Goal: Information Seeking & Learning: Learn about a topic

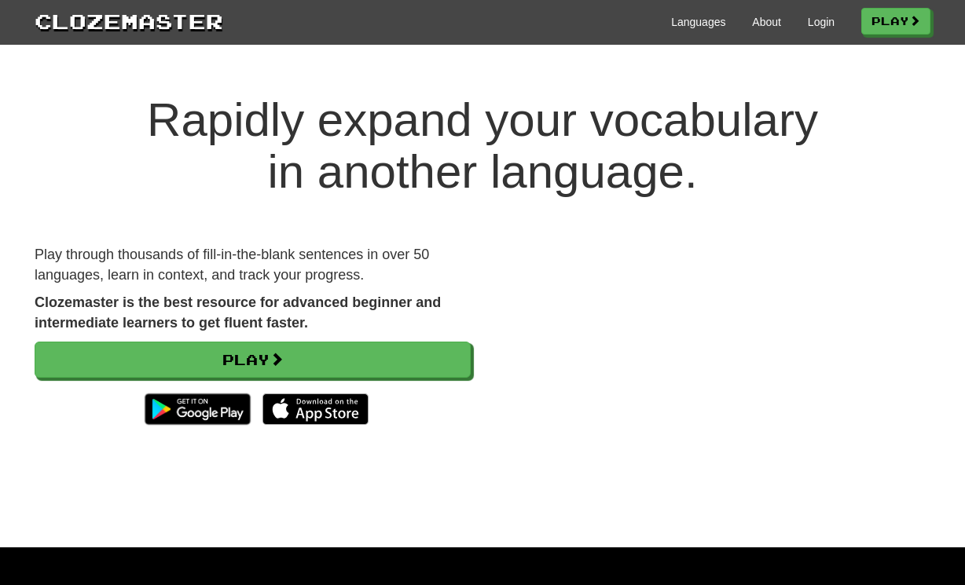
click at [888, 39] on div "Clozemaster Languages About Login Play" at bounding box center [482, 22] width 965 height 45
click at [816, 20] on link "Login" at bounding box center [821, 22] width 27 height 16
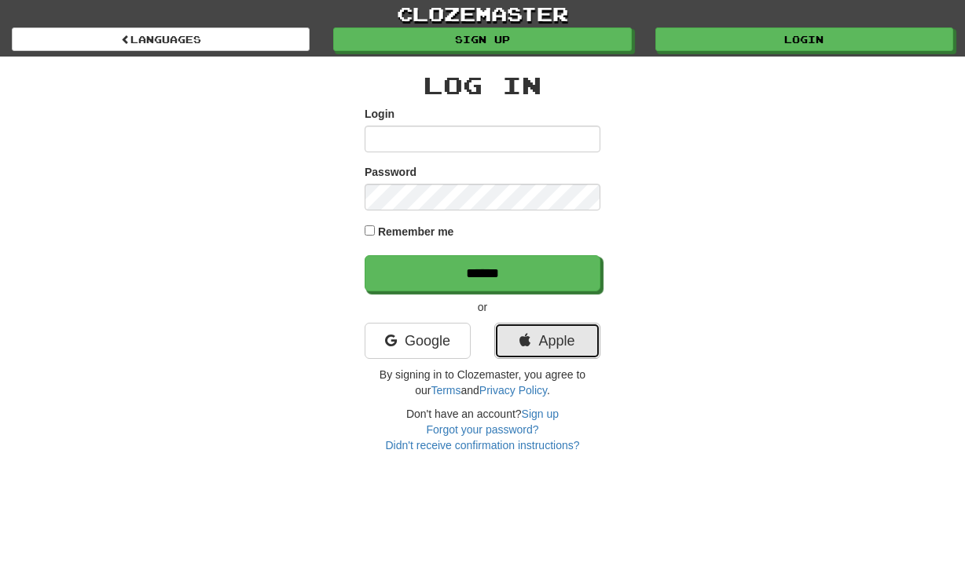
click at [547, 350] on link "Apple" at bounding box center [547, 341] width 106 height 36
click at [536, 336] on link "Apple" at bounding box center [547, 341] width 106 height 36
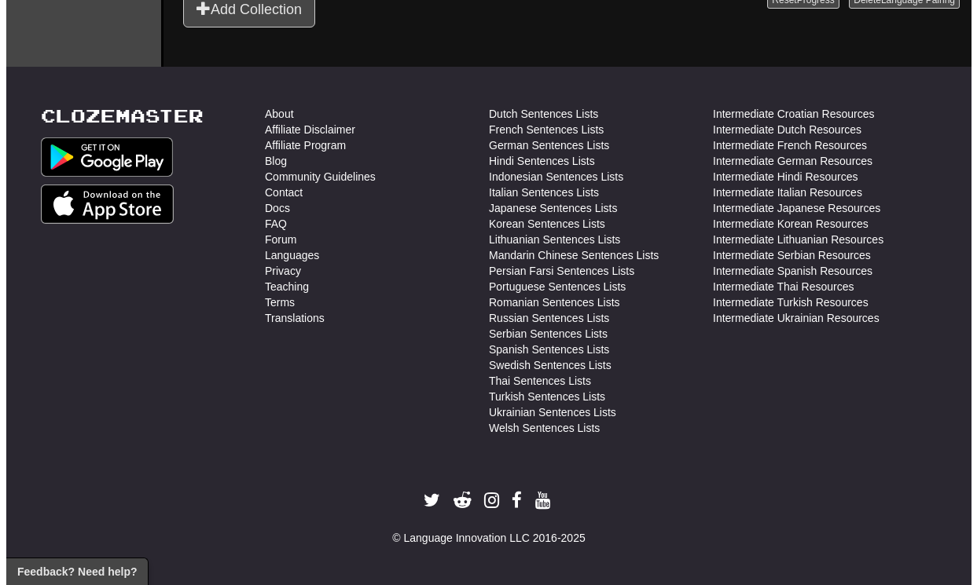
scroll to position [413, 0]
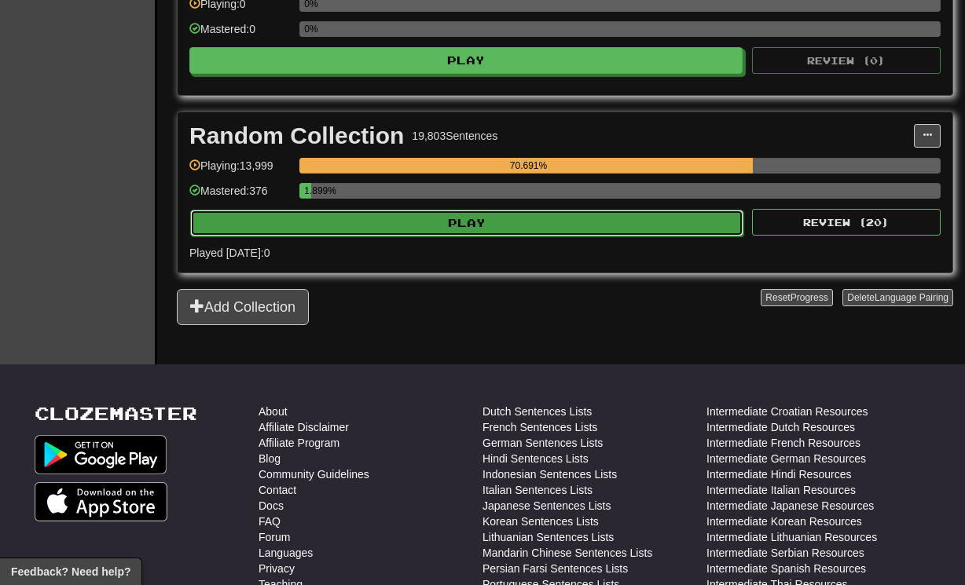
click at [448, 237] on button "Play" at bounding box center [466, 223] width 553 height 27
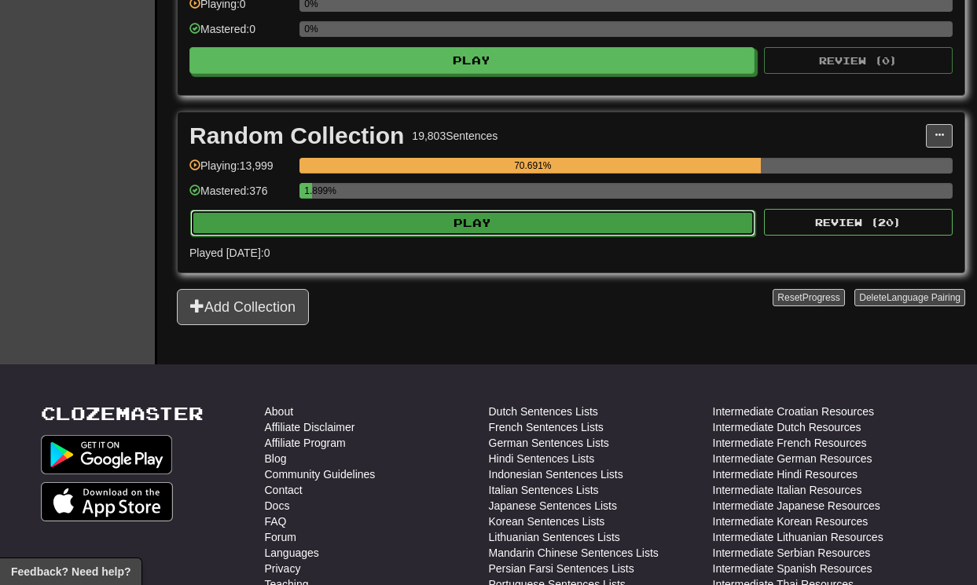
select select "**"
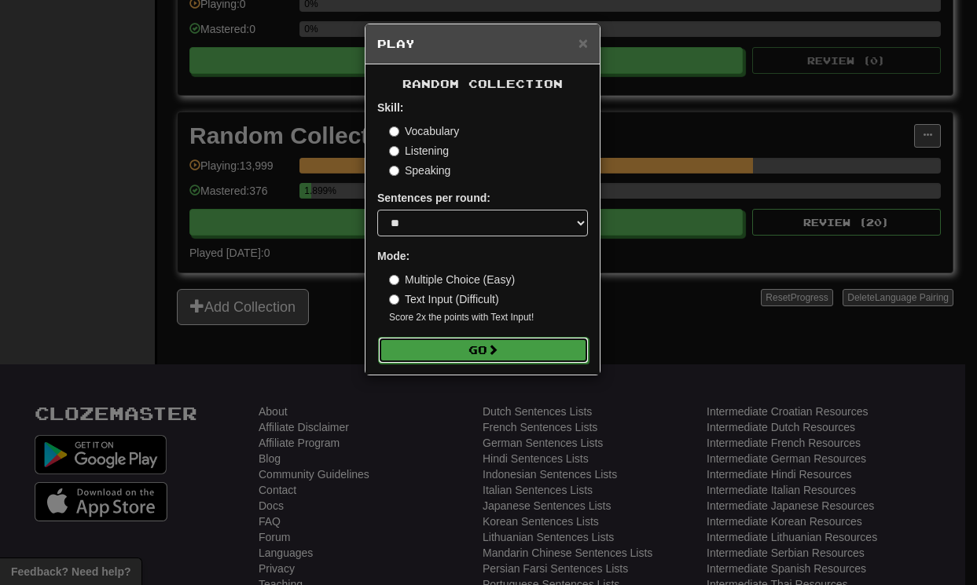
click at [468, 360] on button "Go" at bounding box center [483, 350] width 211 height 27
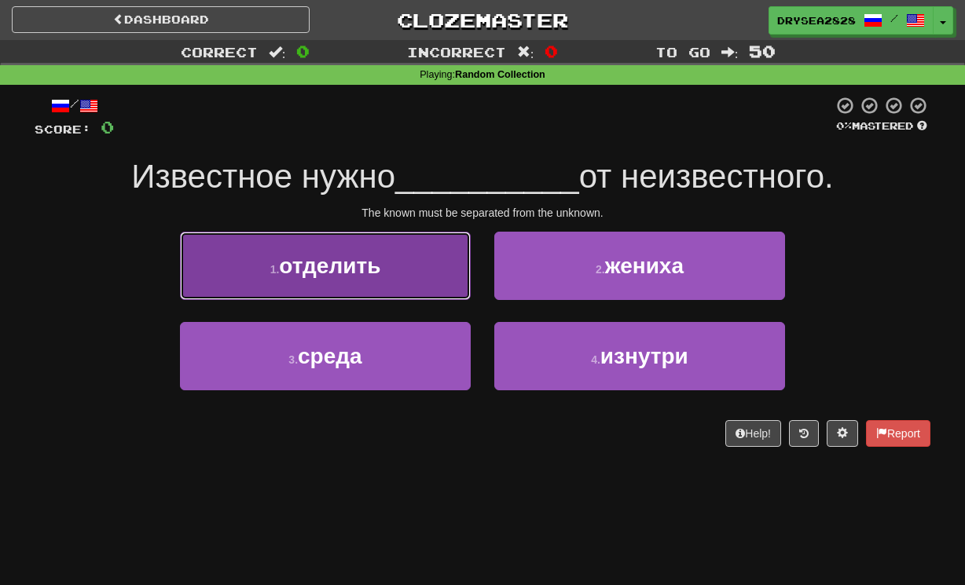
click at [382, 280] on button "1 . отделить" at bounding box center [325, 266] width 291 height 68
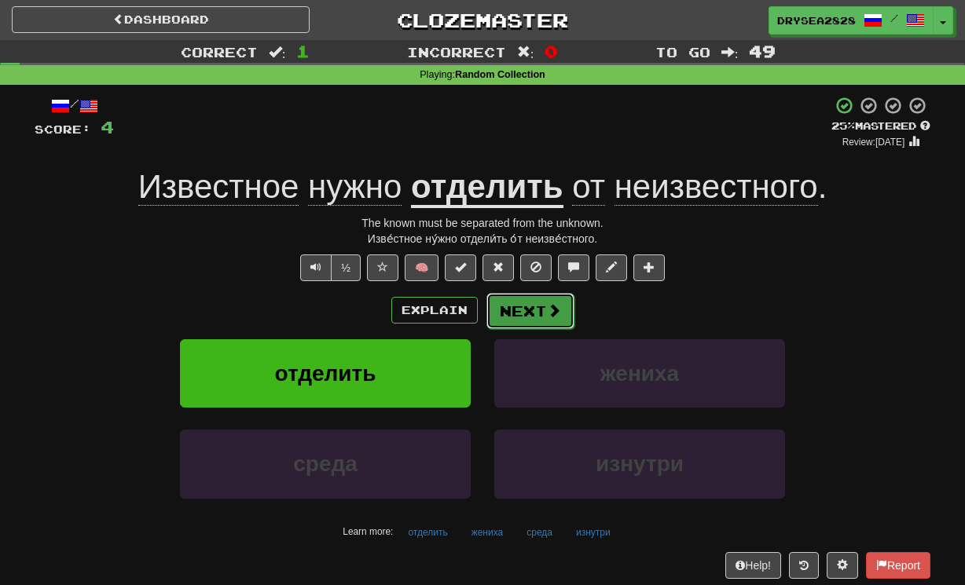
click at [517, 312] on button "Next" at bounding box center [530, 311] width 88 height 36
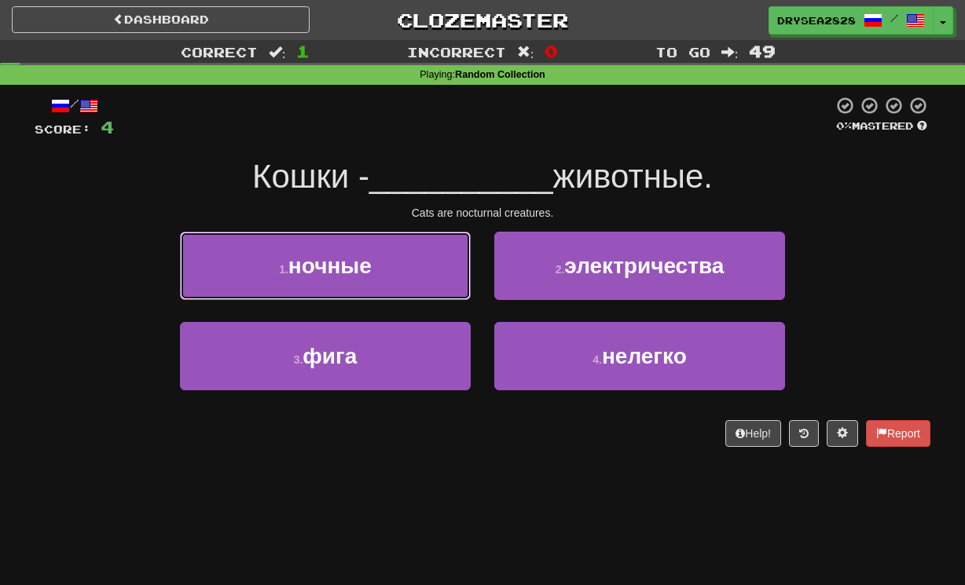
drag, startPoint x: 407, startPoint y: 279, endPoint x: 414, endPoint y: 288, distance: 11.8
click at [407, 279] on button "1 . ночные" at bounding box center [325, 266] width 291 height 68
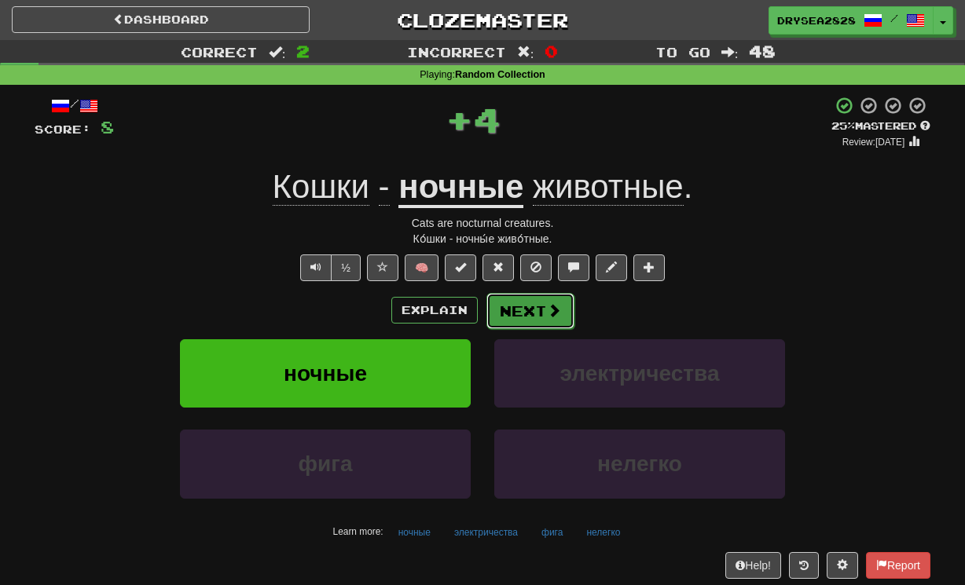
click at [521, 321] on button "Next" at bounding box center [530, 311] width 88 height 36
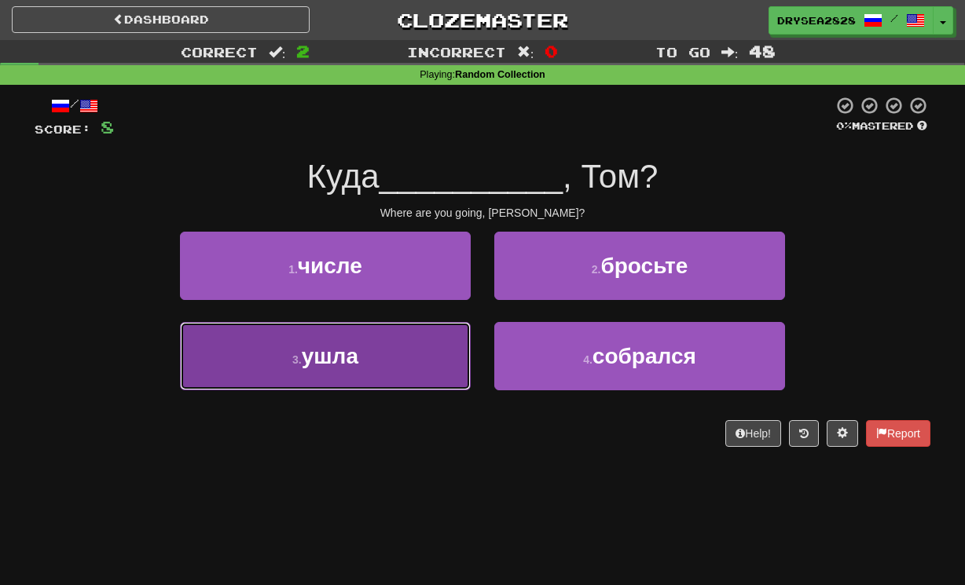
click at [416, 361] on button "3 . ушла" at bounding box center [325, 356] width 291 height 68
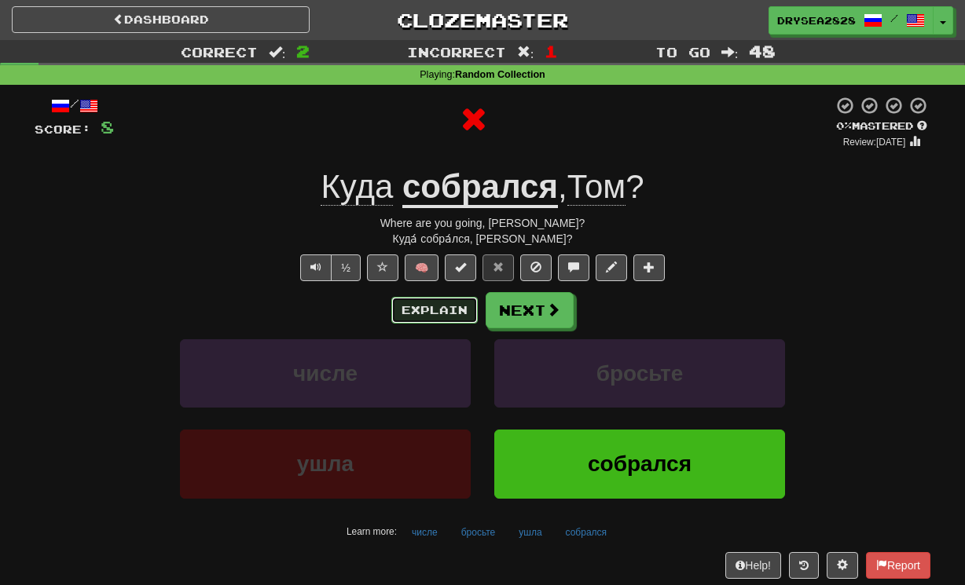
click at [452, 315] on button "Explain" at bounding box center [434, 310] width 86 height 27
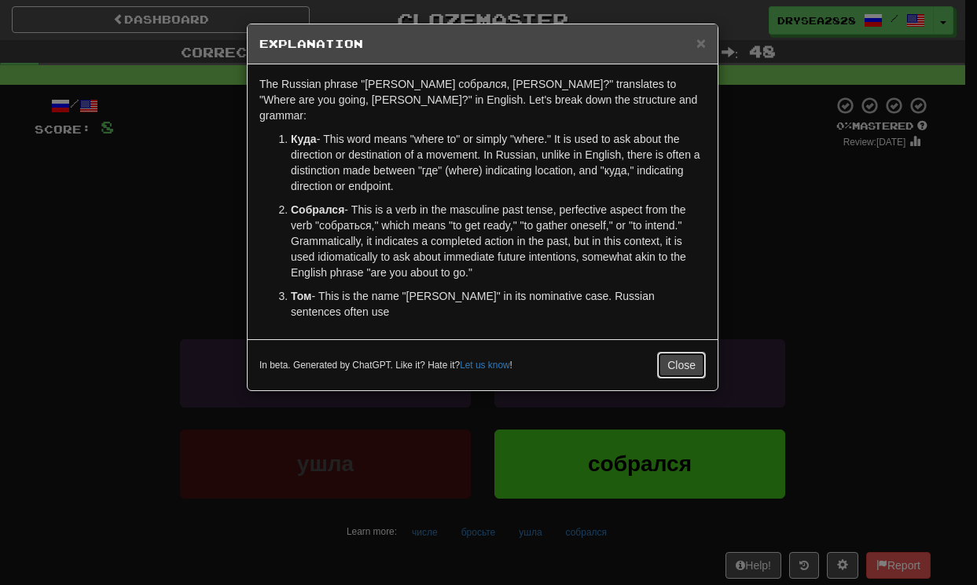
click at [681, 352] on button "Close" at bounding box center [681, 365] width 49 height 27
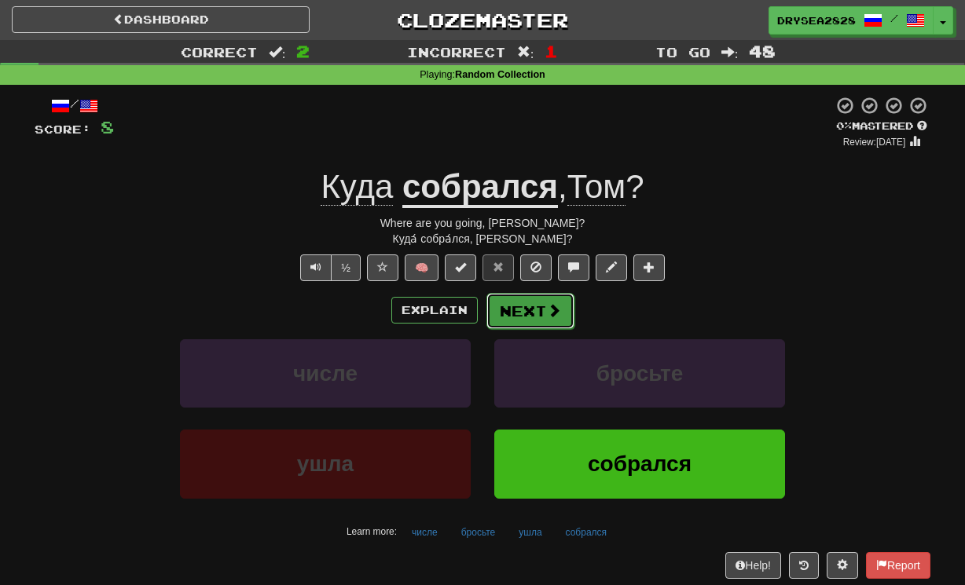
click at [554, 320] on button "Next" at bounding box center [530, 311] width 88 height 36
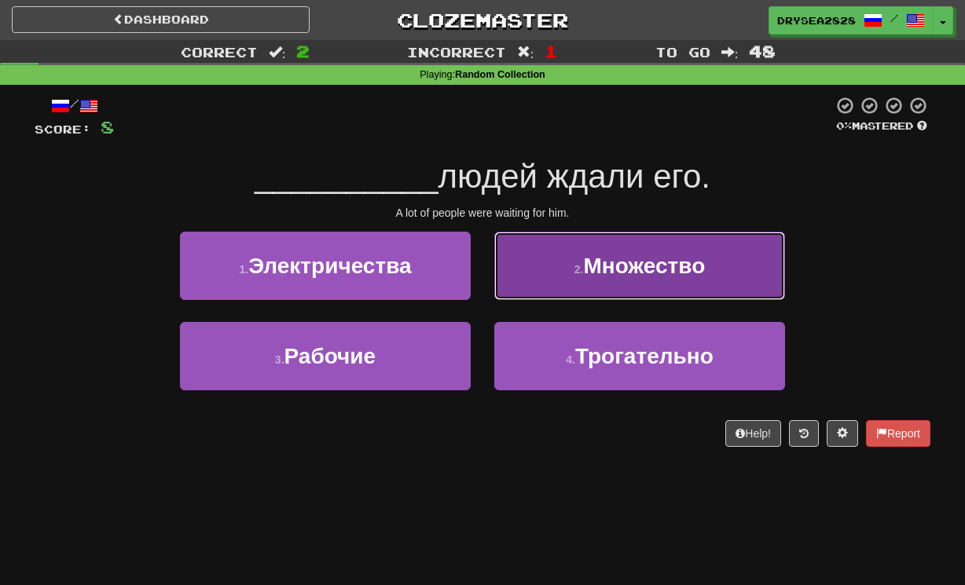
click at [585, 280] on button "2 . Множество" at bounding box center [639, 266] width 291 height 68
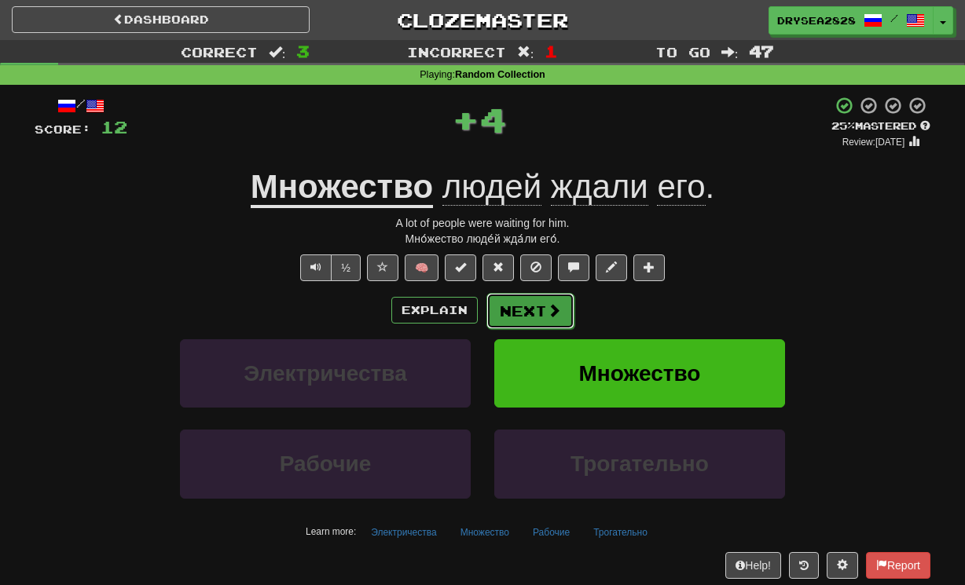
click at [547, 317] on span at bounding box center [554, 310] width 14 height 14
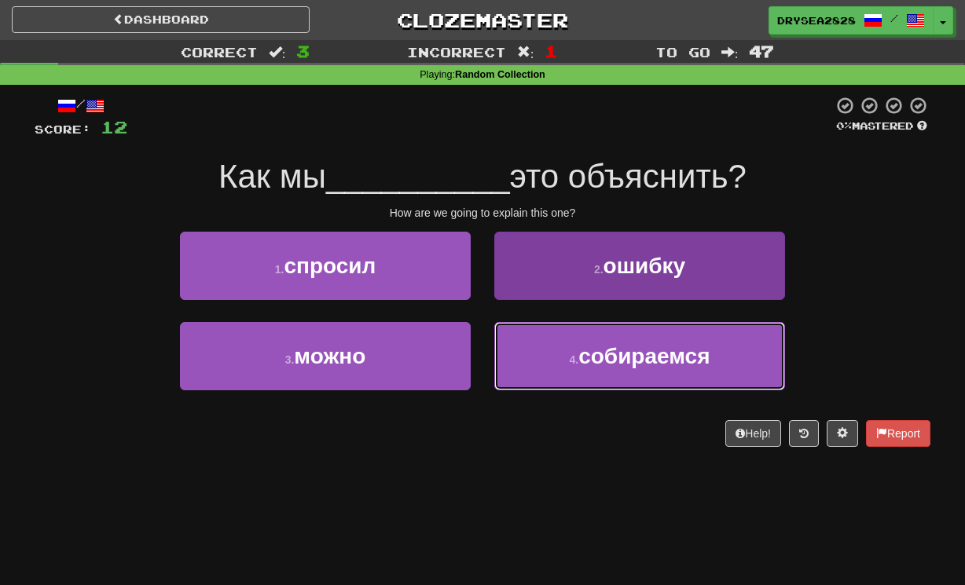
click at [599, 352] on span "собираемся" at bounding box center [643, 356] width 131 height 24
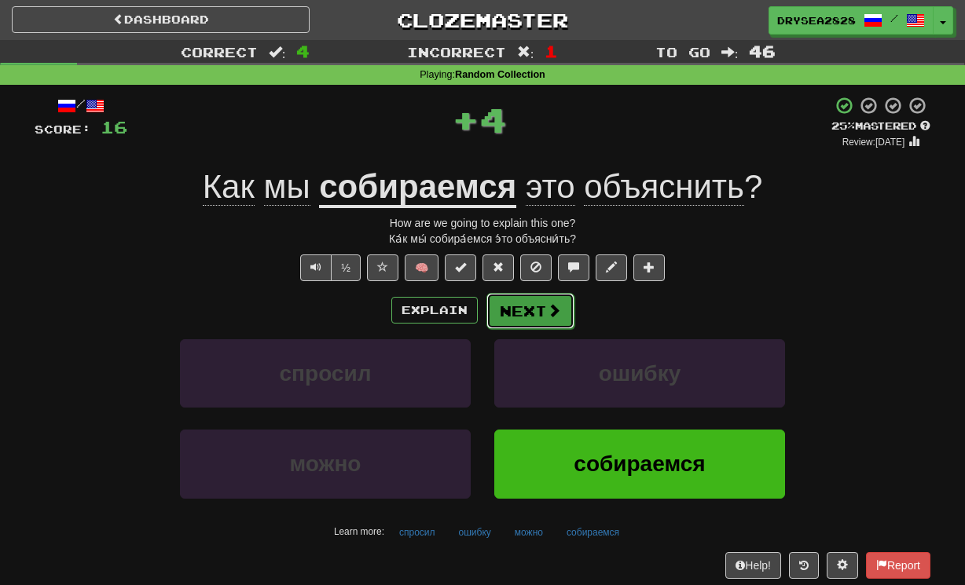
click at [532, 310] on button "Next" at bounding box center [530, 311] width 88 height 36
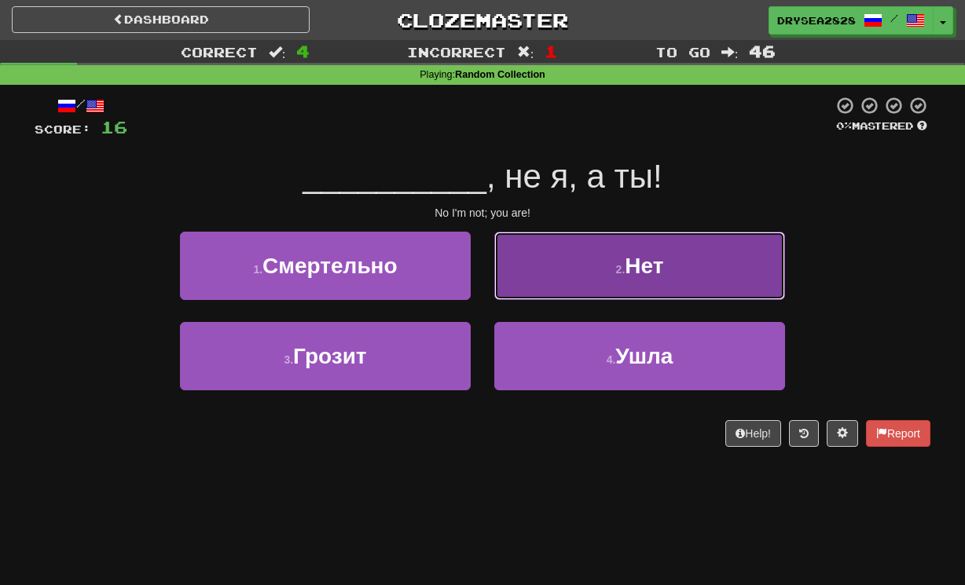
click at [600, 277] on button "2 . Нет" at bounding box center [639, 266] width 291 height 68
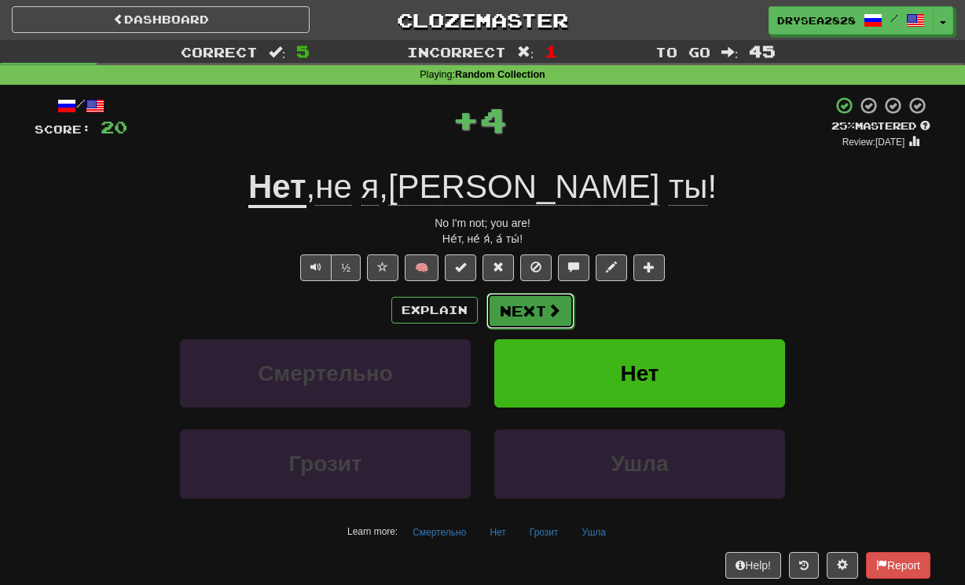
click at [526, 326] on button "Next" at bounding box center [530, 311] width 88 height 36
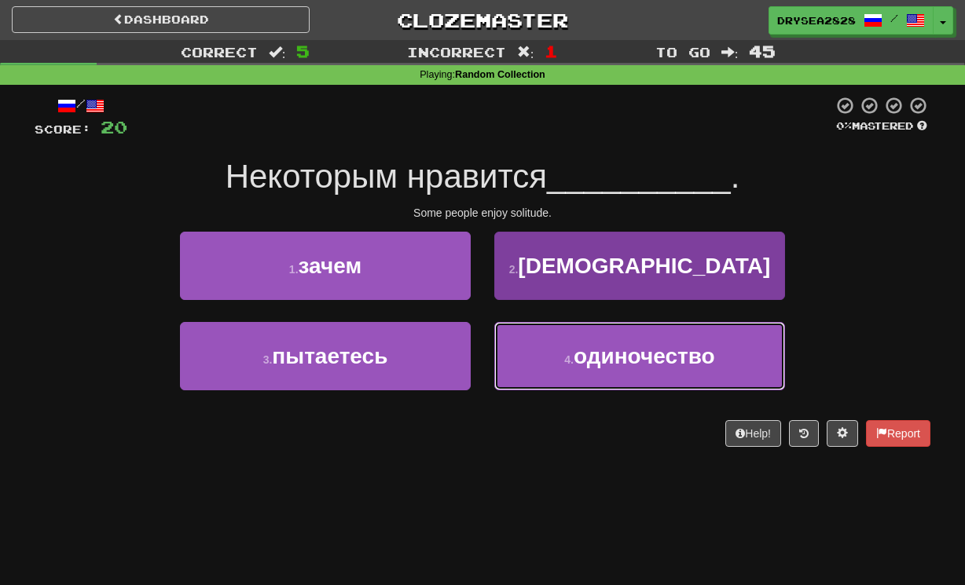
click at [591, 348] on span "одиночество" at bounding box center [644, 356] width 141 height 24
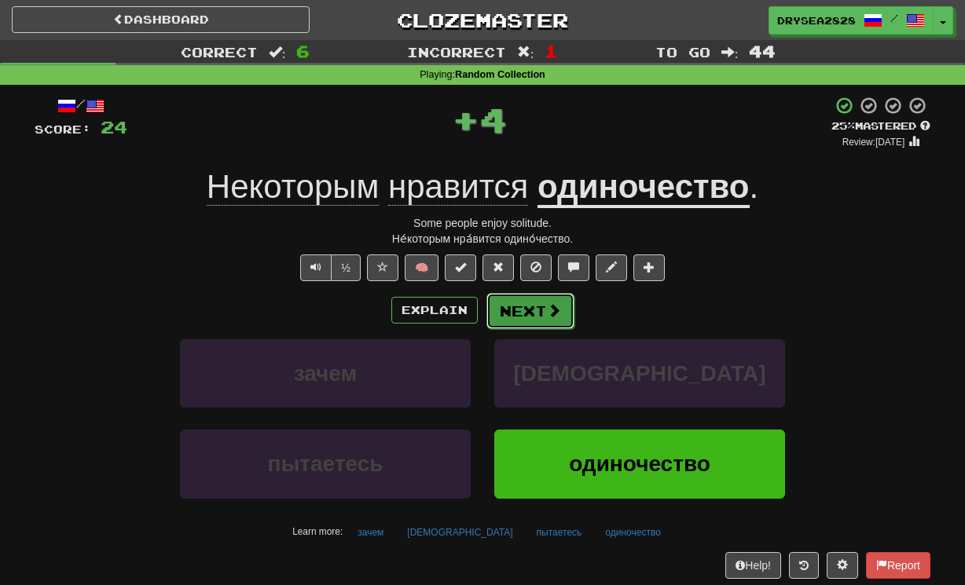
click at [494, 305] on button "Next" at bounding box center [530, 311] width 88 height 36
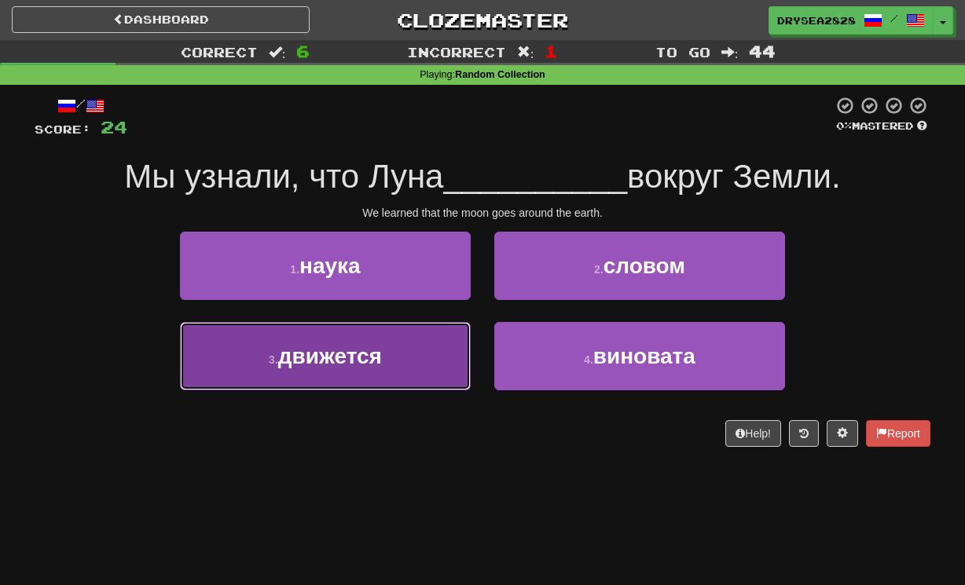
click at [423, 369] on button "3 . движется" at bounding box center [325, 356] width 291 height 68
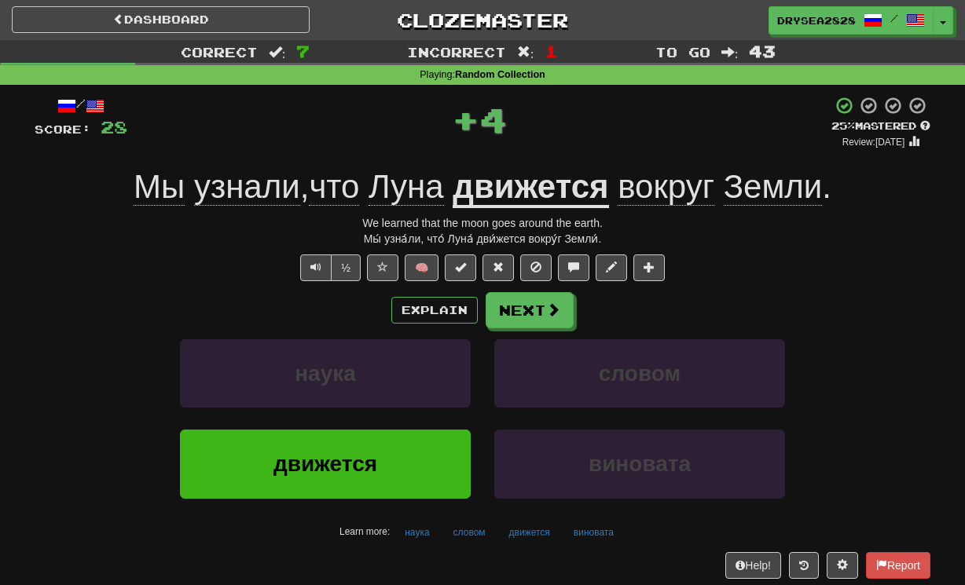
click at [533, 333] on div "Explain Next наука словом движется виновата Learn more: наука словом движется в…" at bounding box center [483, 418] width 896 height 252
click at [531, 331] on div "Explain Next наука словом движется виновата Learn more: наука словом движется в…" at bounding box center [483, 418] width 896 height 252
click at [530, 327] on button "Next" at bounding box center [530, 311] width 88 height 36
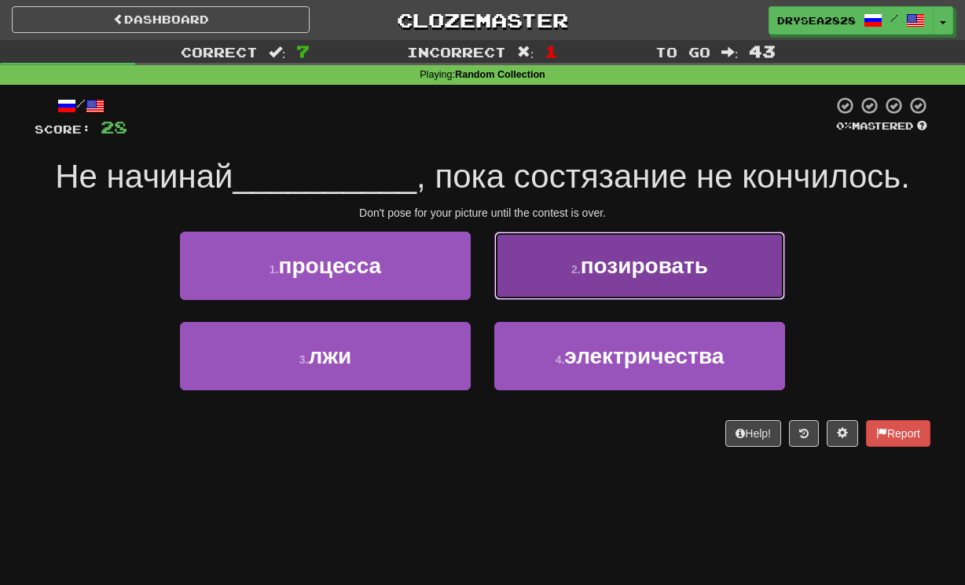
click at [622, 283] on button "2 . позировать" at bounding box center [639, 266] width 291 height 68
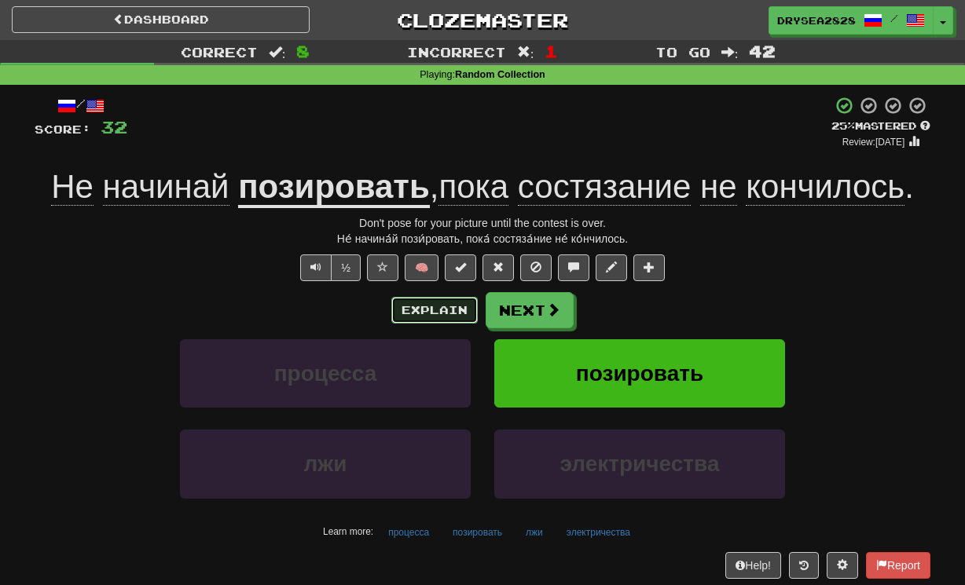
click at [424, 318] on button "Explain" at bounding box center [434, 310] width 86 height 27
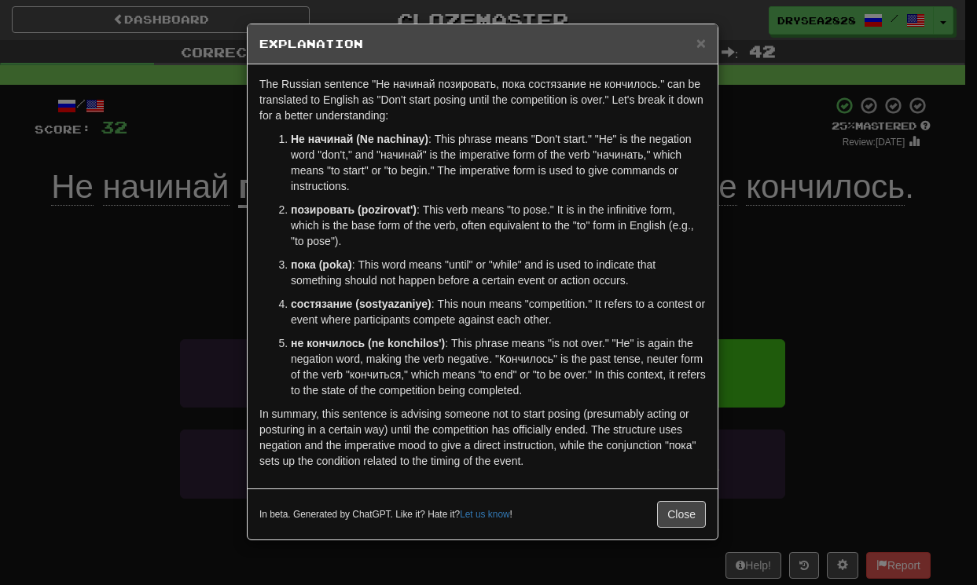
click at [673, 490] on div "In beta. Generated by ChatGPT. Like it? Hate it? Let us know ! Close" at bounding box center [483, 514] width 470 height 51
click at [684, 504] on button "Close" at bounding box center [681, 514] width 49 height 27
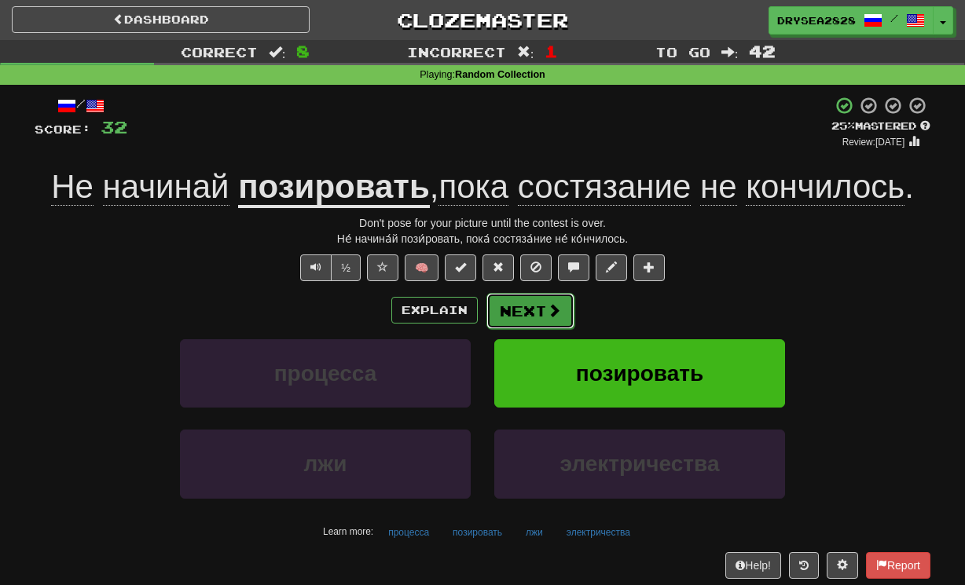
click at [567, 319] on button "Next" at bounding box center [530, 311] width 88 height 36
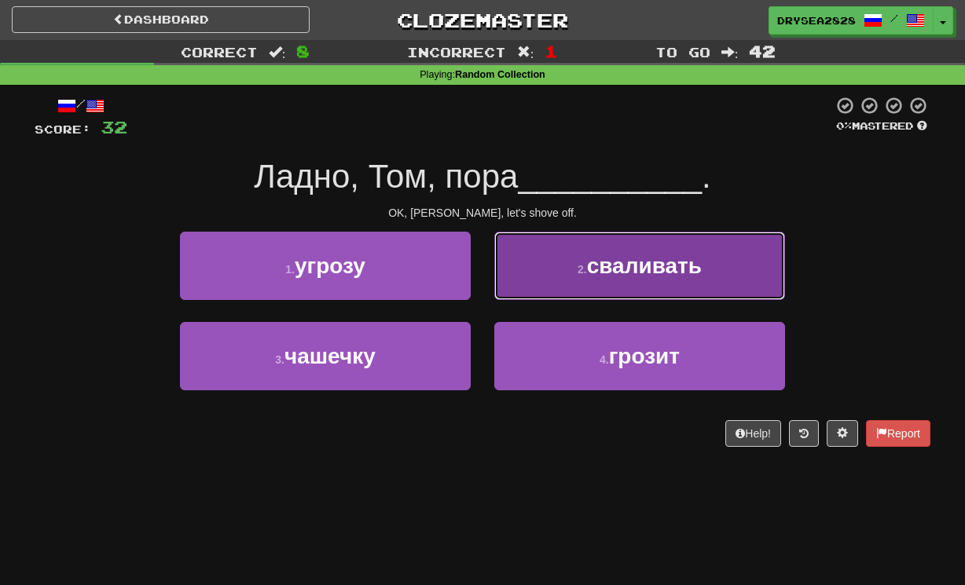
click at [565, 282] on button "2 . сваливать" at bounding box center [639, 266] width 291 height 68
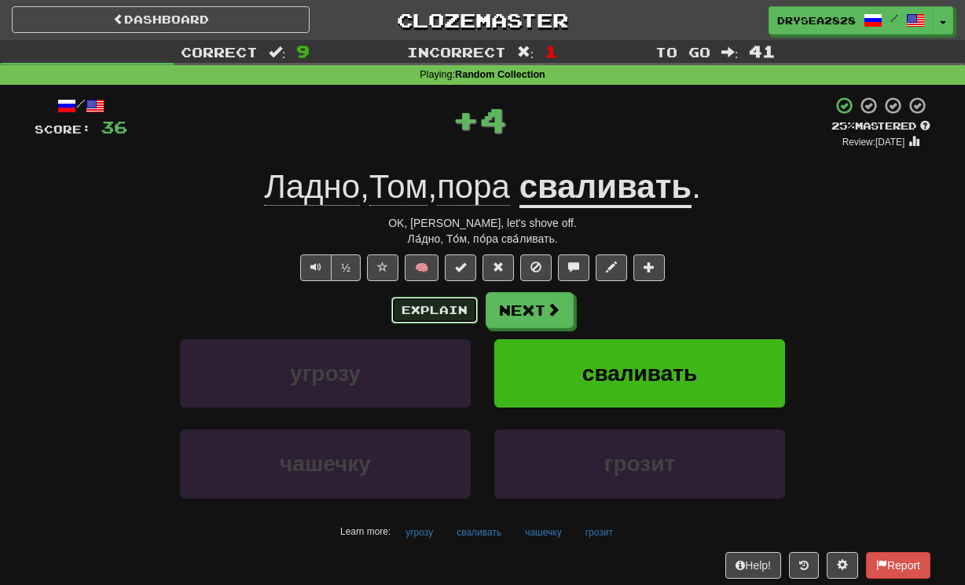
click at [443, 316] on button "Explain" at bounding box center [434, 310] width 86 height 27
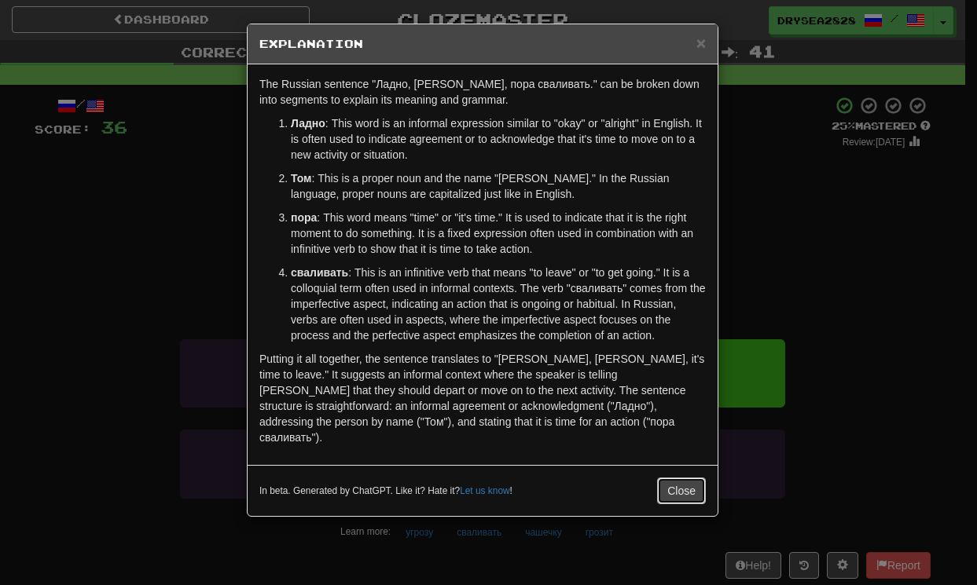
click at [697, 481] on button "Close" at bounding box center [681, 491] width 49 height 27
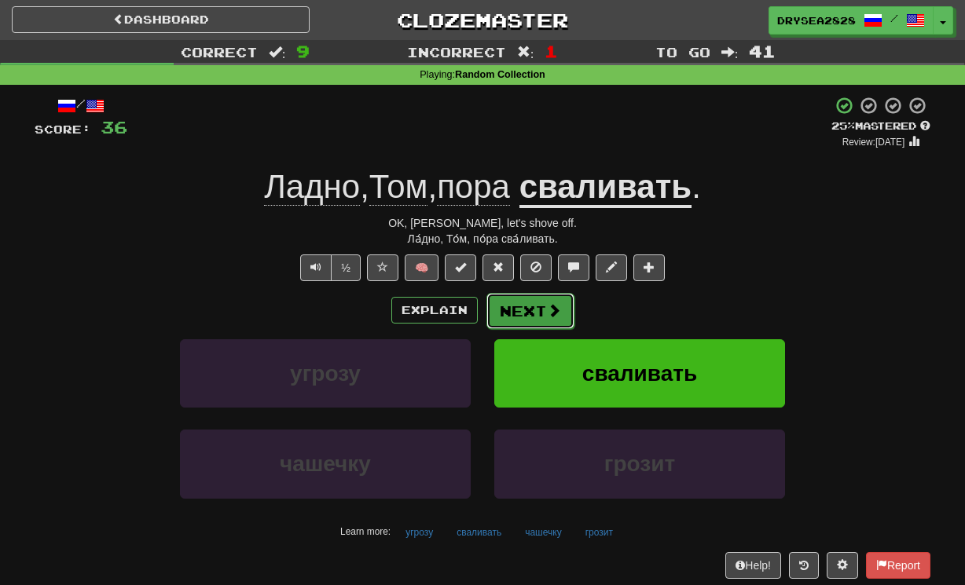
click at [547, 321] on button "Next" at bounding box center [530, 311] width 88 height 36
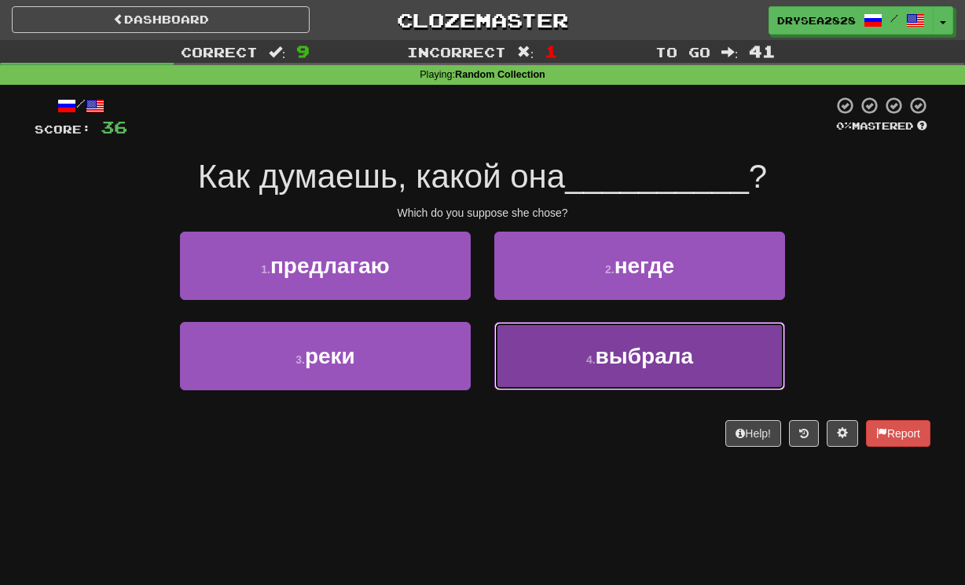
click at [550, 361] on button "4 . выбрала" at bounding box center [639, 356] width 291 height 68
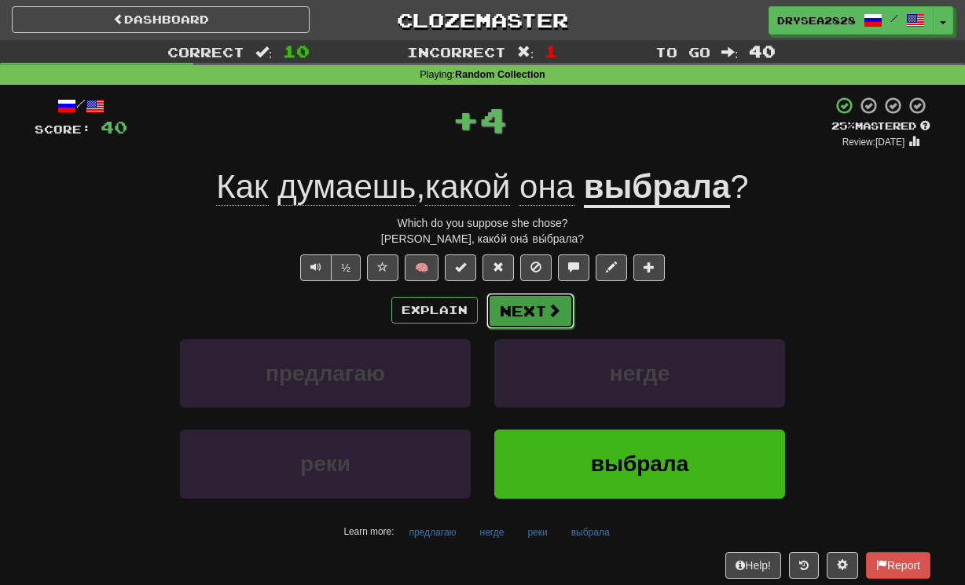
click at [523, 313] on button "Next" at bounding box center [530, 311] width 88 height 36
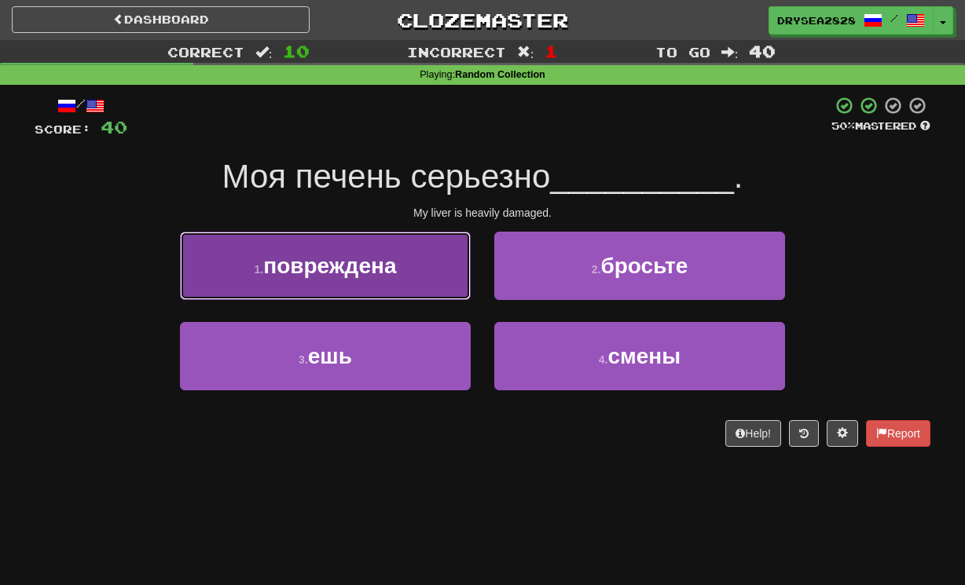
click at [405, 281] on button "1 . повреждена" at bounding box center [325, 266] width 291 height 68
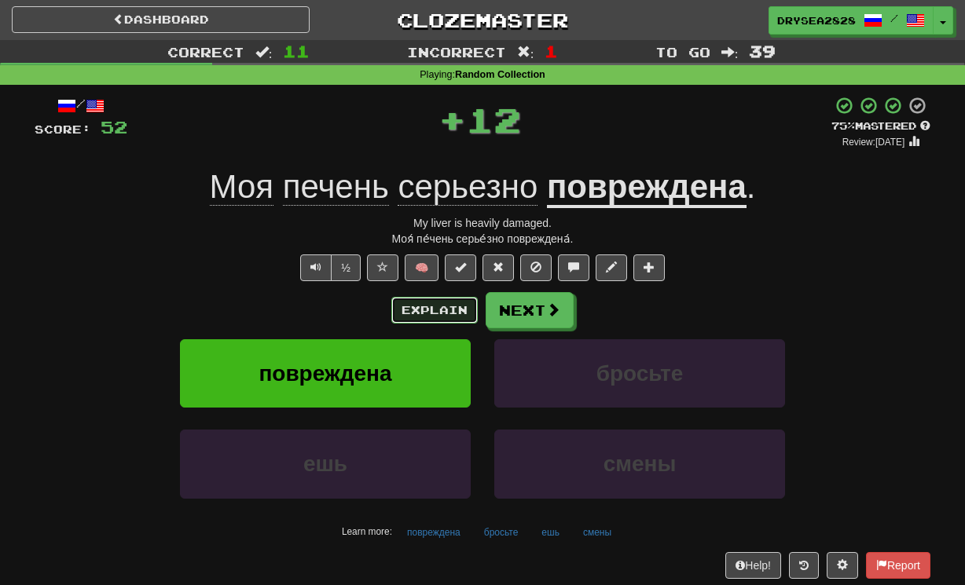
click at [448, 310] on button "Explain" at bounding box center [434, 310] width 86 height 27
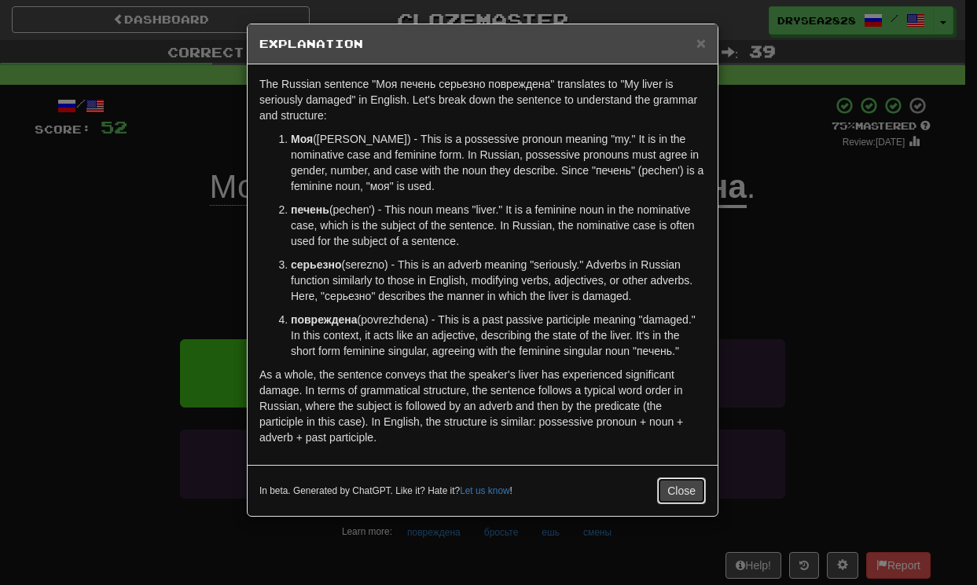
click at [670, 483] on button "Close" at bounding box center [681, 491] width 49 height 27
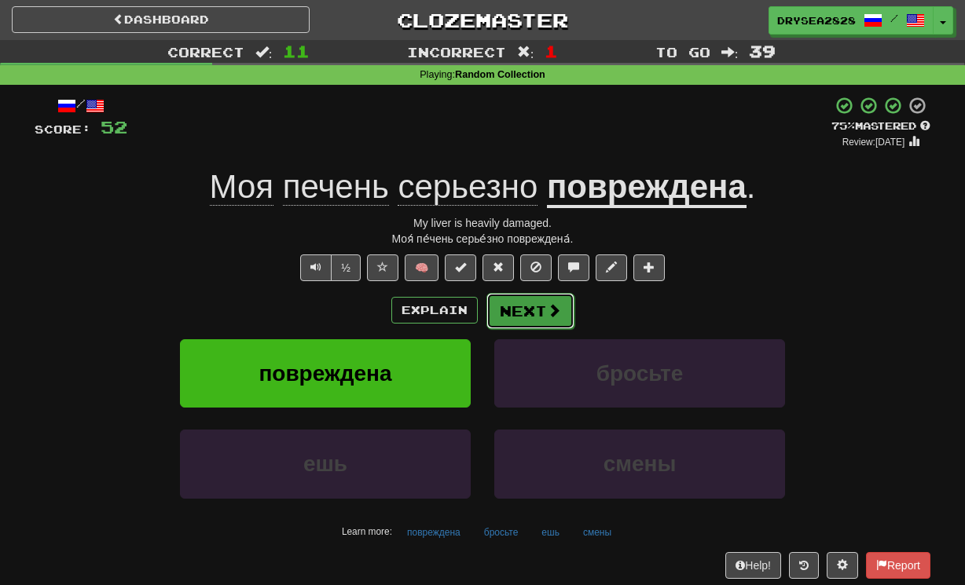
click at [519, 310] on button "Next" at bounding box center [530, 311] width 88 height 36
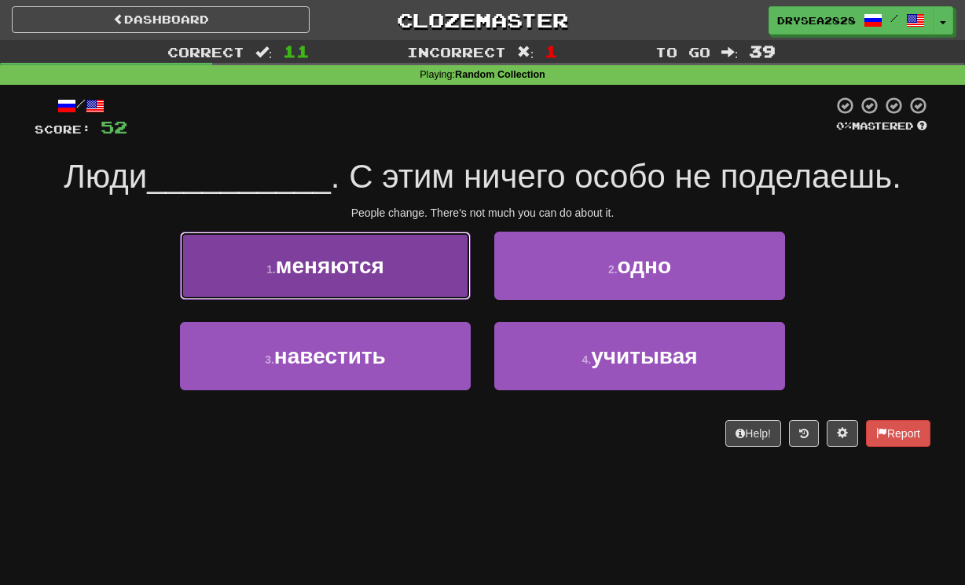
click at [379, 259] on span "меняются" at bounding box center [330, 266] width 108 height 24
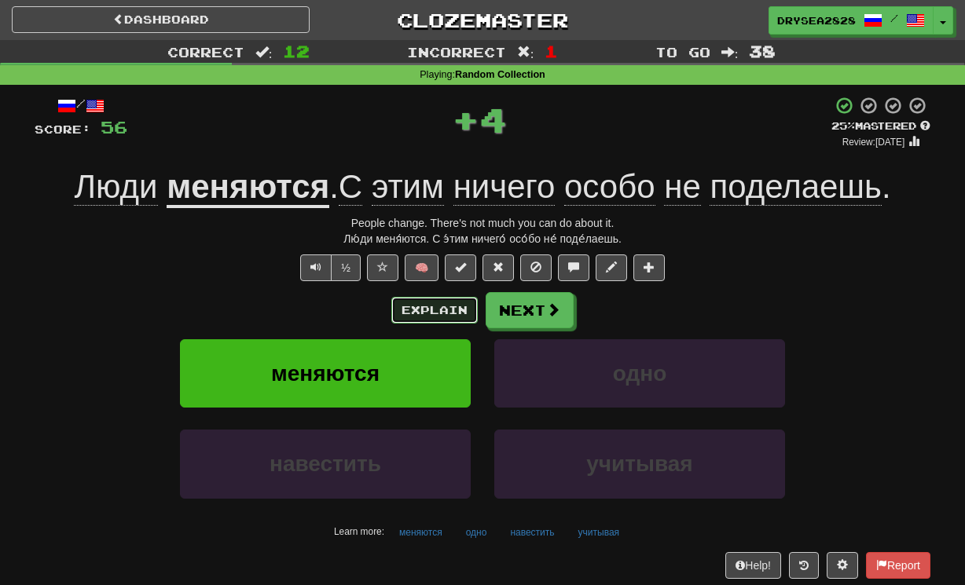
click at [420, 314] on button "Explain" at bounding box center [434, 310] width 86 height 27
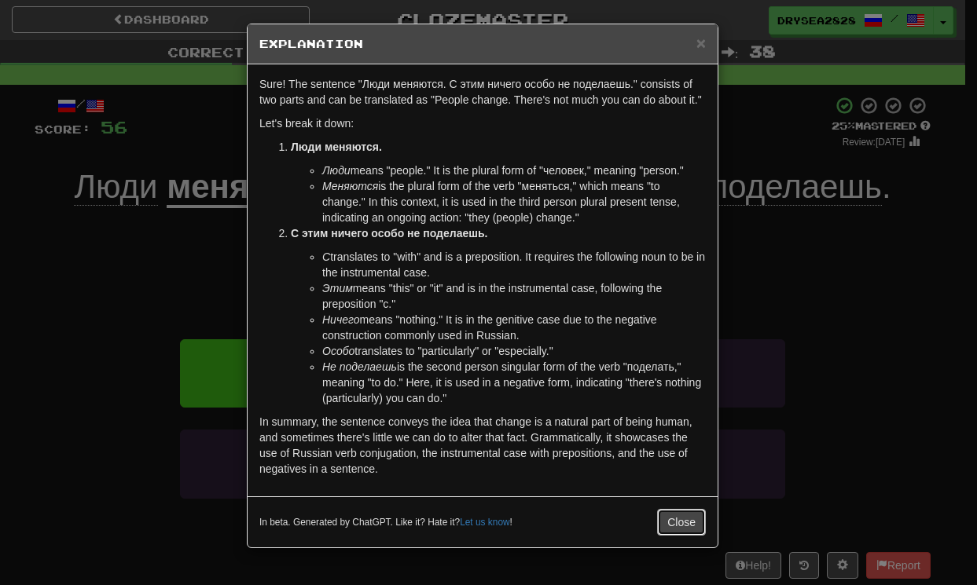
click at [681, 534] on button "Close" at bounding box center [681, 522] width 49 height 27
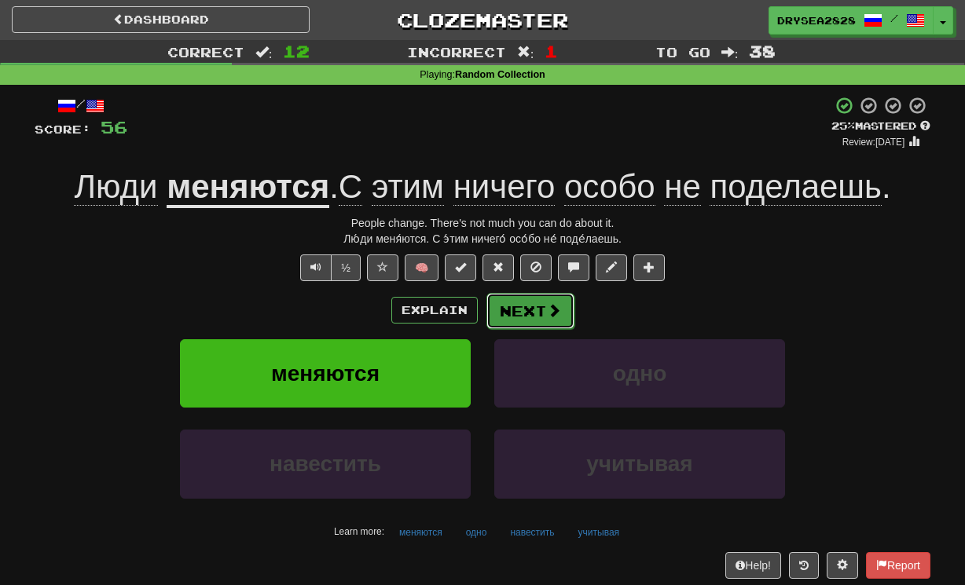
click at [545, 320] on button "Next" at bounding box center [530, 311] width 88 height 36
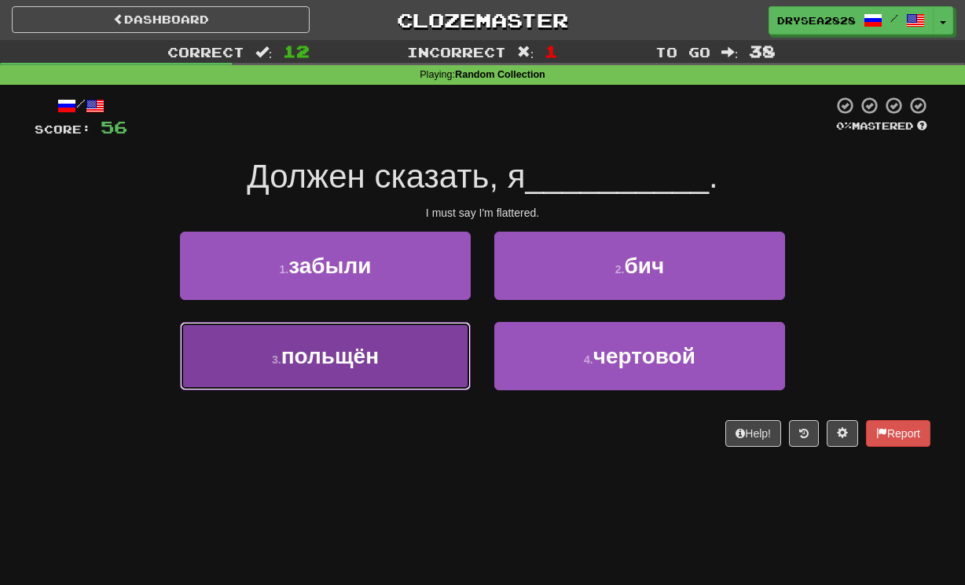
click at [387, 376] on button "3 . польщён" at bounding box center [325, 356] width 291 height 68
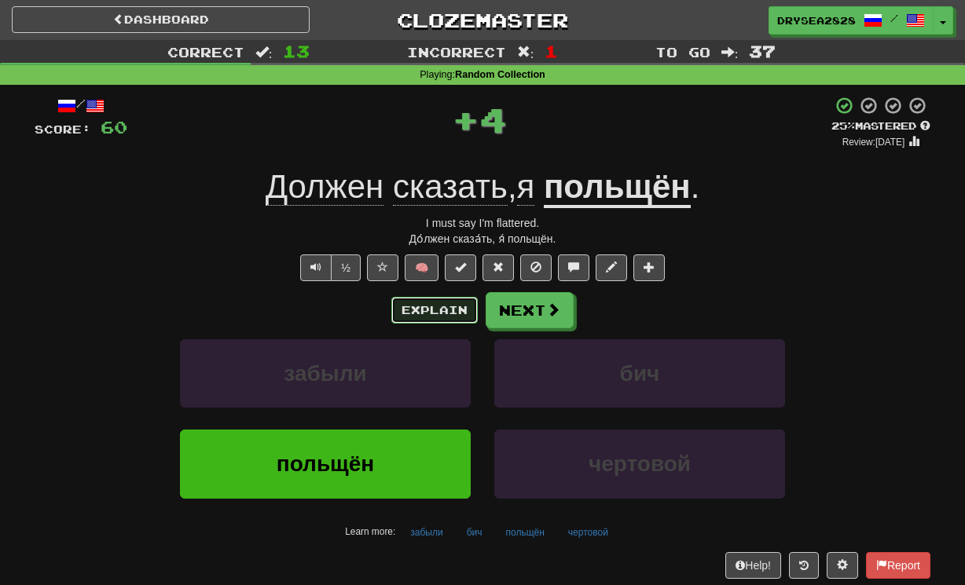
click at [413, 310] on button "Explain" at bounding box center [434, 310] width 86 height 27
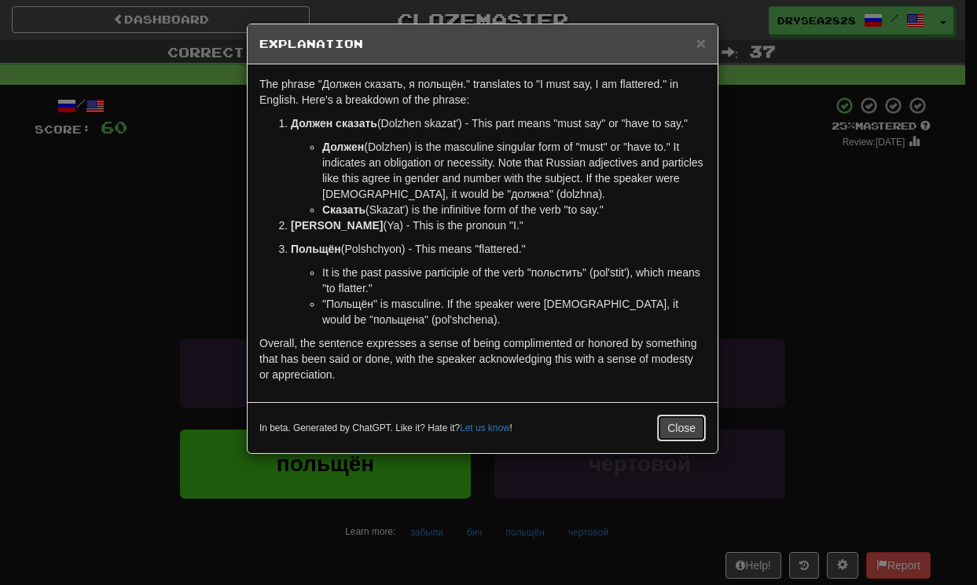
click at [666, 424] on button "Close" at bounding box center [681, 428] width 49 height 27
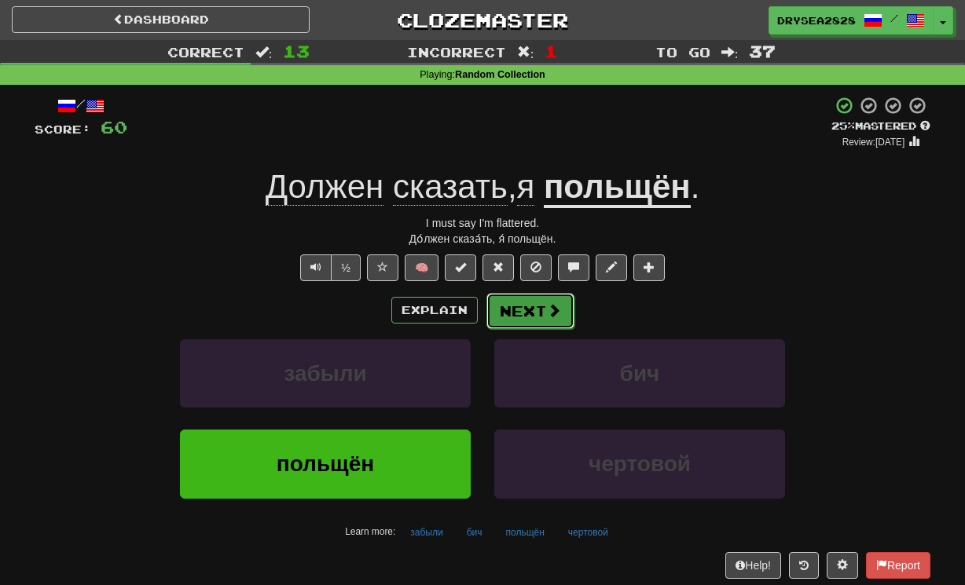
click at [508, 324] on button "Next" at bounding box center [530, 311] width 88 height 36
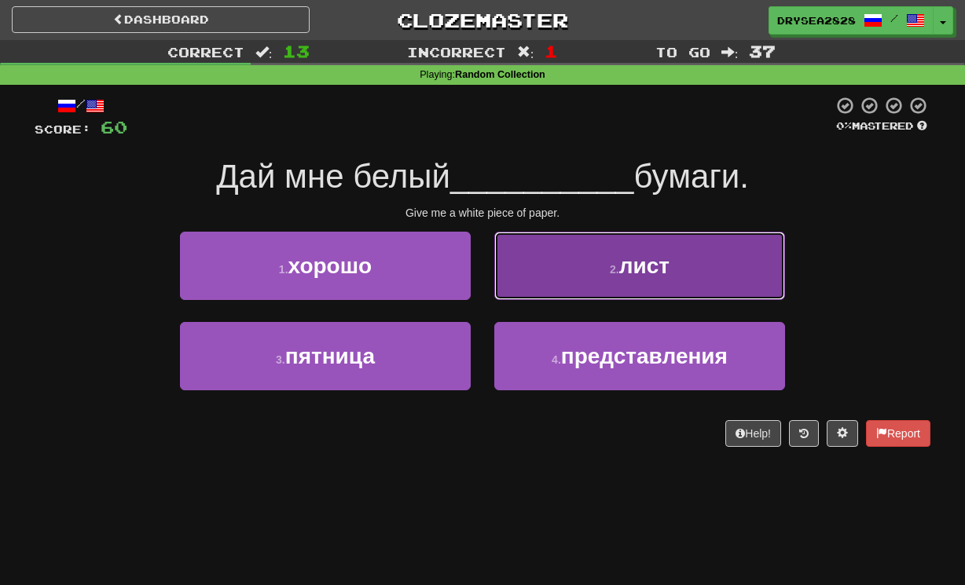
click at [556, 276] on button "2 . лист" at bounding box center [639, 266] width 291 height 68
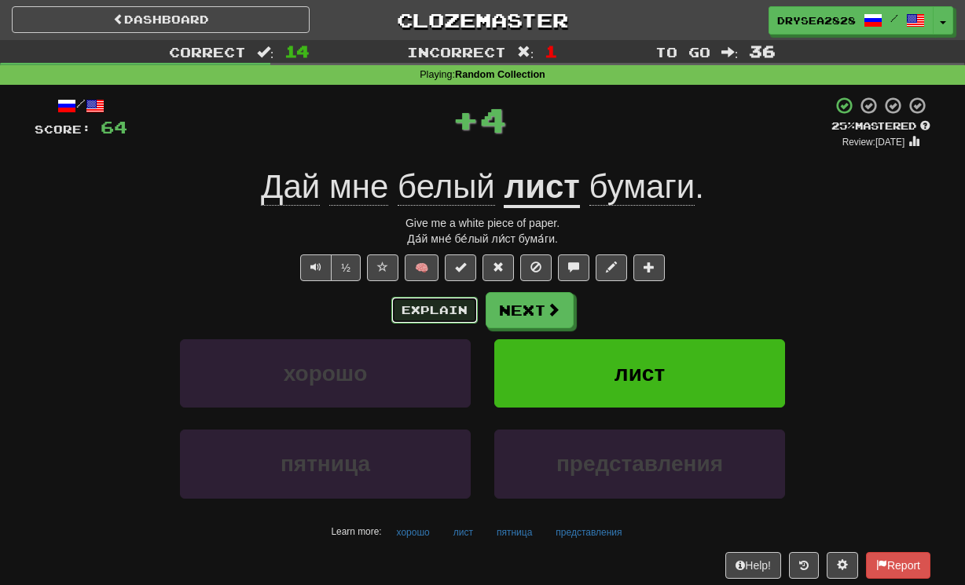
click at [449, 316] on button "Explain" at bounding box center [434, 310] width 86 height 27
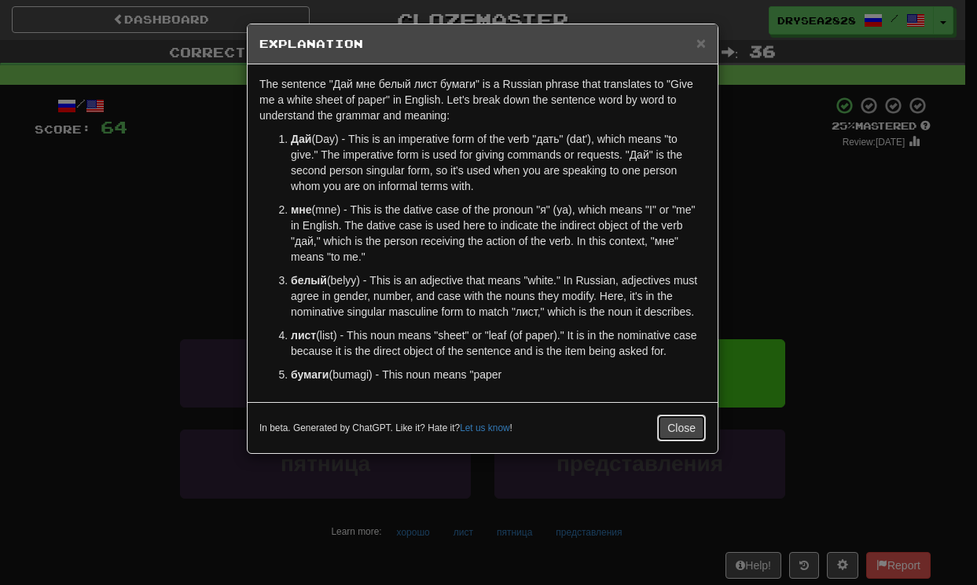
click at [673, 416] on button "Close" at bounding box center [681, 428] width 49 height 27
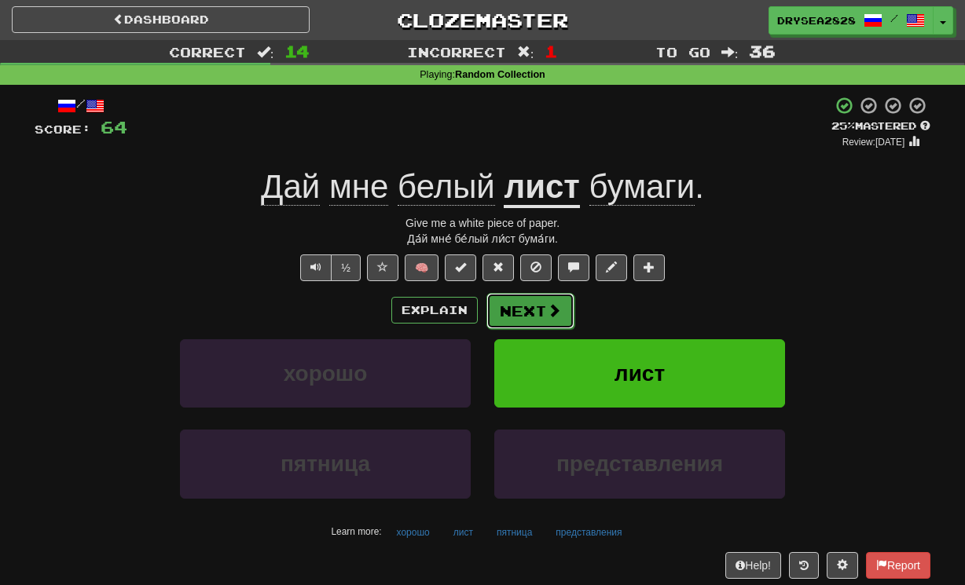
click at [568, 316] on button "Next" at bounding box center [530, 311] width 88 height 36
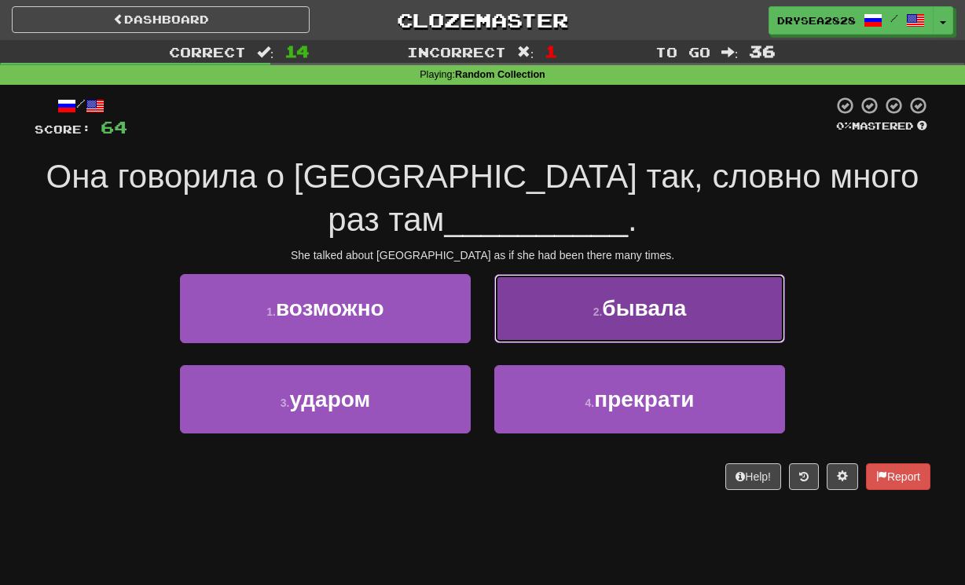
click at [591, 320] on button "2 . бывала" at bounding box center [639, 308] width 291 height 68
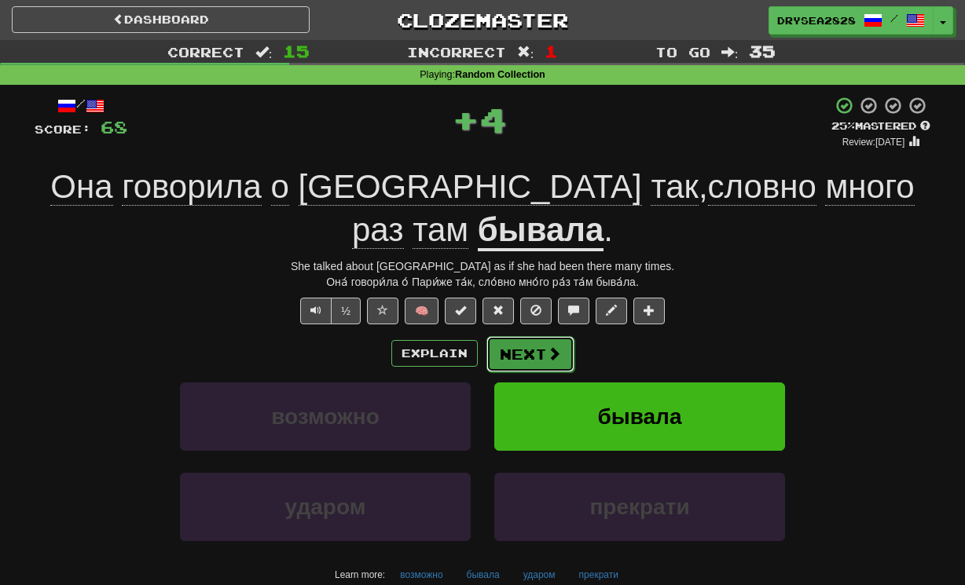
click at [538, 348] on button "Next" at bounding box center [530, 354] width 88 height 36
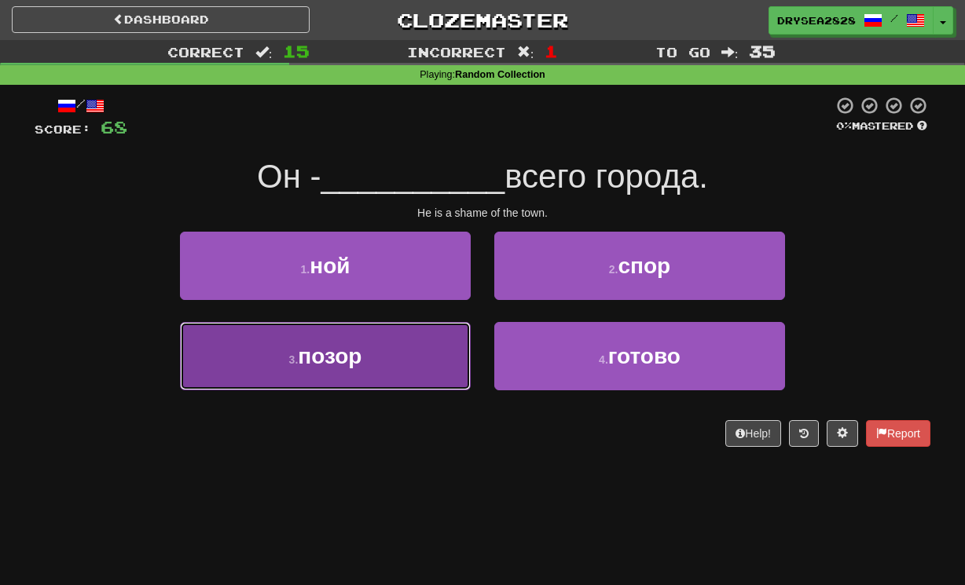
click at [423, 358] on button "3 . позор" at bounding box center [325, 356] width 291 height 68
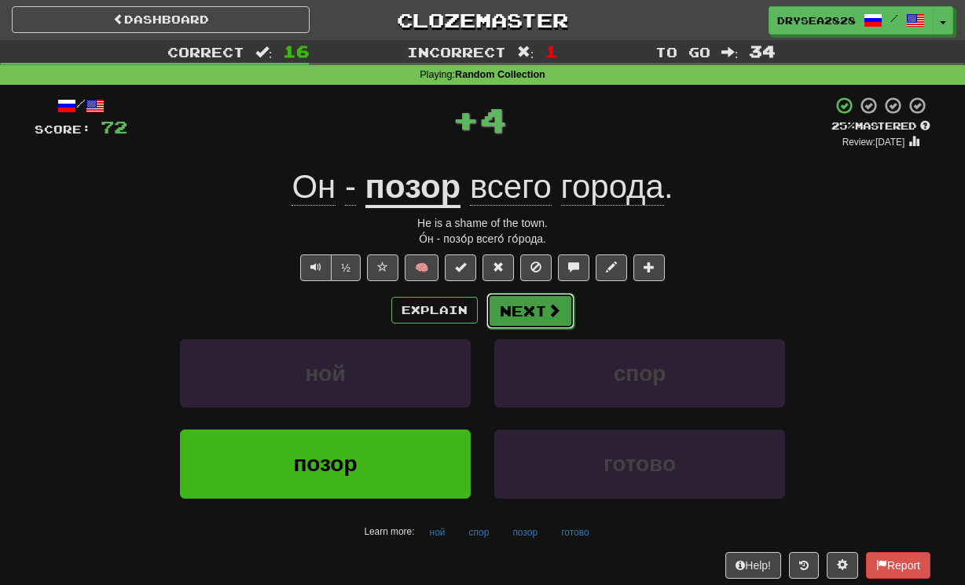
click at [529, 313] on button "Next" at bounding box center [530, 311] width 88 height 36
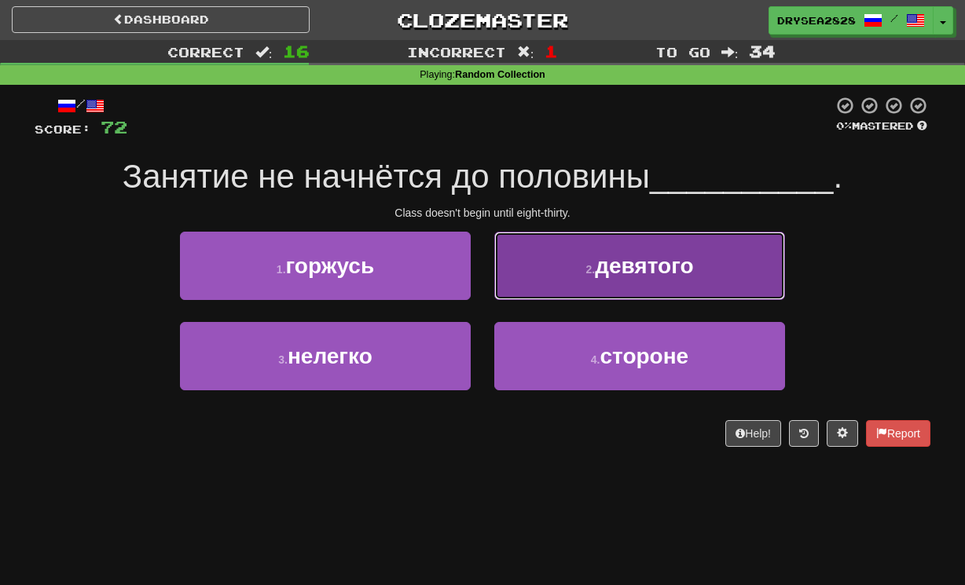
click at [565, 285] on button "2 . девятого" at bounding box center [639, 266] width 291 height 68
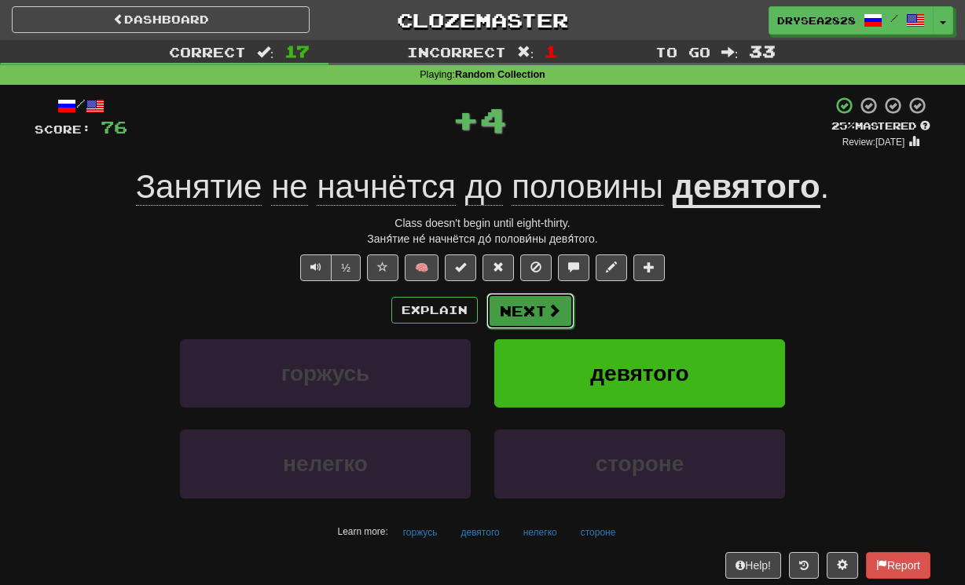
click at [547, 310] on span at bounding box center [554, 310] width 14 height 14
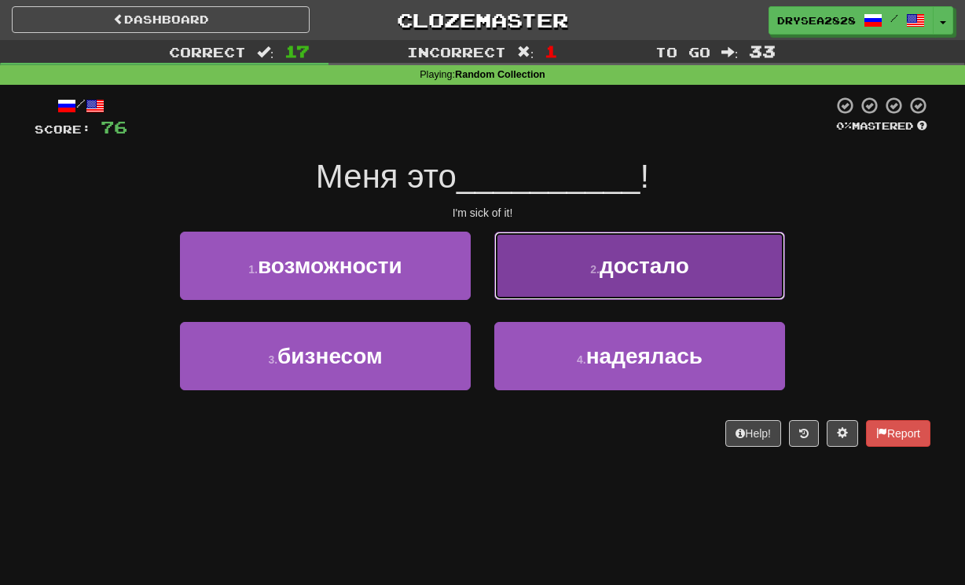
click at [623, 287] on button "2 . достало" at bounding box center [639, 266] width 291 height 68
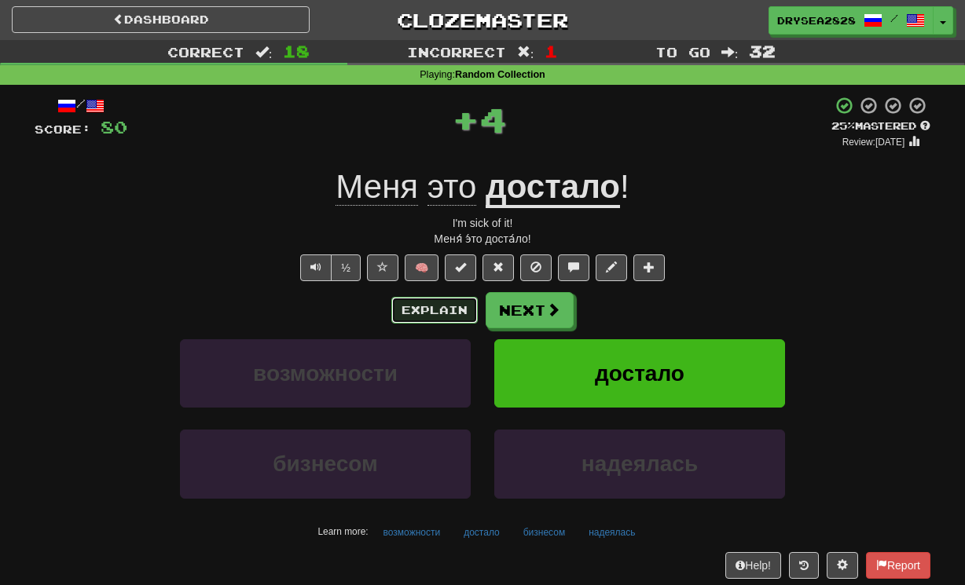
click at [450, 324] on button "Explain" at bounding box center [434, 310] width 86 height 27
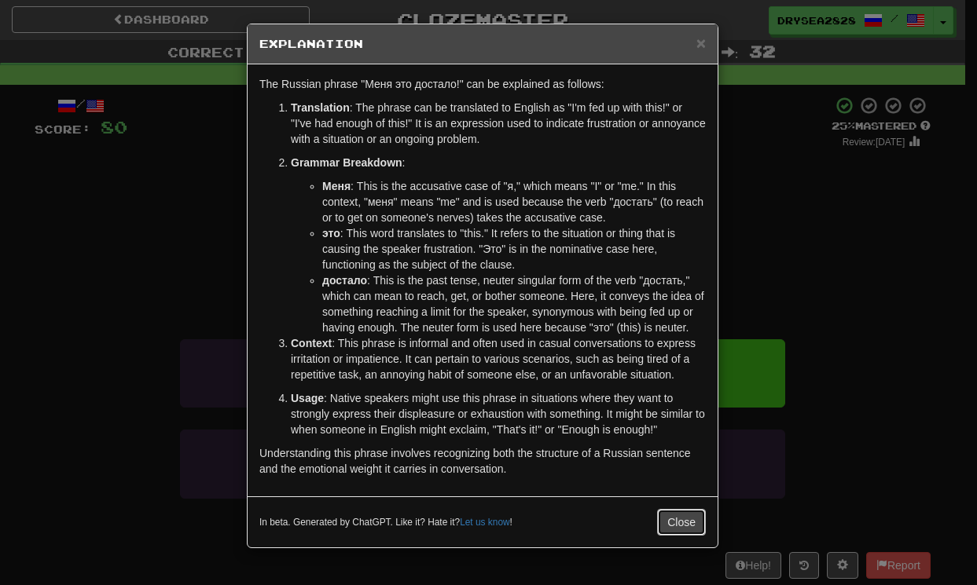
click at [698, 533] on button "Close" at bounding box center [681, 522] width 49 height 27
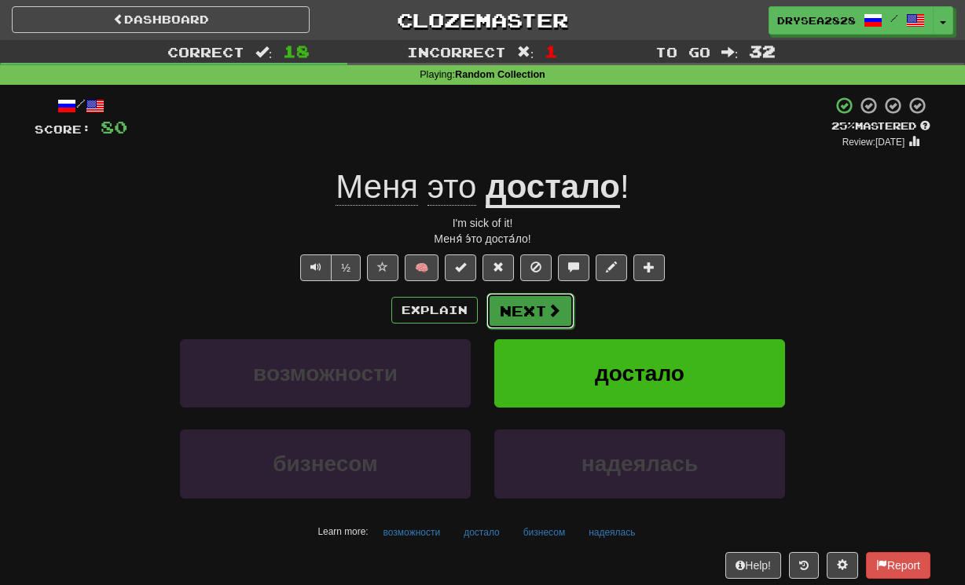
click at [534, 305] on button "Next" at bounding box center [530, 311] width 88 height 36
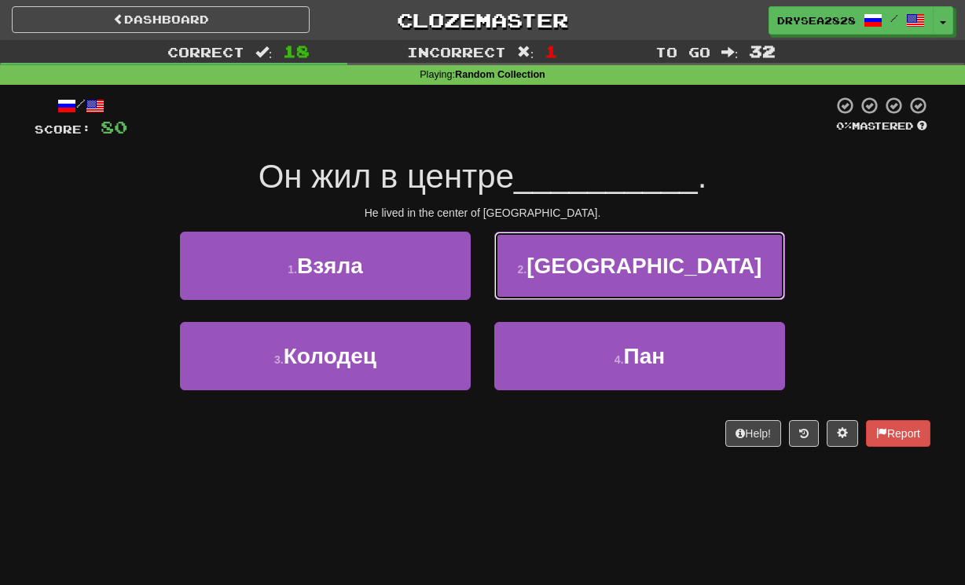
click at [585, 289] on button "2 . [GEOGRAPHIC_DATA]" at bounding box center [639, 266] width 291 height 68
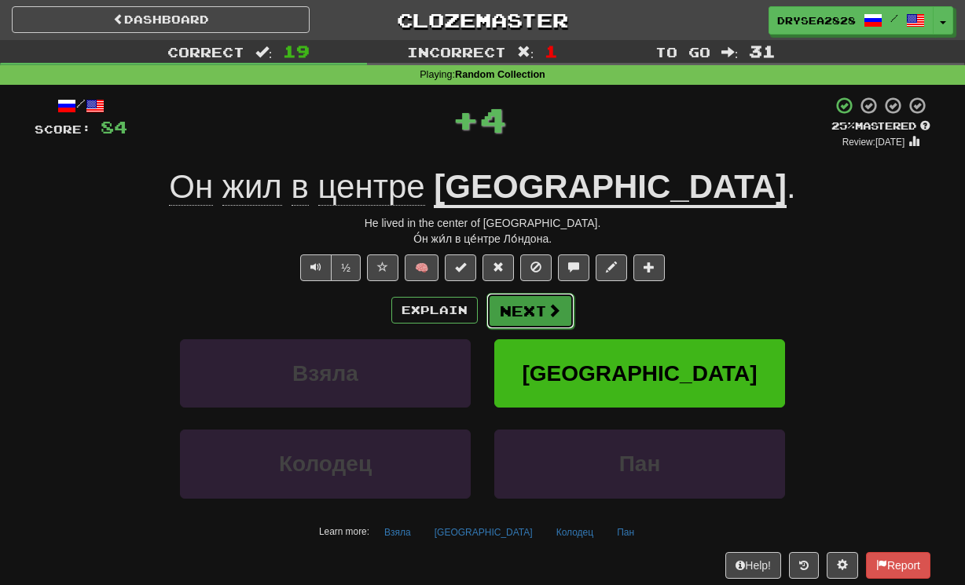
click at [532, 317] on button "Next" at bounding box center [530, 311] width 88 height 36
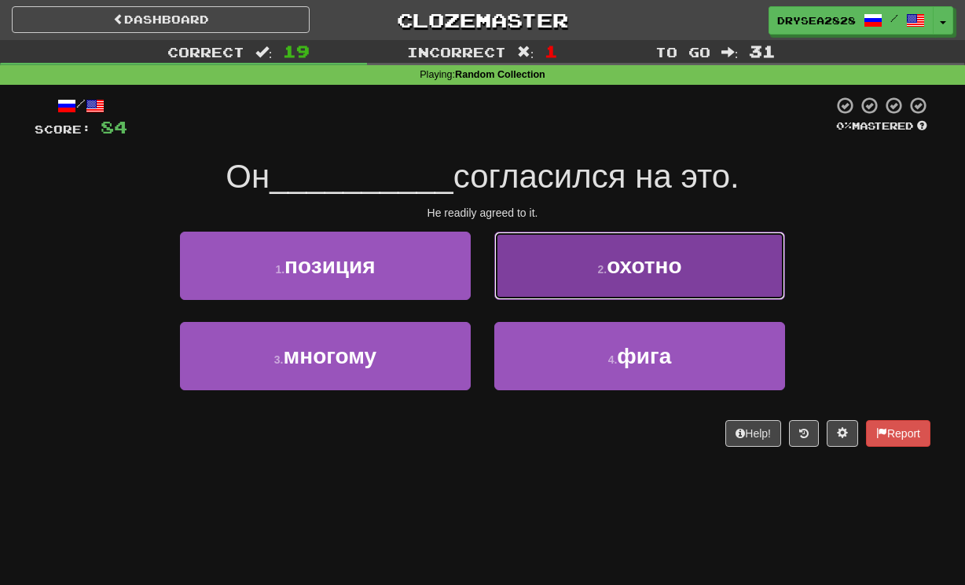
click at [602, 289] on button "2 . охотно" at bounding box center [639, 266] width 291 height 68
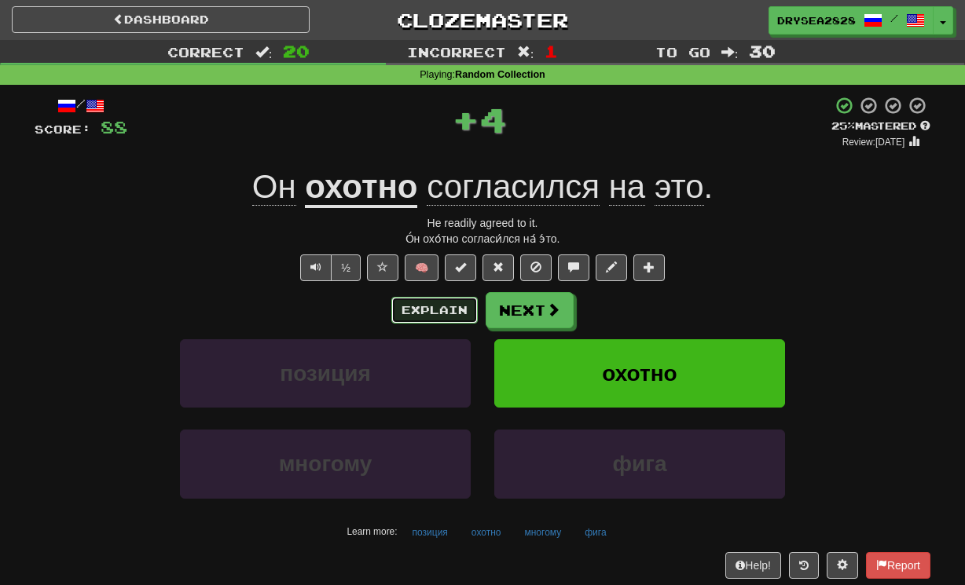
click at [430, 314] on button "Explain" at bounding box center [434, 310] width 86 height 27
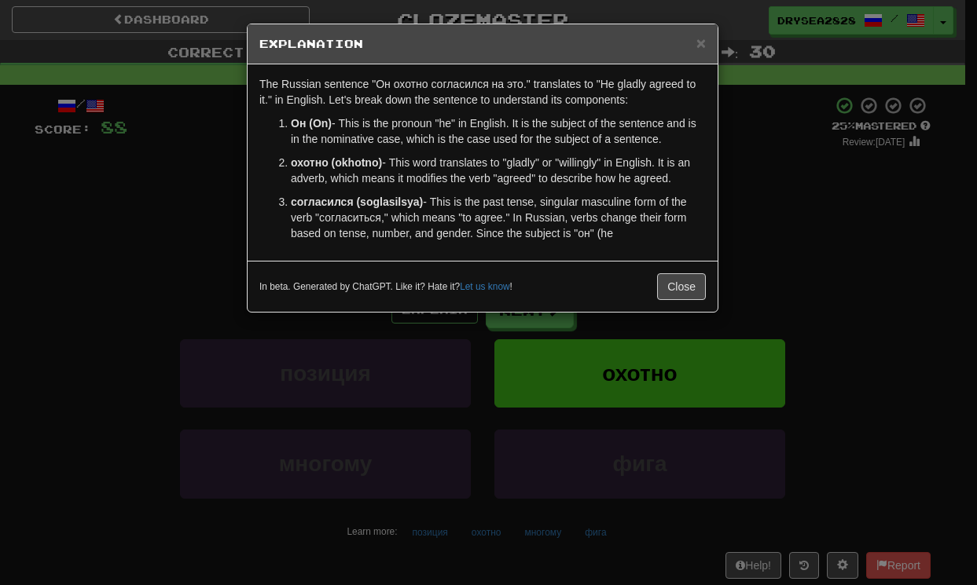
click at [668, 226] on p "согласился (soglasilsya) - This is the past tense, singular masculine form of t…" at bounding box center [498, 217] width 415 height 47
click at [671, 294] on button "Close" at bounding box center [681, 286] width 49 height 27
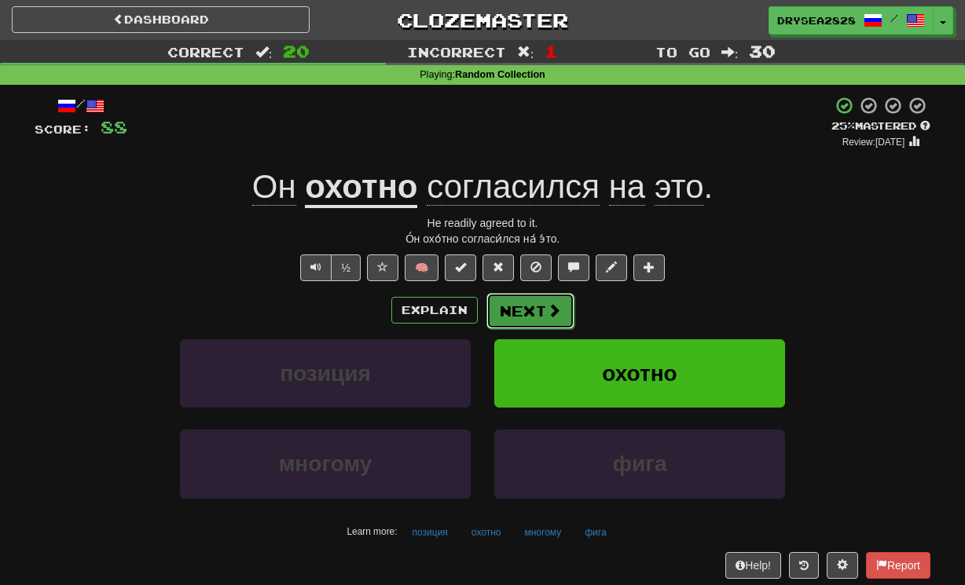
click at [549, 305] on span at bounding box center [554, 310] width 14 height 14
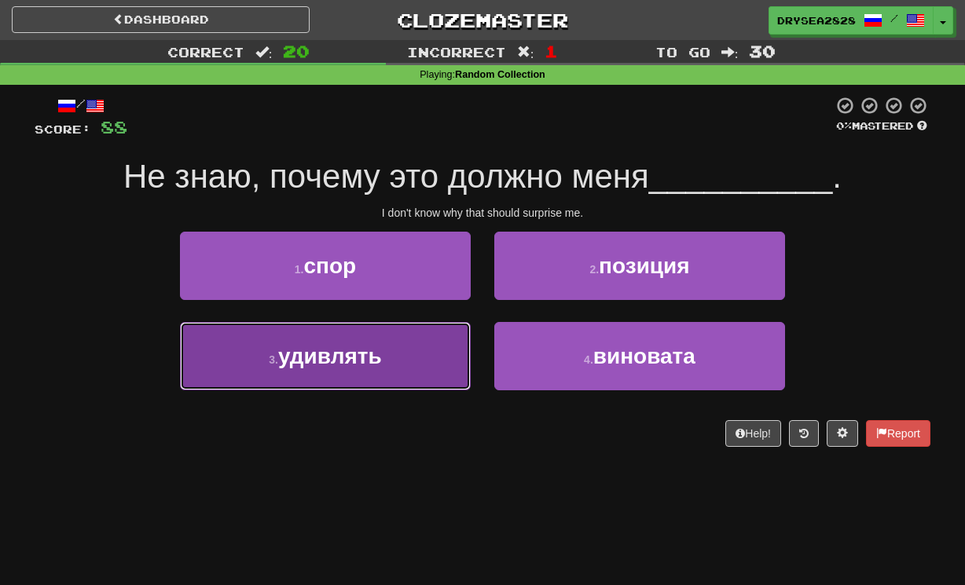
click at [415, 376] on button "3 . удивлять" at bounding box center [325, 356] width 291 height 68
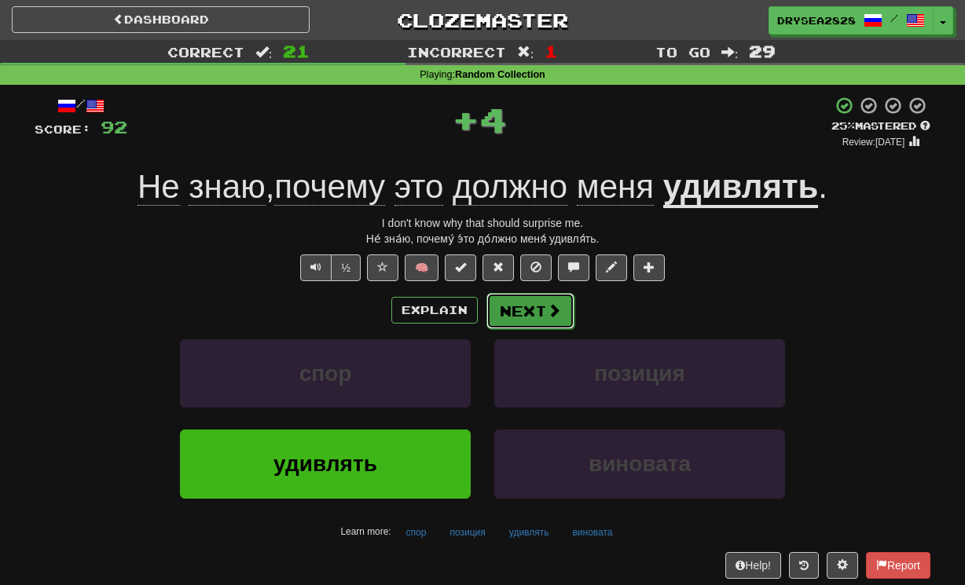
click at [520, 299] on button "Next" at bounding box center [530, 311] width 88 height 36
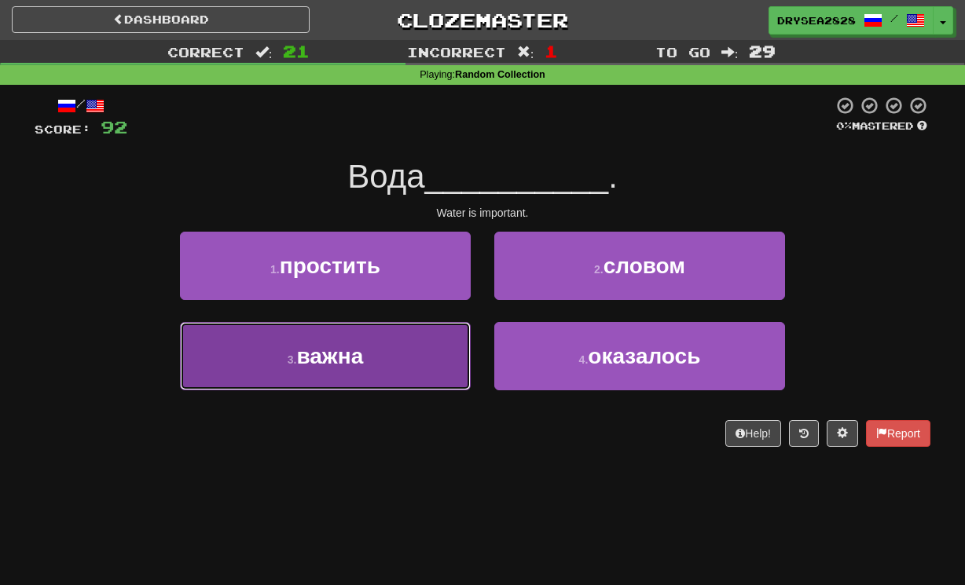
click at [363, 361] on span "важна" at bounding box center [329, 356] width 67 height 24
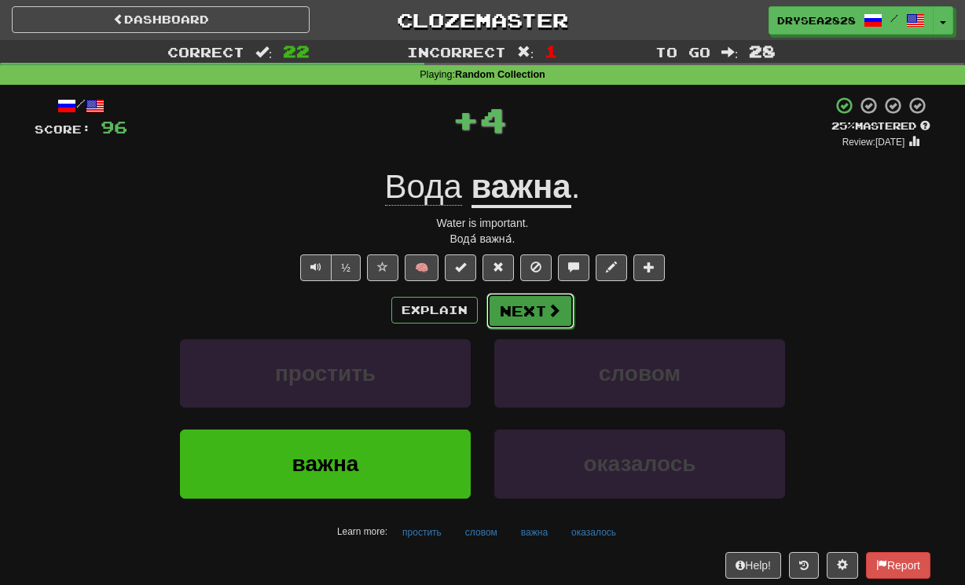
click at [536, 299] on button "Next" at bounding box center [530, 311] width 88 height 36
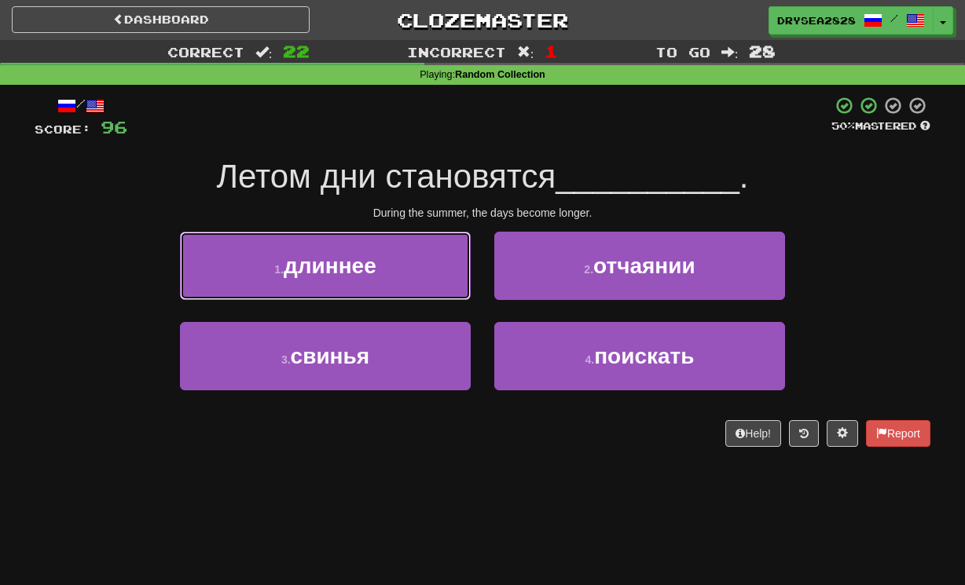
click at [381, 284] on button "1 . длиннее" at bounding box center [325, 266] width 291 height 68
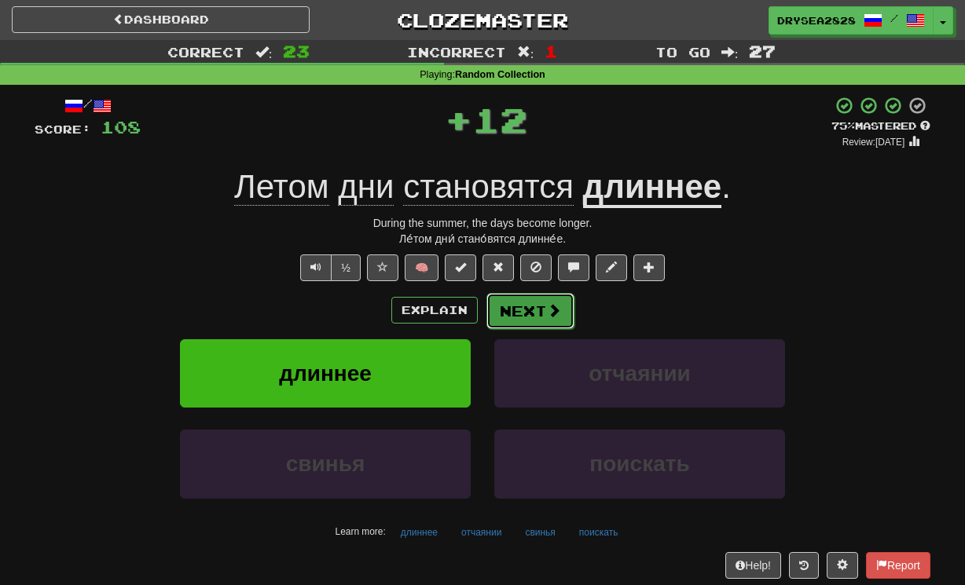
click at [530, 314] on button "Next" at bounding box center [530, 311] width 88 height 36
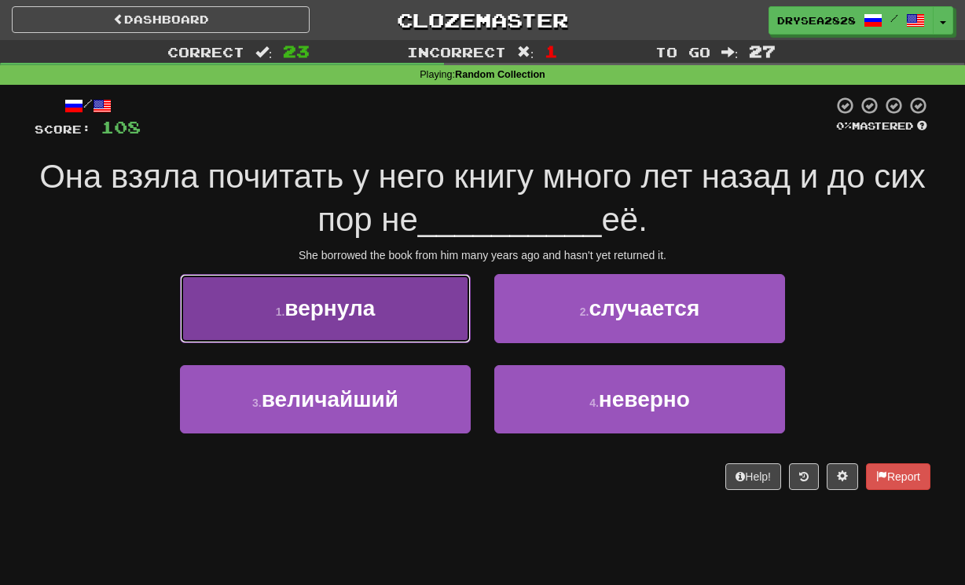
click at [389, 326] on button "1 . [GEOGRAPHIC_DATA]" at bounding box center [325, 308] width 291 height 68
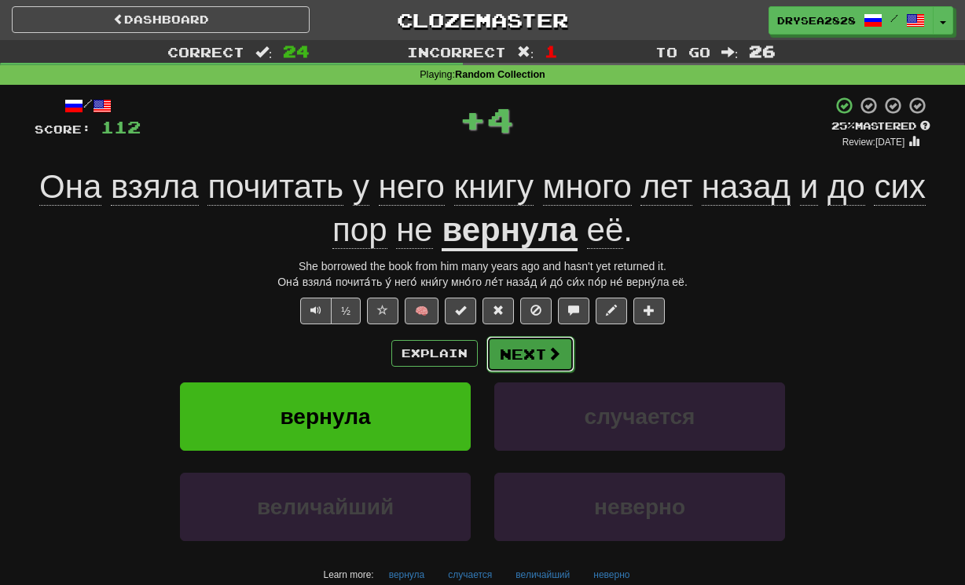
click at [524, 360] on button "Next" at bounding box center [530, 354] width 88 height 36
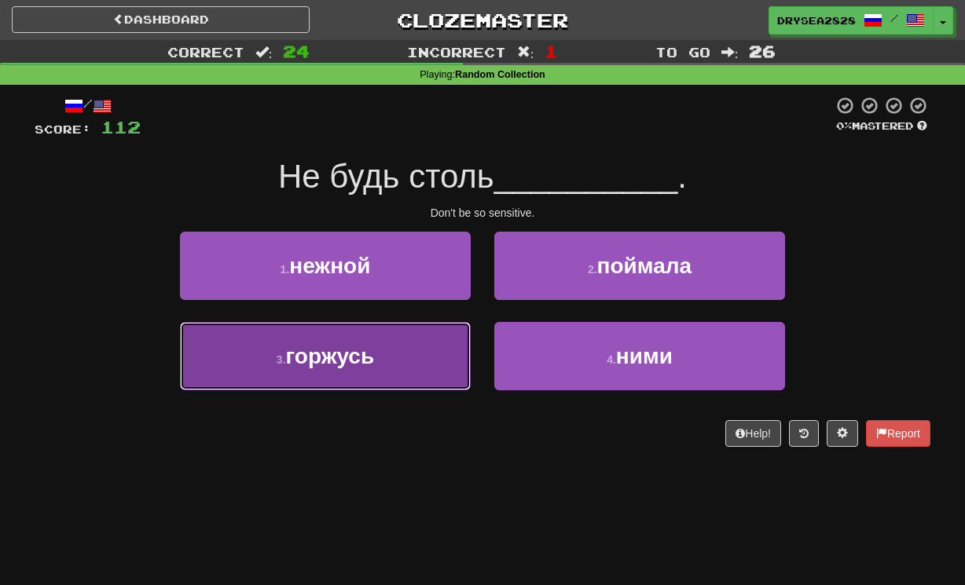
click at [440, 369] on button "3 . горжусь" at bounding box center [325, 356] width 291 height 68
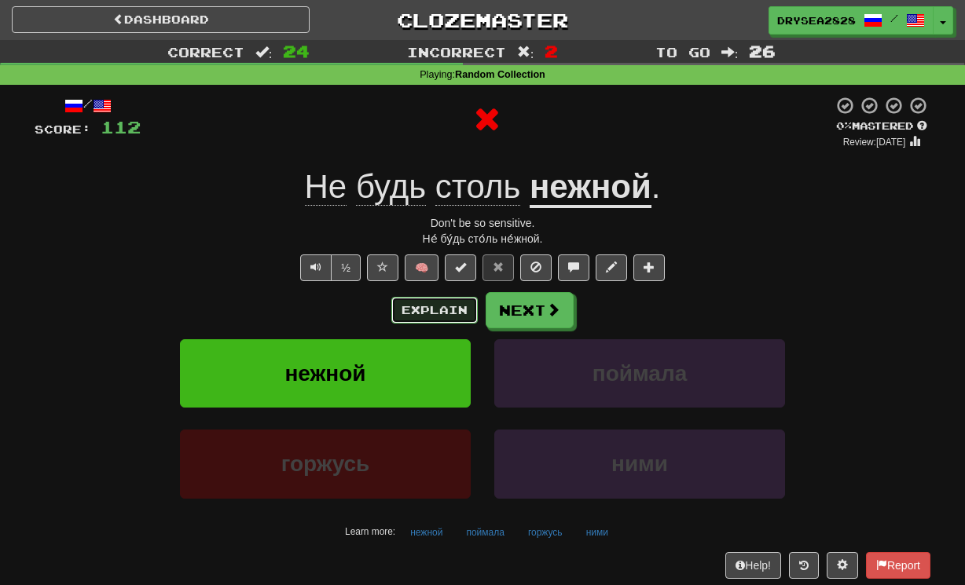
click at [431, 309] on button "Explain" at bounding box center [434, 310] width 86 height 27
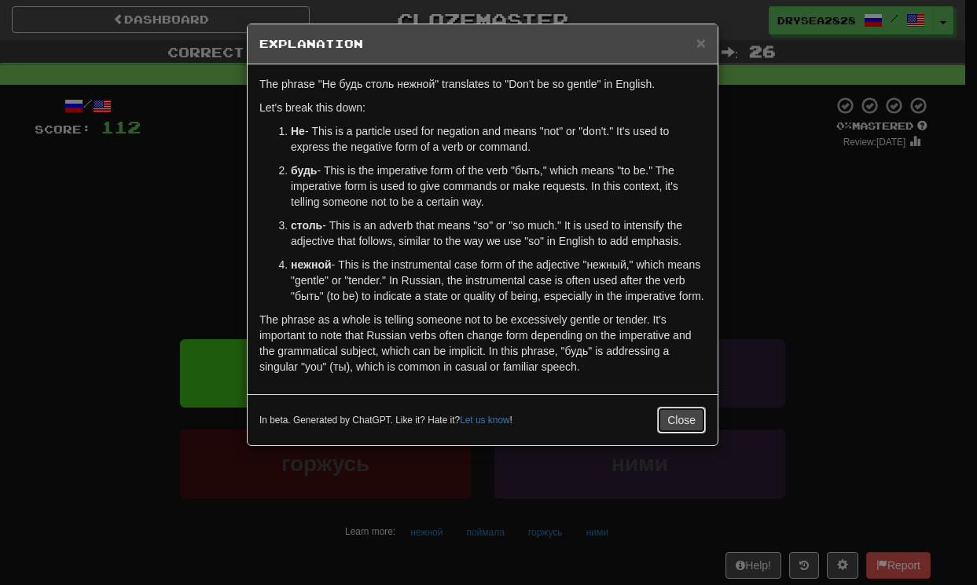
click at [677, 434] on button "Close" at bounding box center [681, 420] width 49 height 27
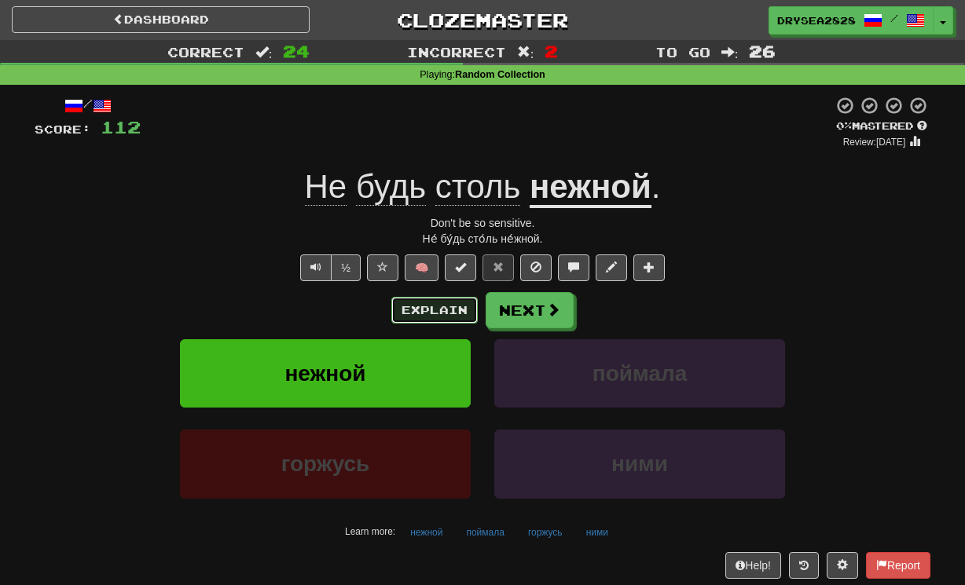
click at [441, 310] on button "Explain" at bounding box center [434, 310] width 86 height 27
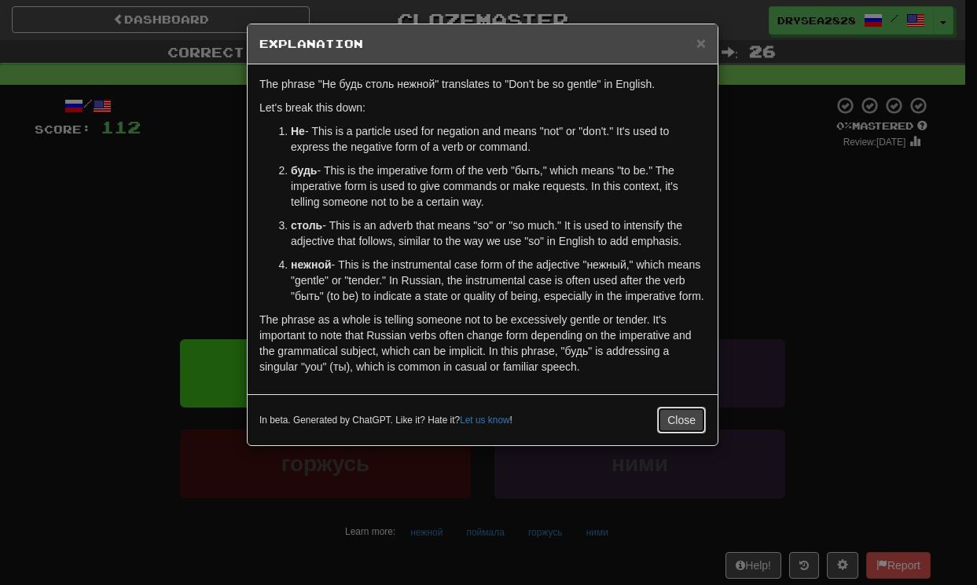
click at [674, 434] on button "Close" at bounding box center [681, 420] width 49 height 27
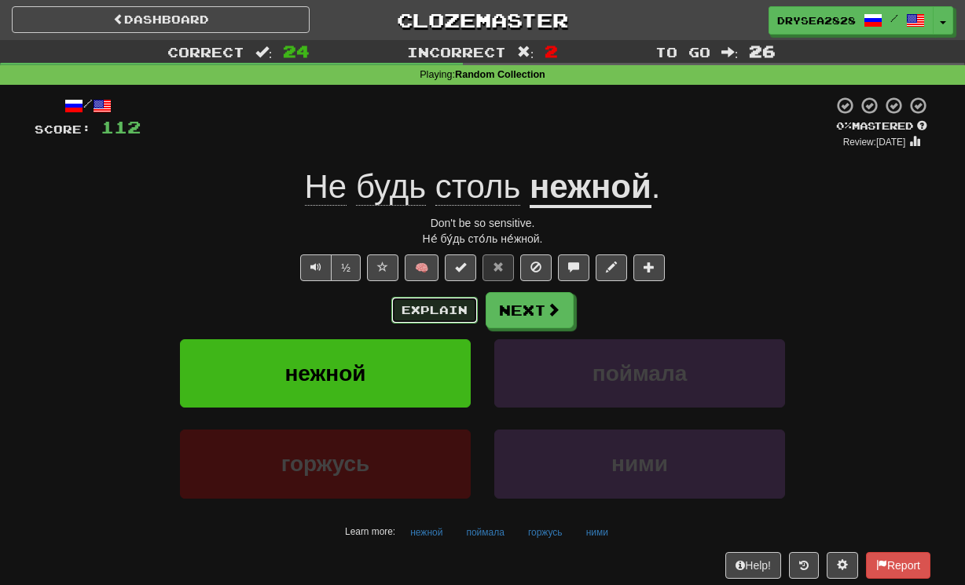
click at [446, 315] on button "Explain" at bounding box center [434, 310] width 86 height 27
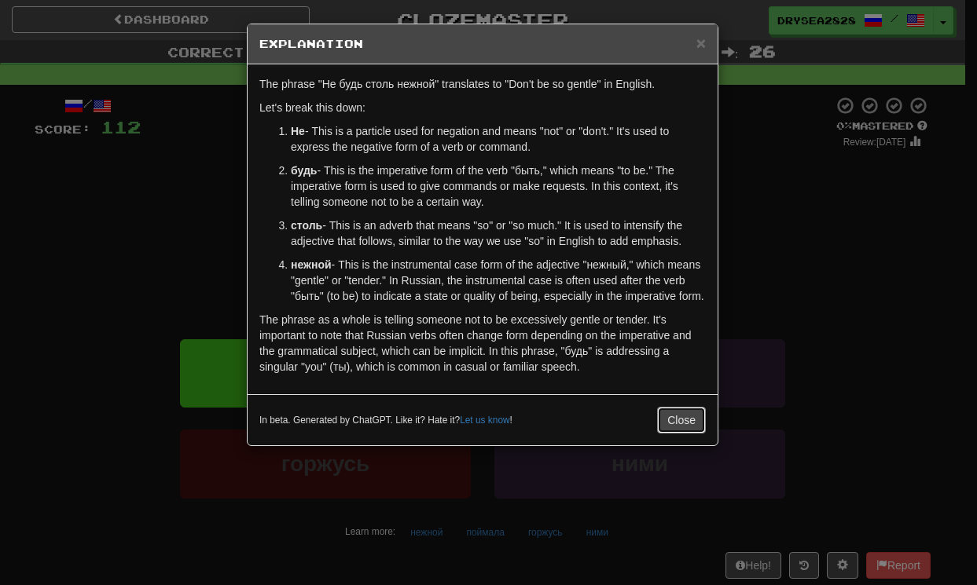
click at [662, 433] on button "Close" at bounding box center [681, 420] width 49 height 27
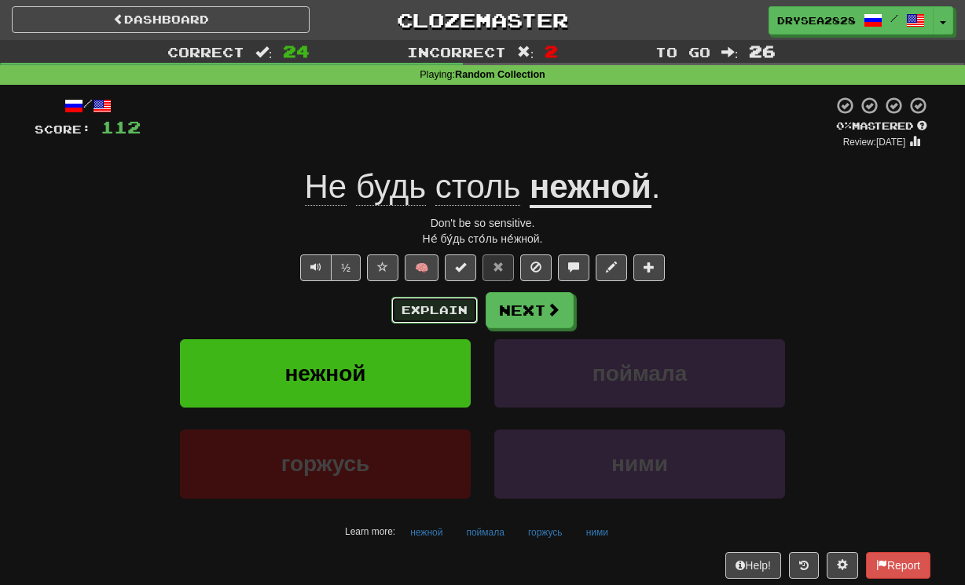
click at [439, 313] on button "Explain" at bounding box center [434, 310] width 86 height 27
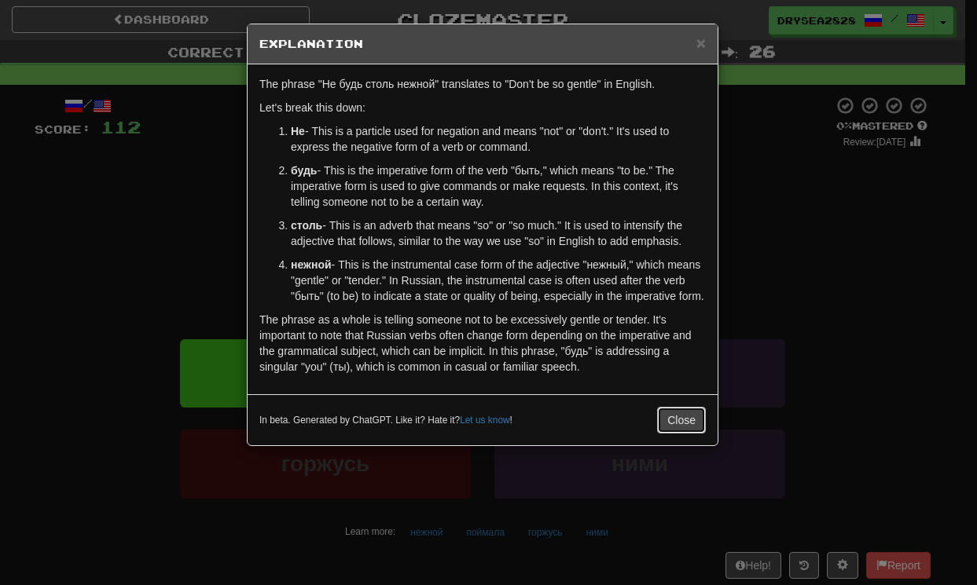
click at [666, 434] on button "Close" at bounding box center [681, 420] width 49 height 27
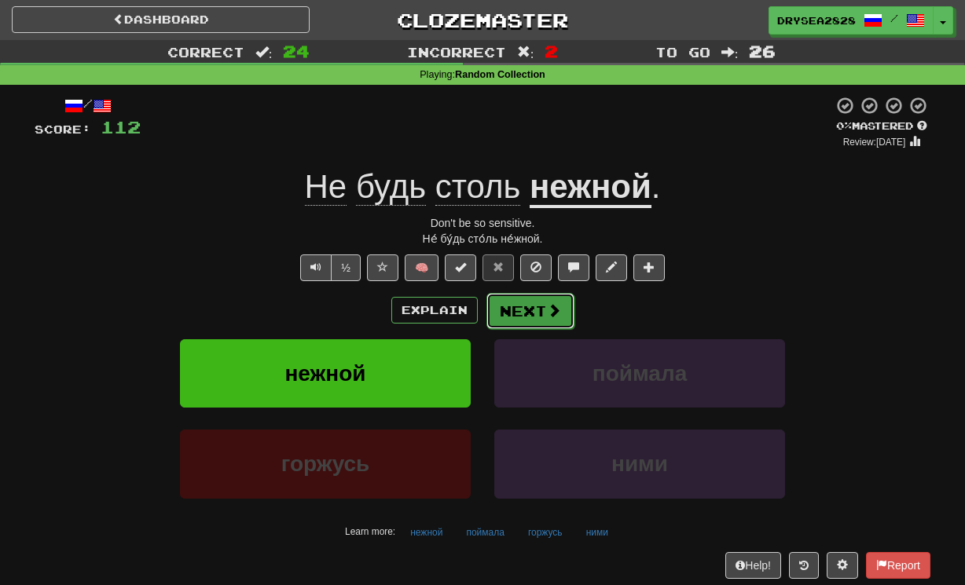
click at [517, 306] on button "Next" at bounding box center [530, 311] width 88 height 36
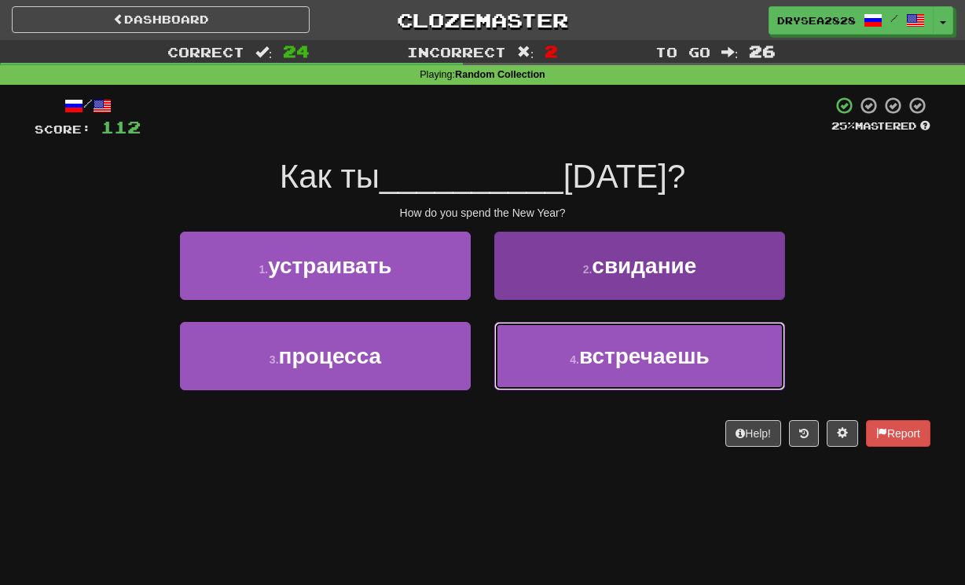
click at [560, 367] on button "4 . встречаешь" at bounding box center [639, 356] width 291 height 68
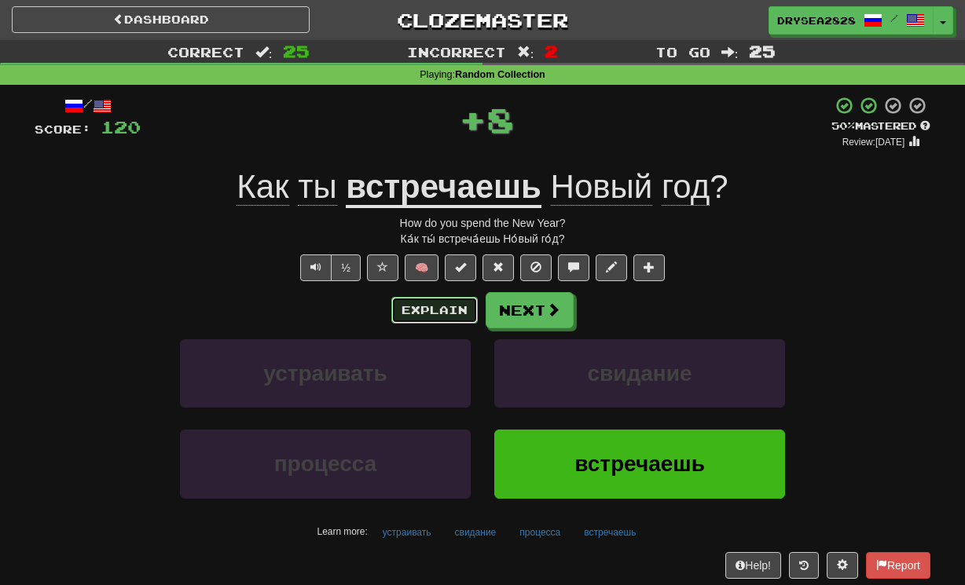
click at [457, 316] on button "Explain" at bounding box center [434, 310] width 86 height 27
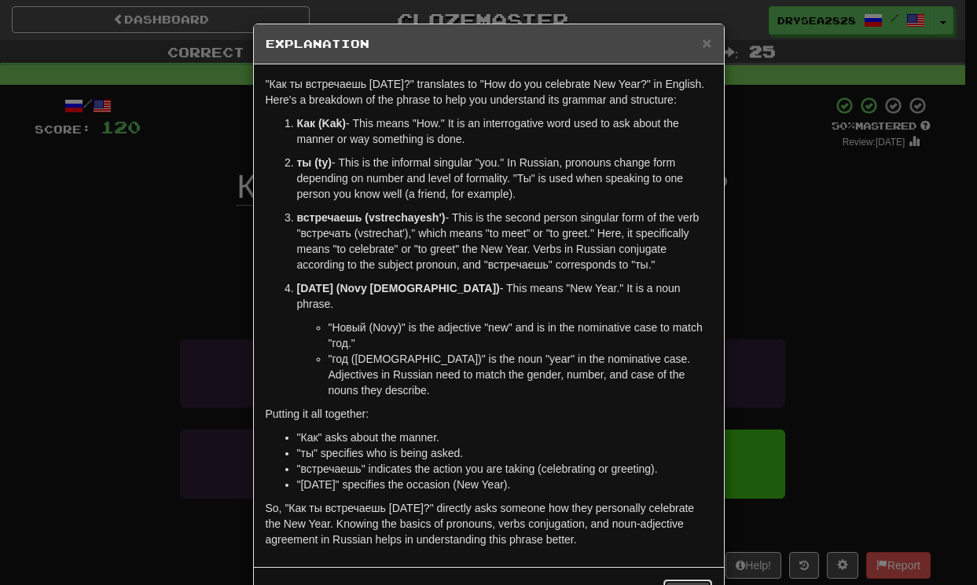
click at [688, 580] on button "Close" at bounding box center [687, 593] width 49 height 27
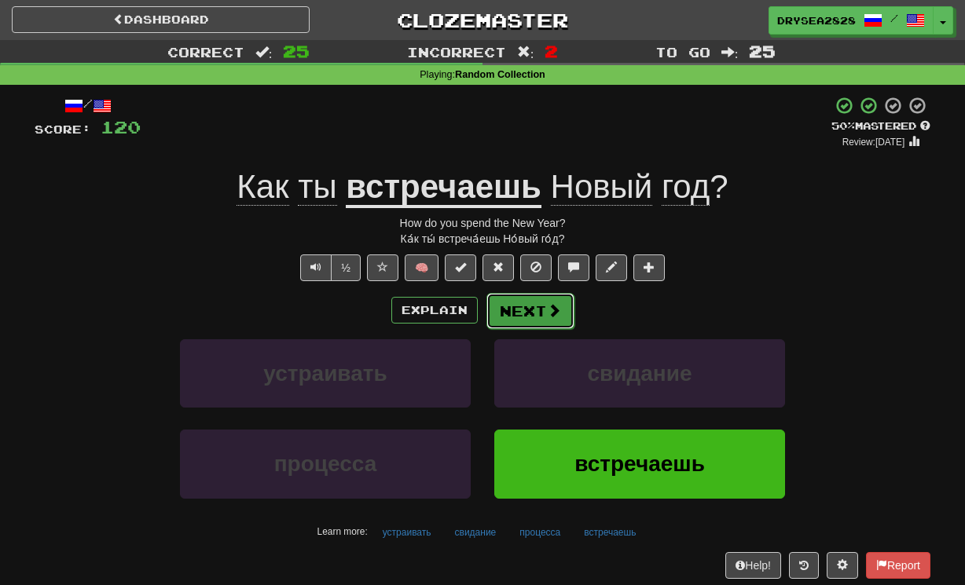
click at [556, 313] on span at bounding box center [554, 310] width 14 height 14
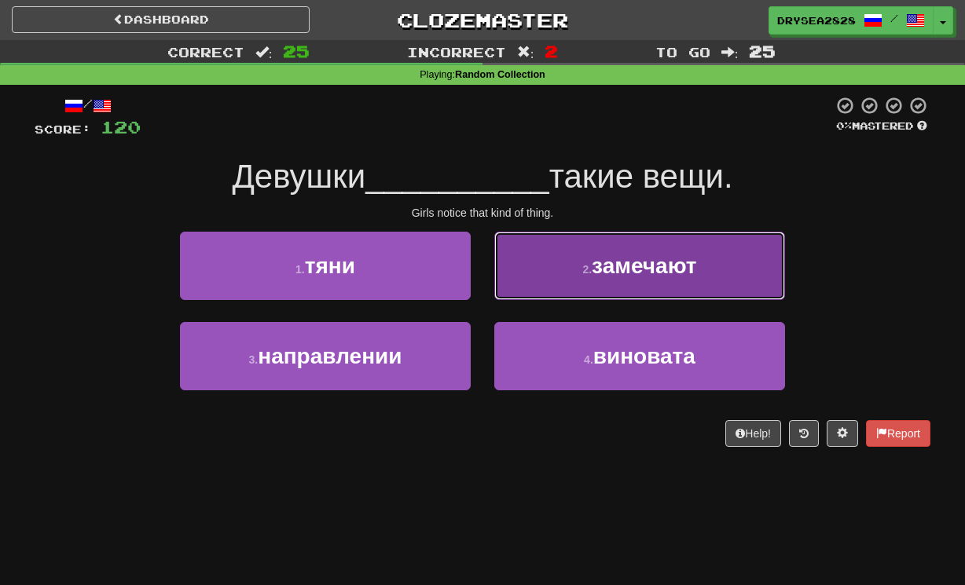
click at [557, 283] on button "2 . замечают" at bounding box center [639, 266] width 291 height 68
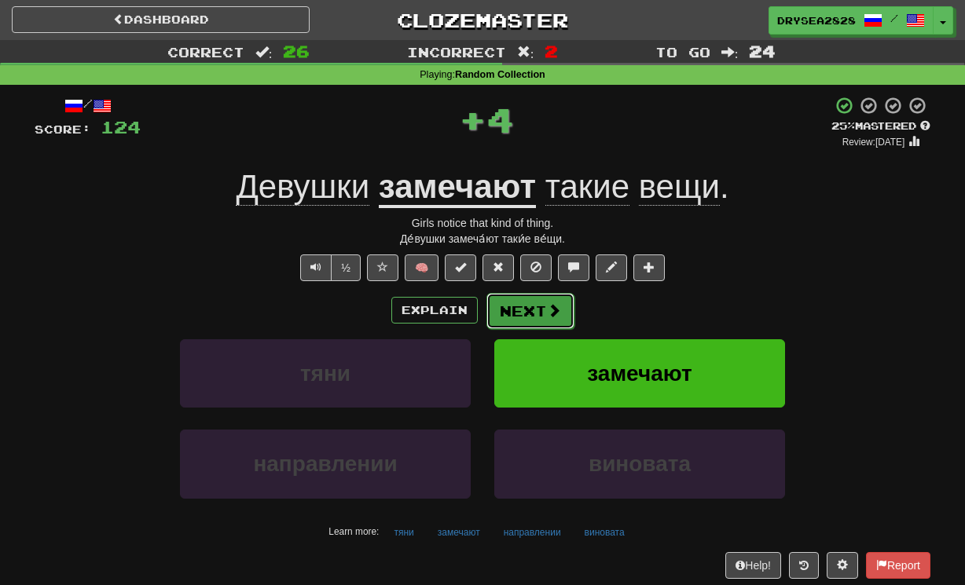
click at [538, 309] on button "Next" at bounding box center [530, 311] width 88 height 36
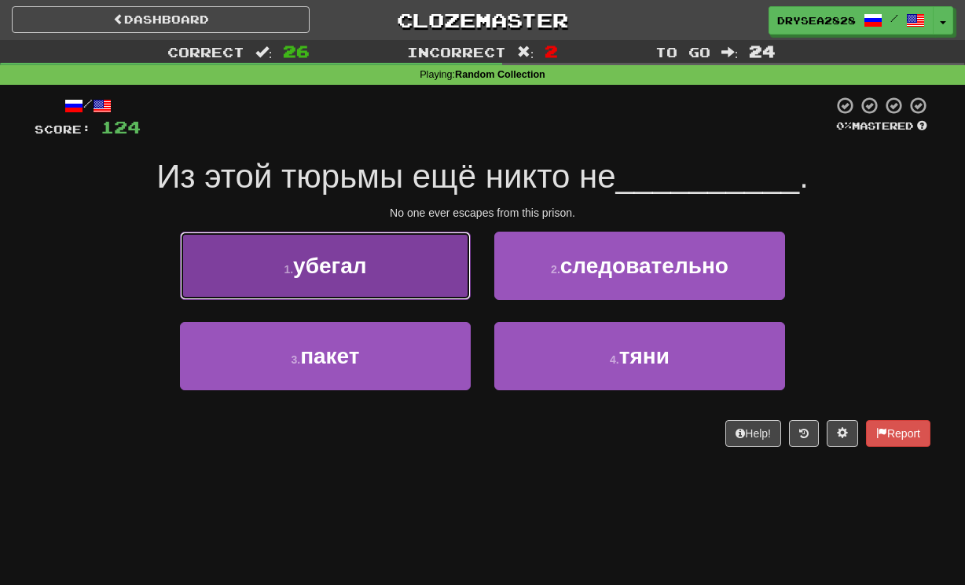
click at [435, 295] on button "1 . убегал" at bounding box center [325, 266] width 291 height 68
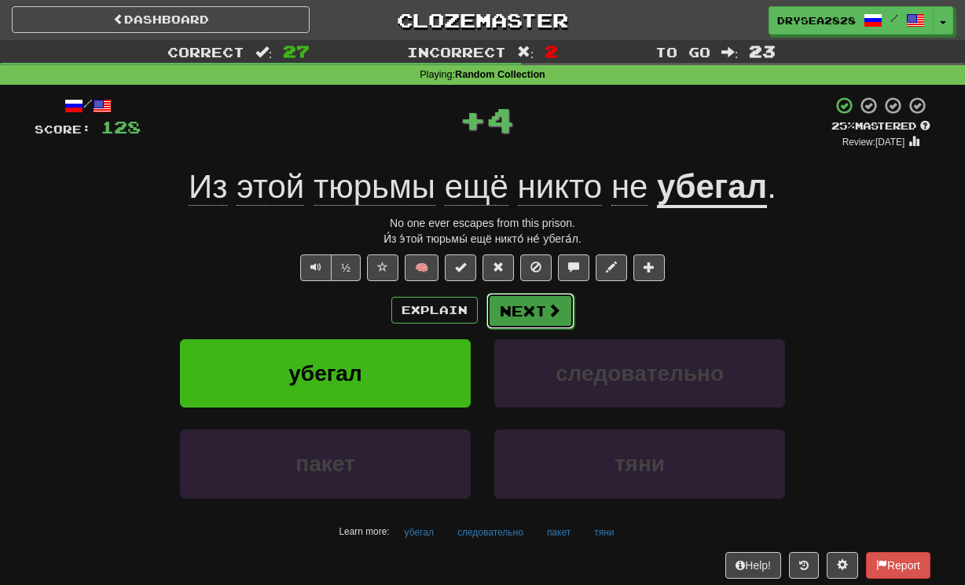
click at [536, 324] on button "Next" at bounding box center [530, 311] width 88 height 36
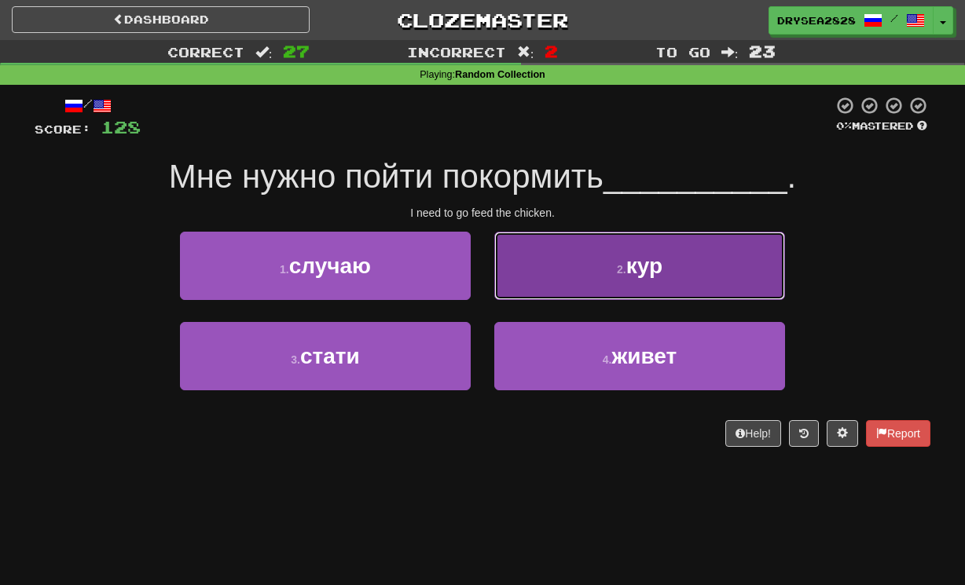
click at [585, 271] on button "2 . [GEOGRAPHIC_DATA]" at bounding box center [639, 266] width 291 height 68
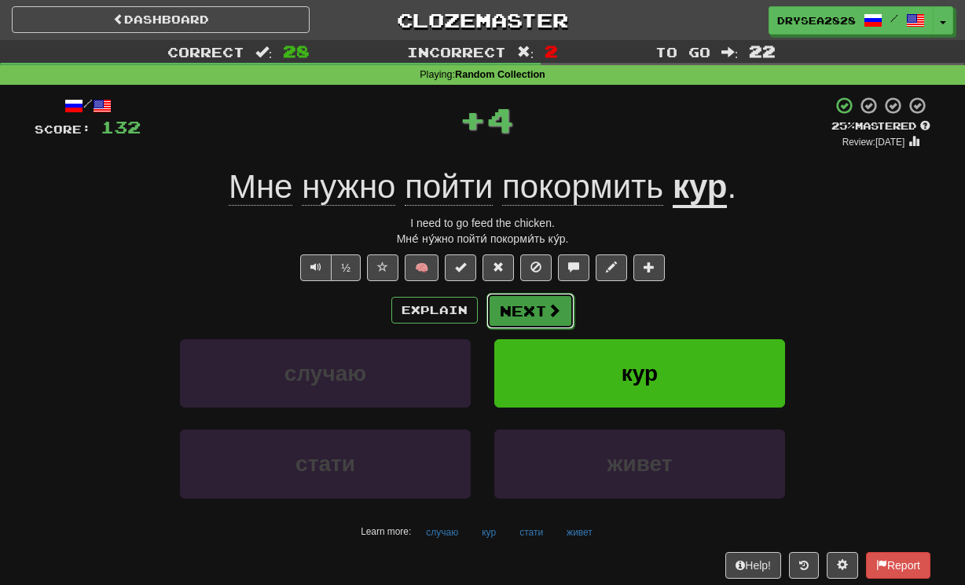
click at [552, 317] on span at bounding box center [554, 310] width 14 height 14
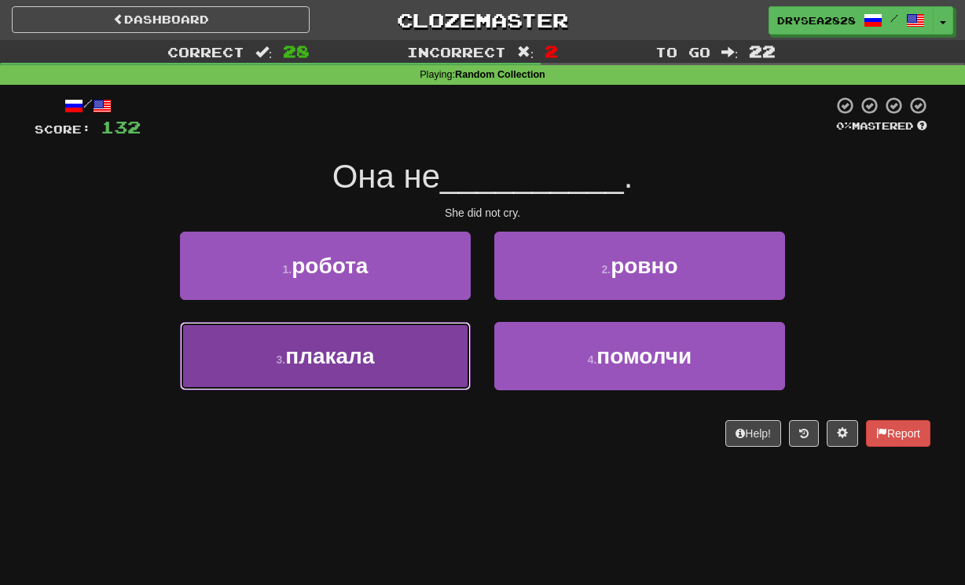
click at [403, 369] on button "3 . [GEOGRAPHIC_DATA]" at bounding box center [325, 356] width 291 height 68
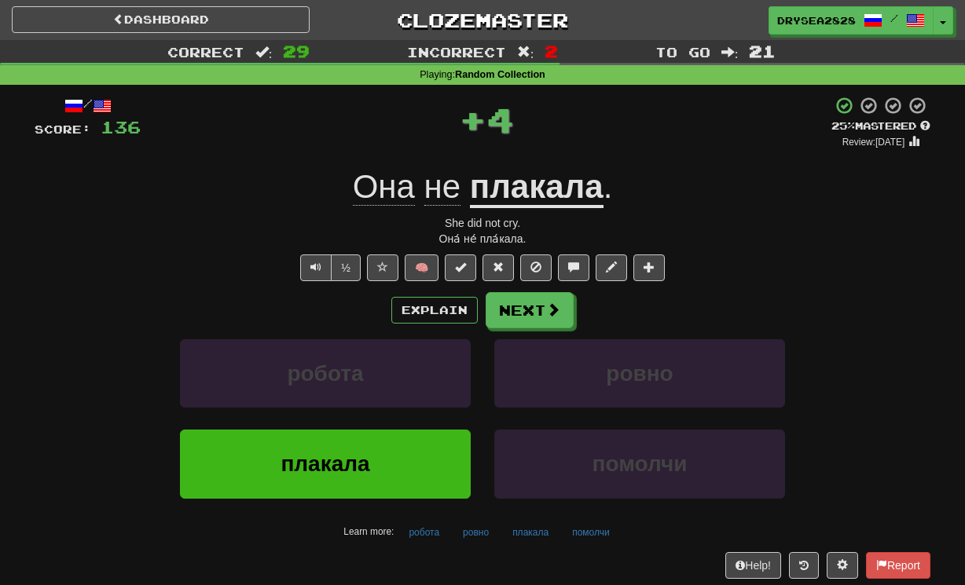
click at [578, 310] on div "Explain Next" at bounding box center [483, 310] width 896 height 36
click at [557, 324] on button "Next" at bounding box center [530, 311] width 88 height 36
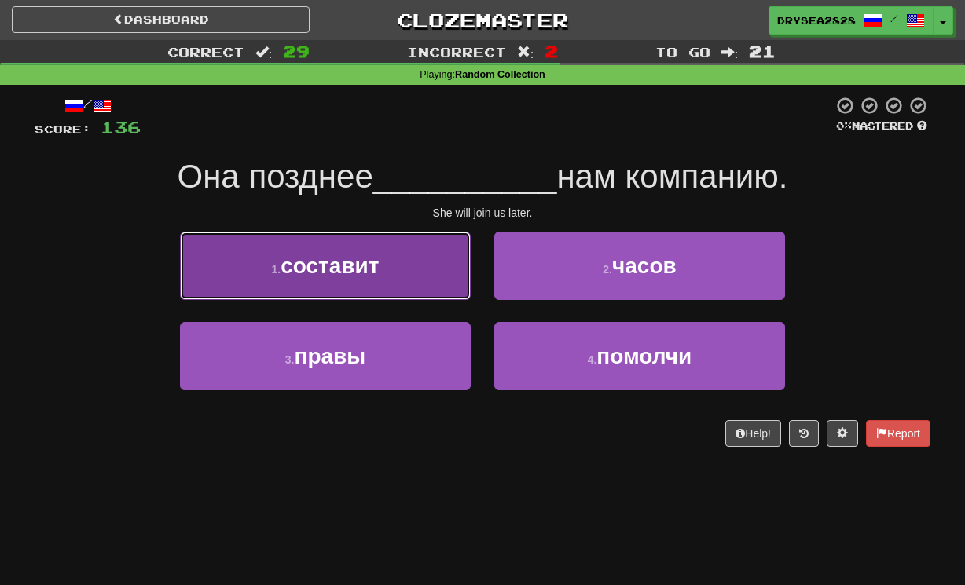
click at [379, 272] on span "составит" at bounding box center [330, 266] width 98 height 24
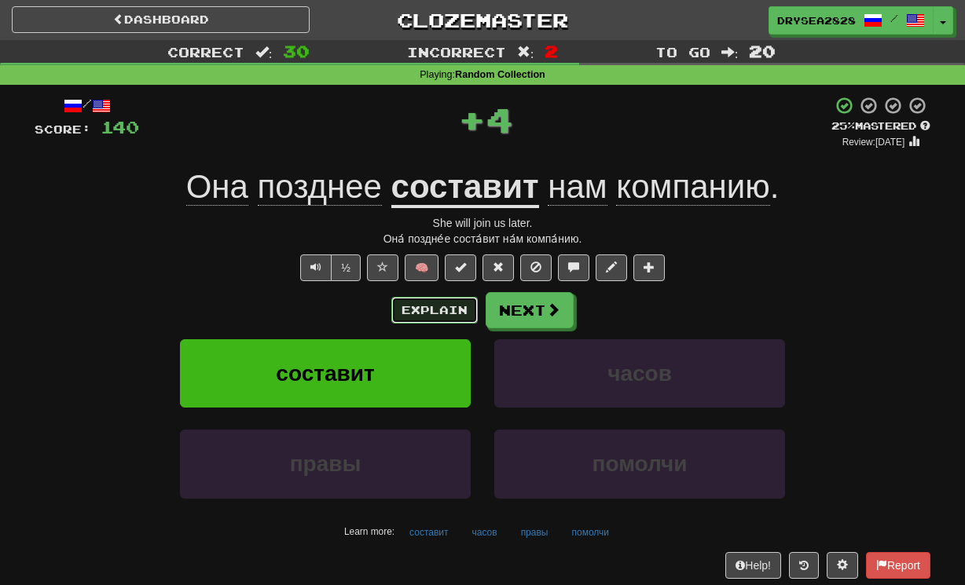
click at [414, 308] on button "Explain" at bounding box center [434, 310] width 86 height 27
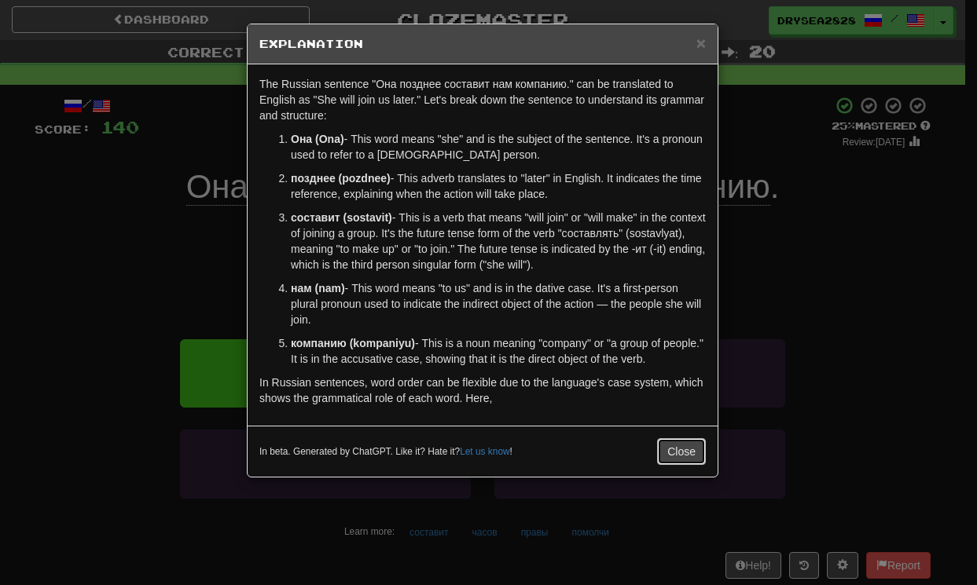
click at [662, 449] on button "Close" at bounding box center [681, 451] width 49 height 27
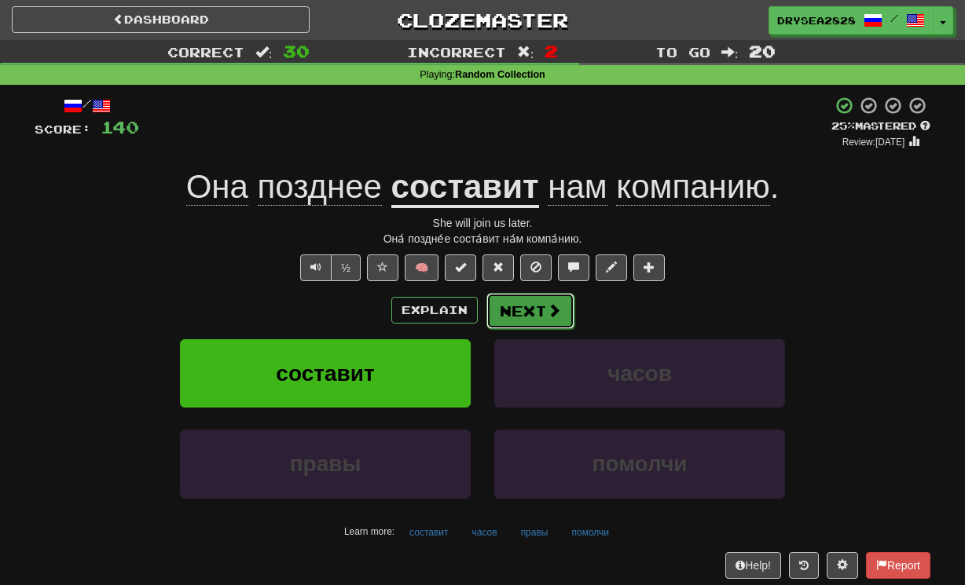
click at [523, 303] on button "Next" at bounding box center [530, 311] width 88 height 36
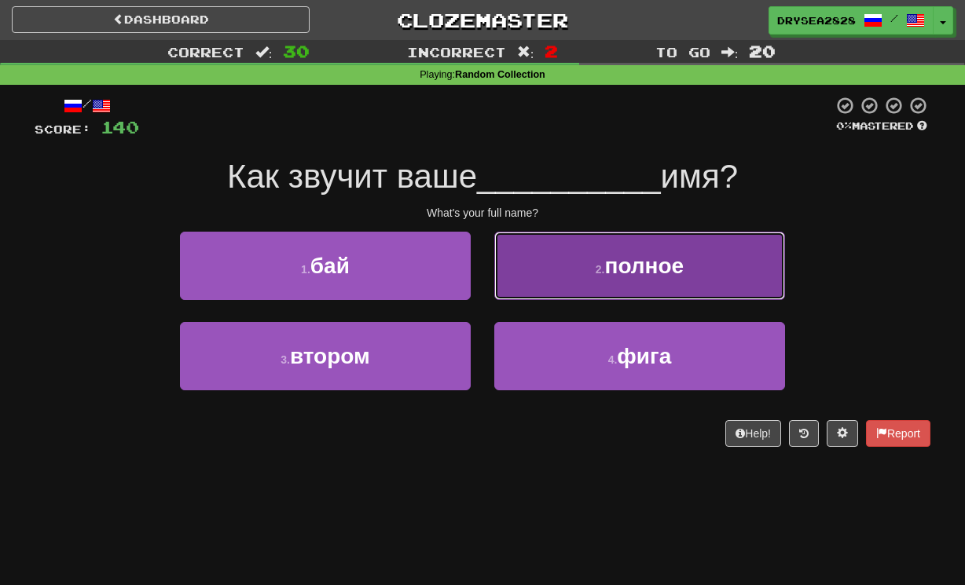
click at [555, 285] on button "2 . полное" at bounding box center [639, 266] width 291 height 68
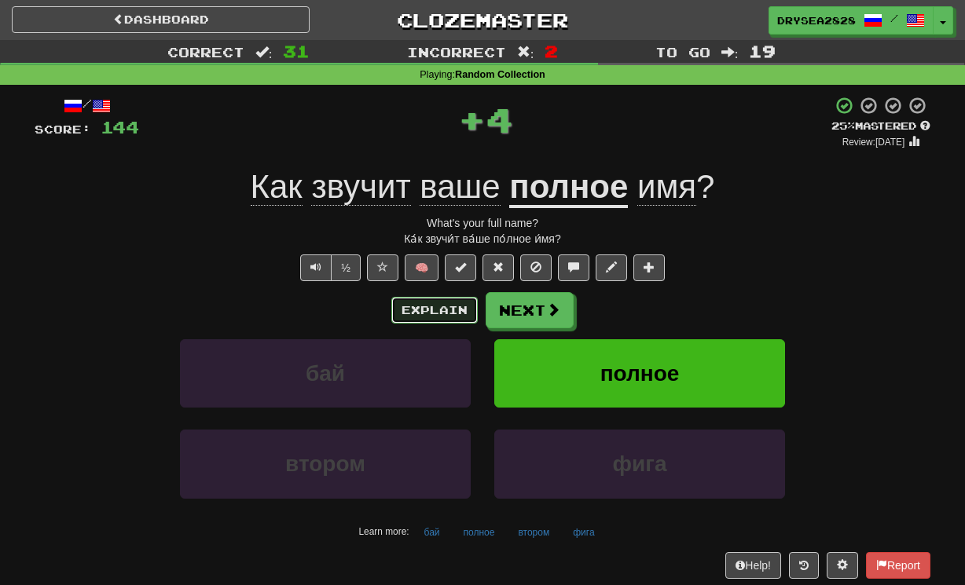
click at [432, 314] on button "Explain" at bounding box center [434, 310] width 86 height 27
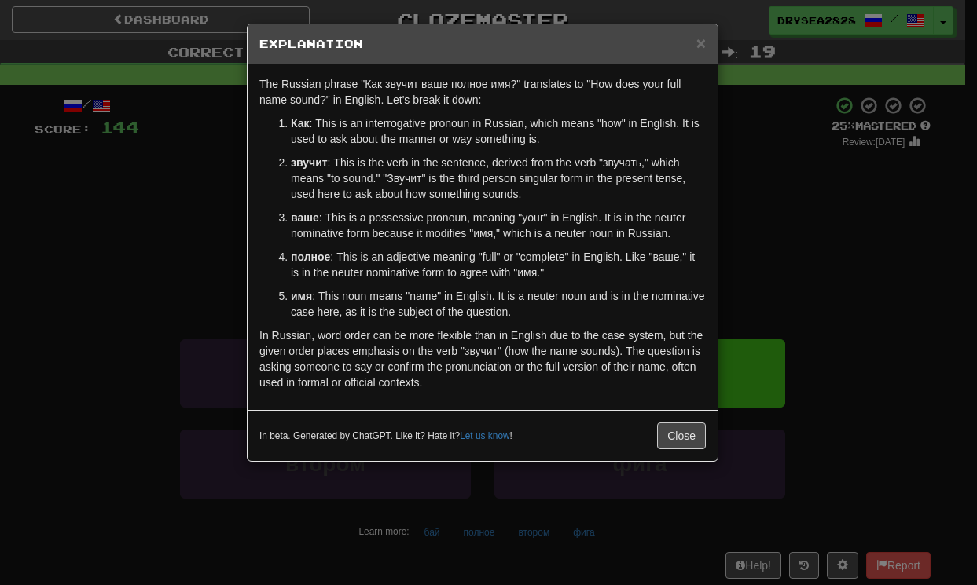
click at [655, 423] on div "In beta. Generated by ChatGPT. Like it? Hate it? Let us know ! Close" at bounding box center [482, 436] width 446 height 27
click at [659, 439] on button "Close" at bounding box center [681, 436] width 49 height 27
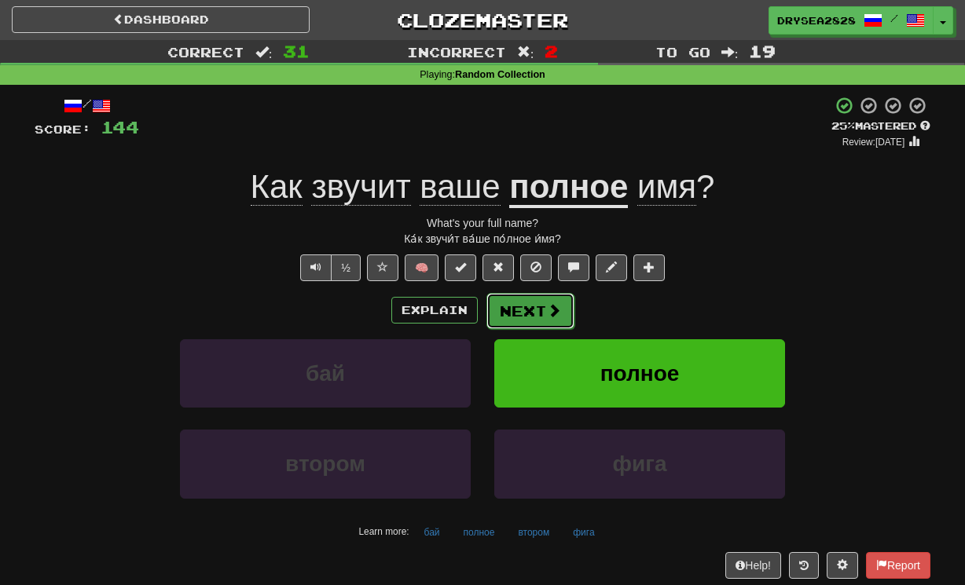
click at [549, 304] on span at bounding box center [554, 310] width 14 height 14
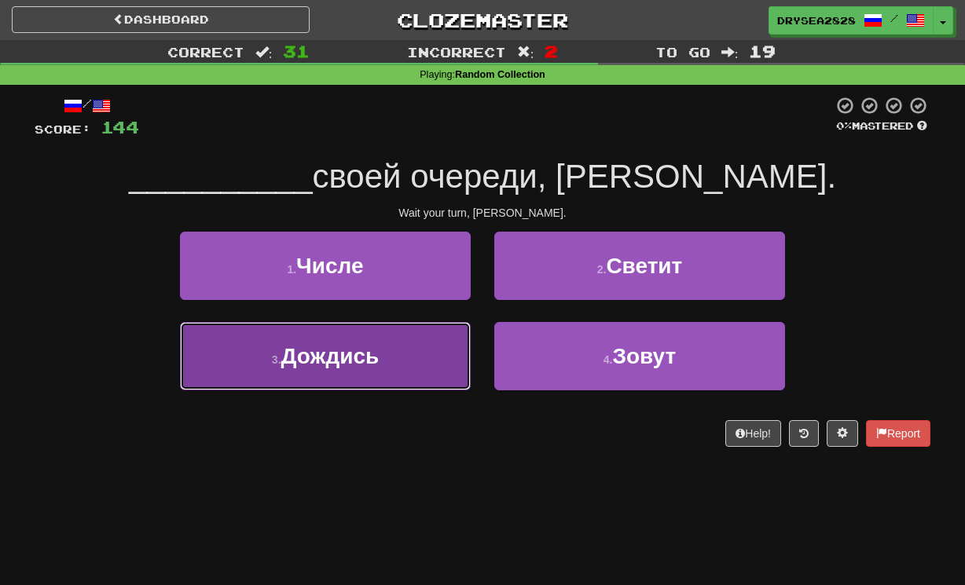
click at [417, 369] on button "3 . Дождись" at bounding box center [325, 356] width 291 height 68
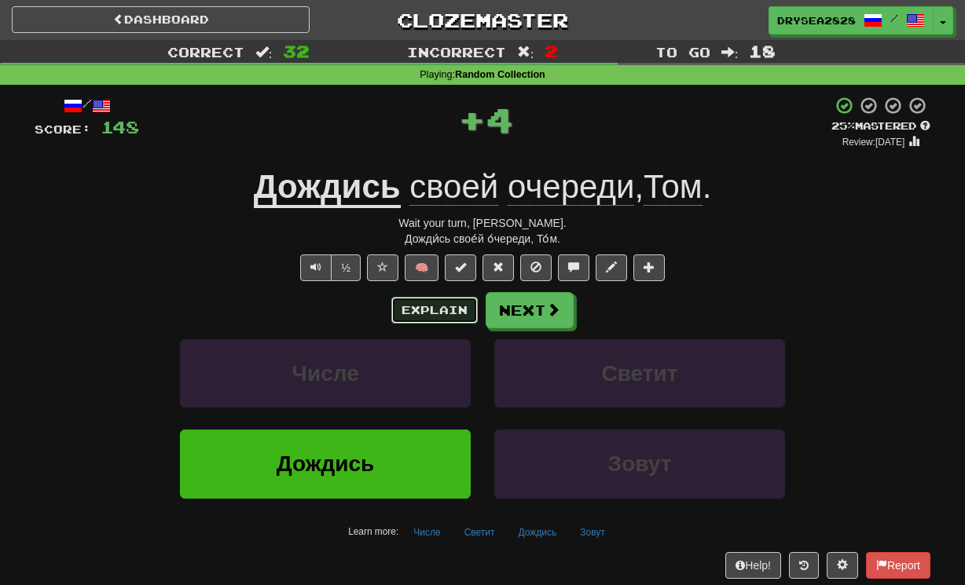
click at [449, 317] on button "Explain" at bounding box center [434, 310] width 86 height 27
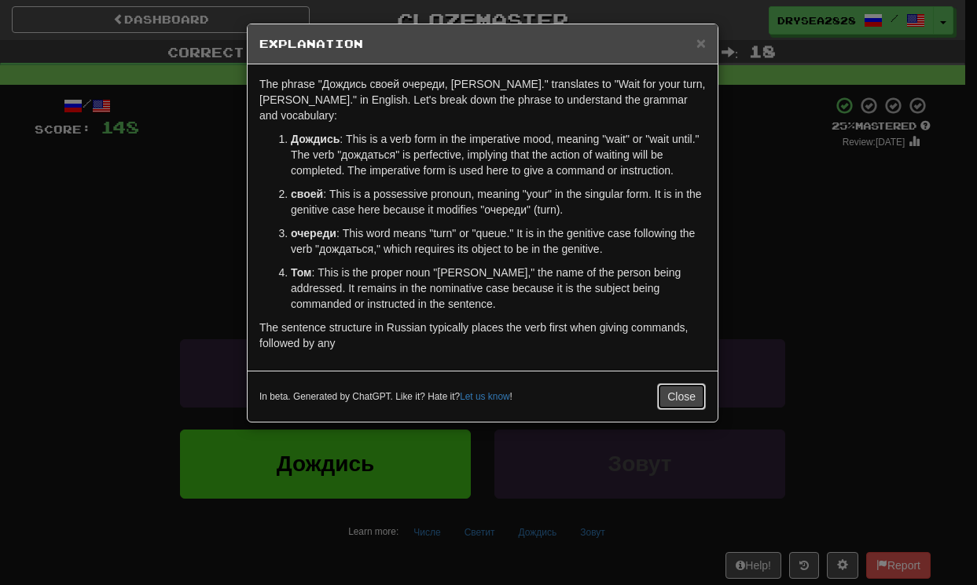
drag, startPoint x: 668, startPoint y: 380, endPoint x: 670, endPoint y: 388, distance: 8.0
click at [669, 383] on button "Close" at bounding box center [681, 396] width 49 height 27
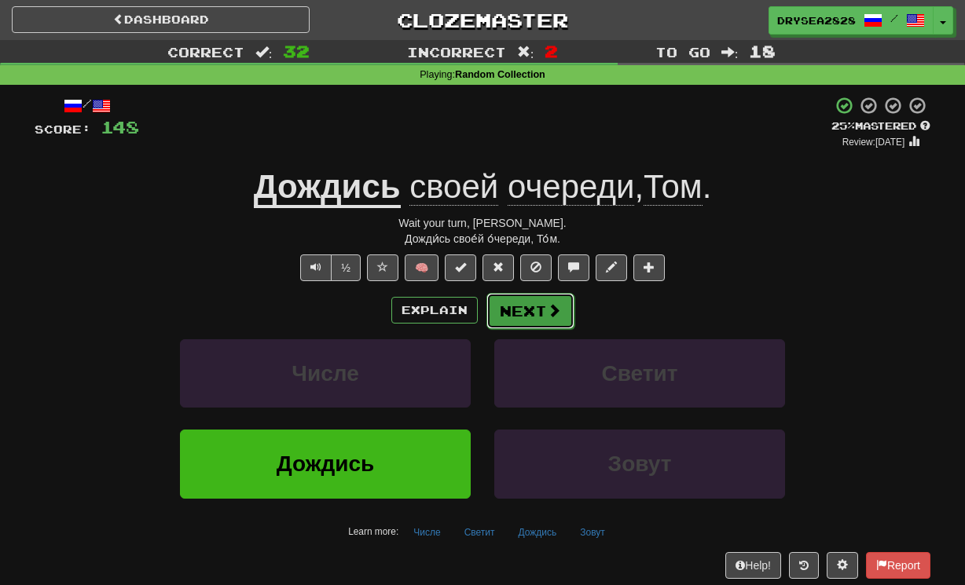
click at [515, 295] on button "Next" at bounding box center [530, 311] width 88 height 36
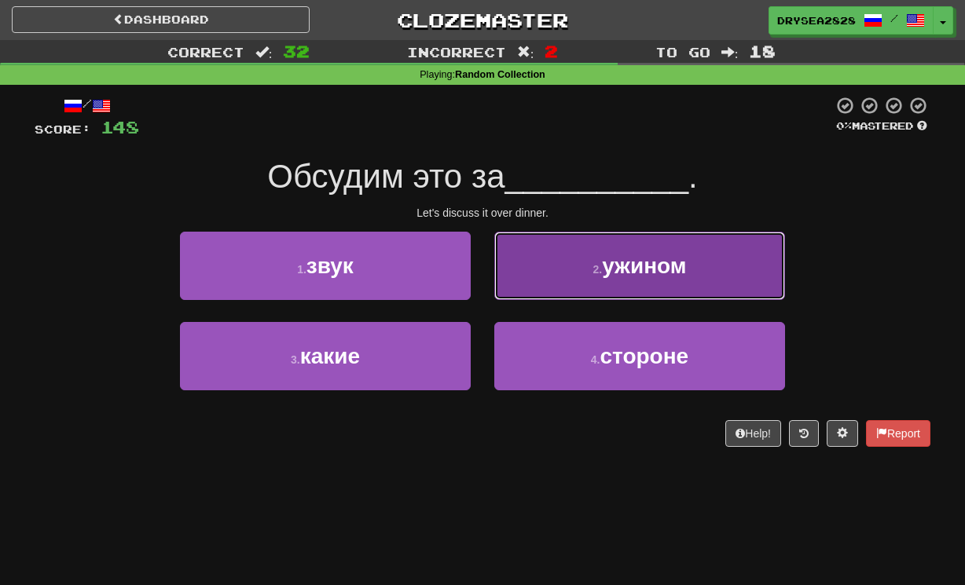
click at [600, 245] on button "2 . ужином" at bounding box center [639, 266] width 291 height 68
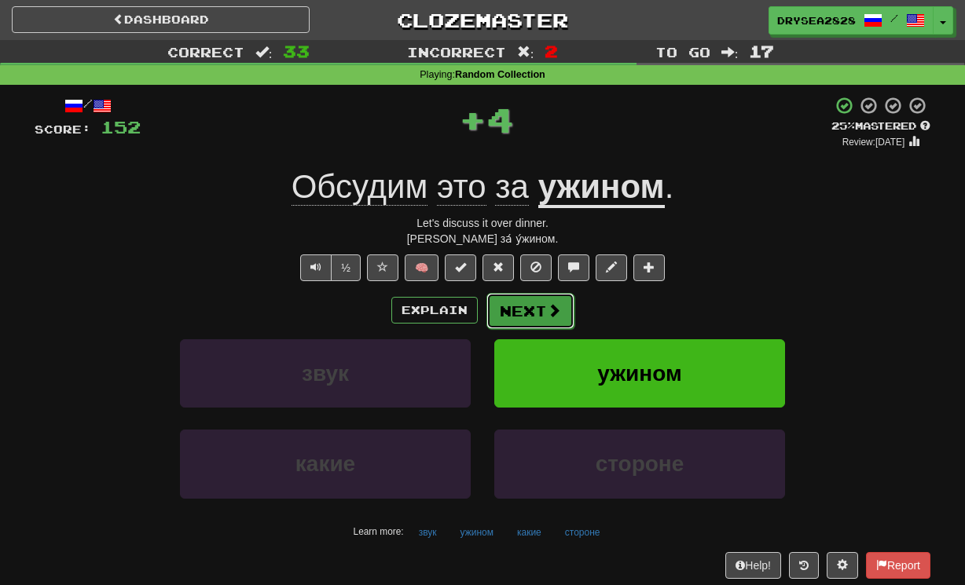
click at [524, 321] on button "Next" at bounding box center [530, 311] width 88 height 36
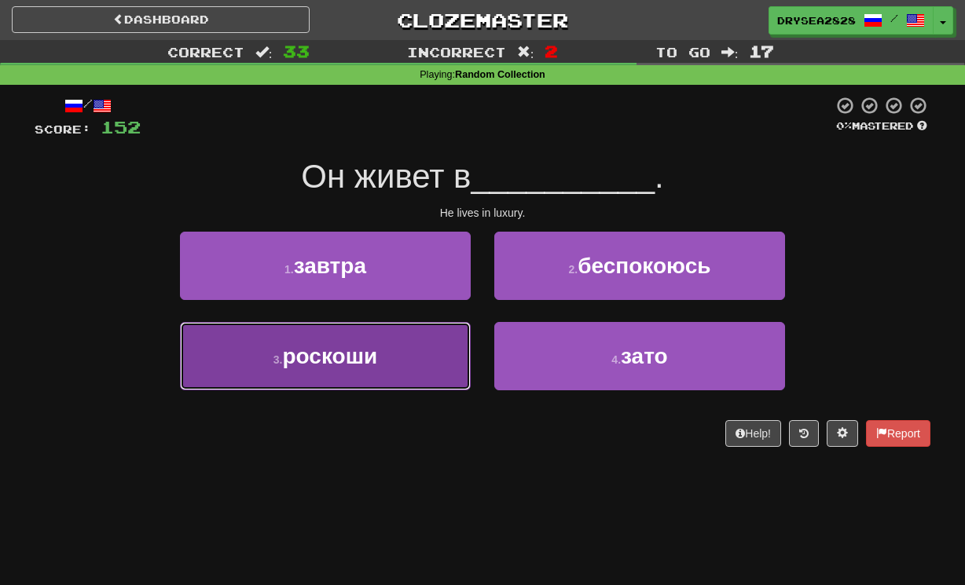
click at [407, 378] on button "3 . роскоши" at bounding box center [325, 356] width 291 height 68
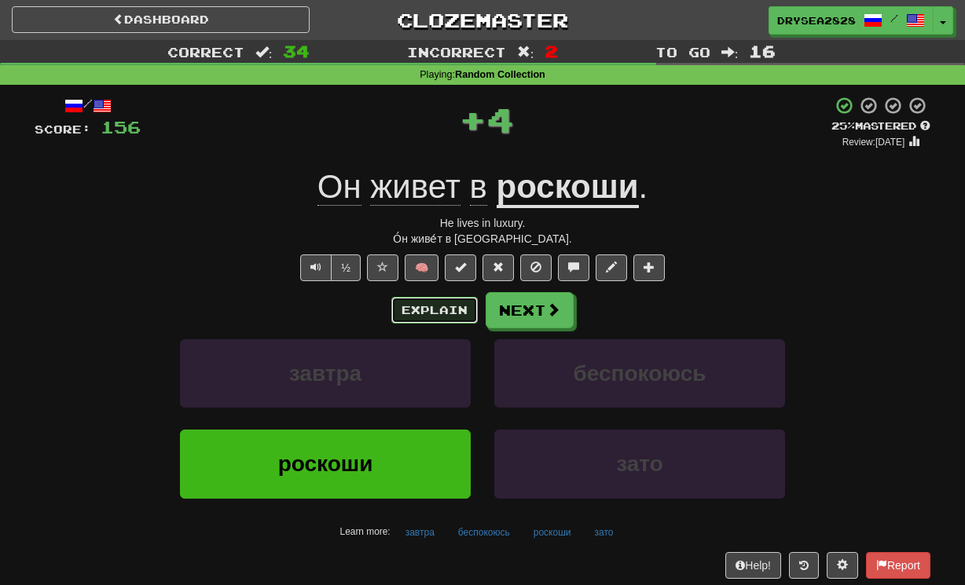
click at [420, 315] on button "Explain" at bounding box center [434, 310] width 86 height 27
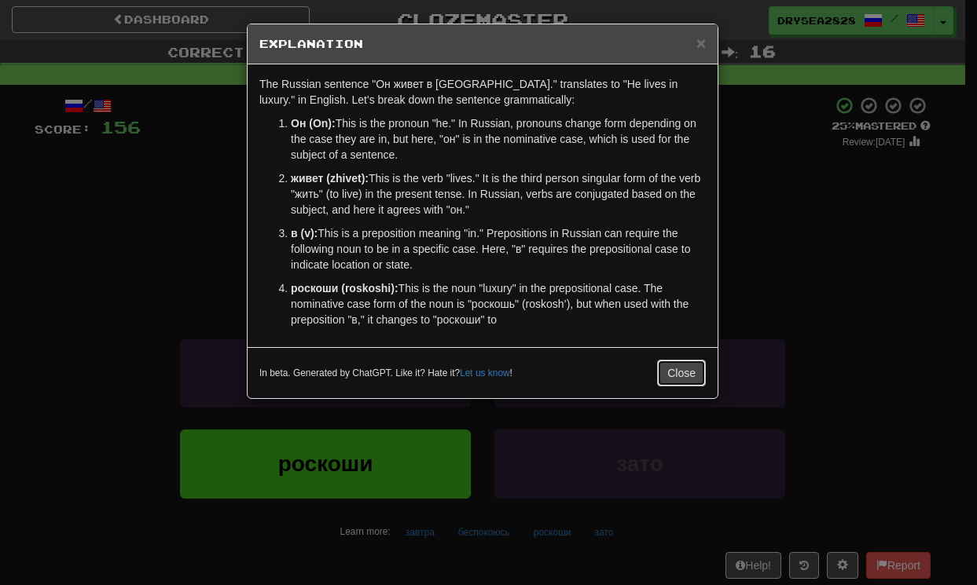
click at [670, 380] on button "Close" at bounding box center [681, 373] width 49 height 27
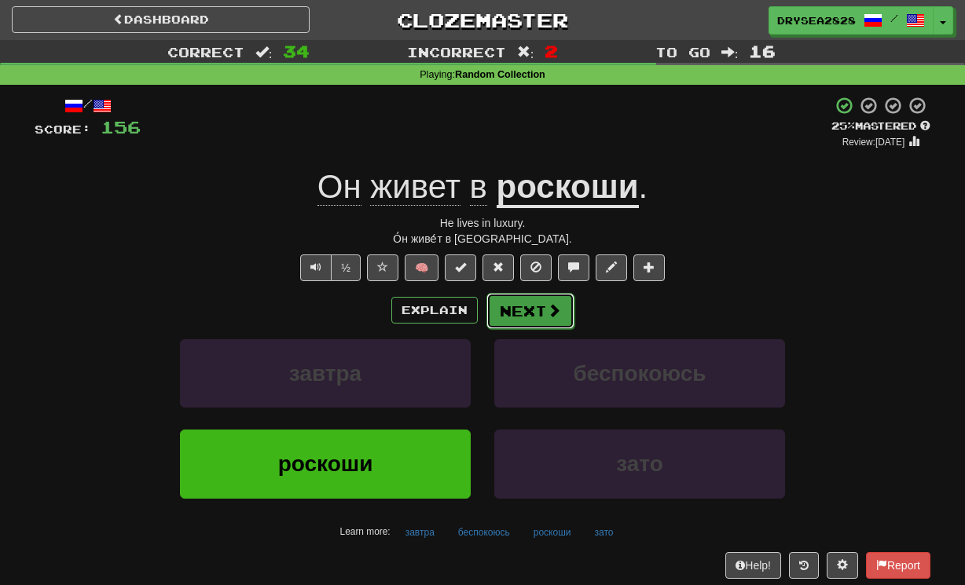
click at [523, 305] on button "Next" at bounding box center [530, 311] width 88 height 36
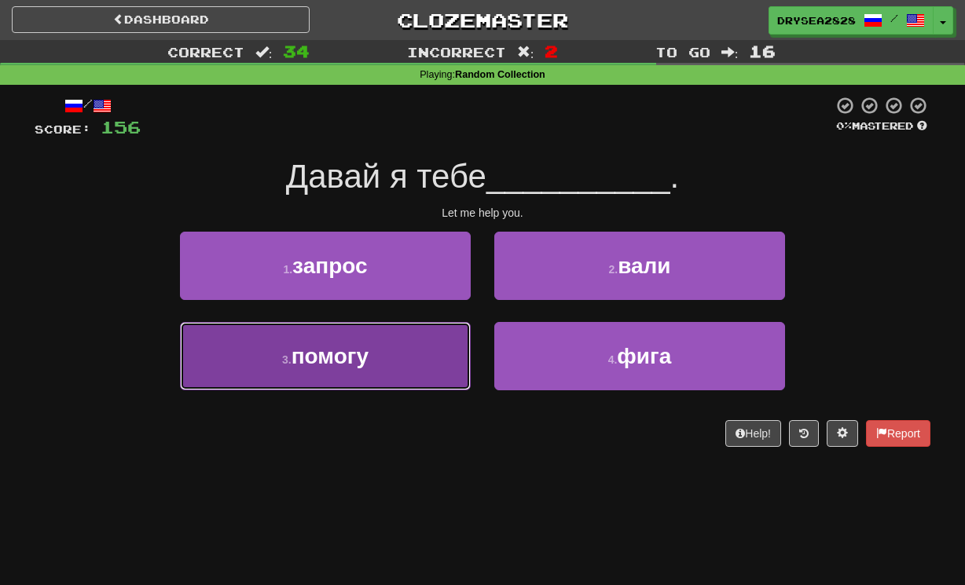
click at [418, 359] on button "3 . помогу" at bounding box center [325, 356] width 291 height 68
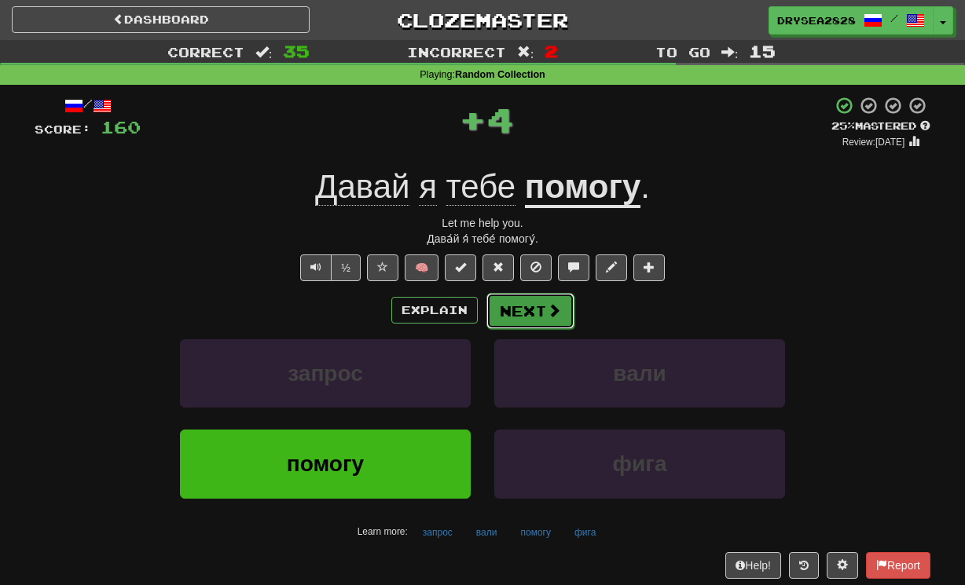
click at [508, 314] on button "Next" at bounding box center [530, 311] width 88 height 36
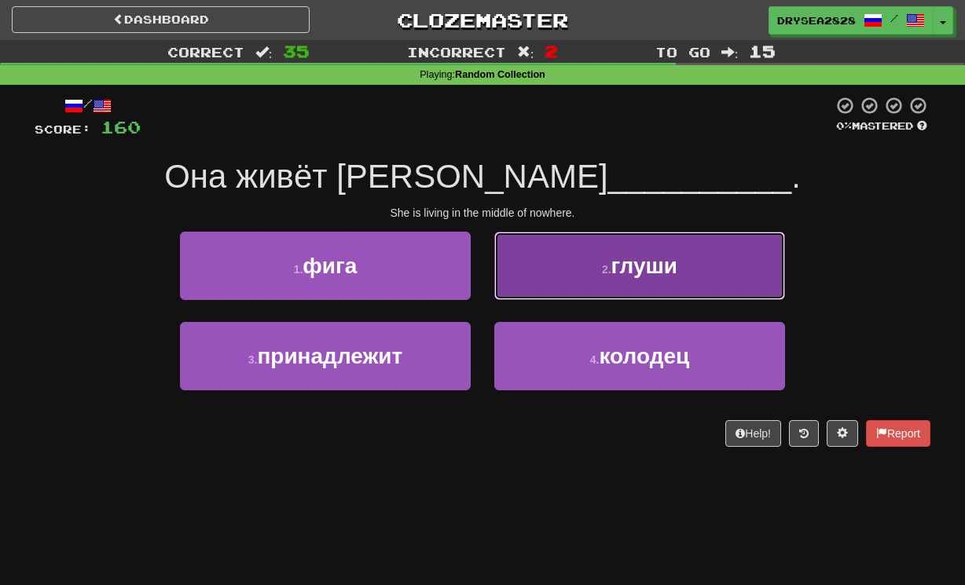
click at [589, 274] on button "2 . глуши" at bounding box center [639, 266] width 291 height 68
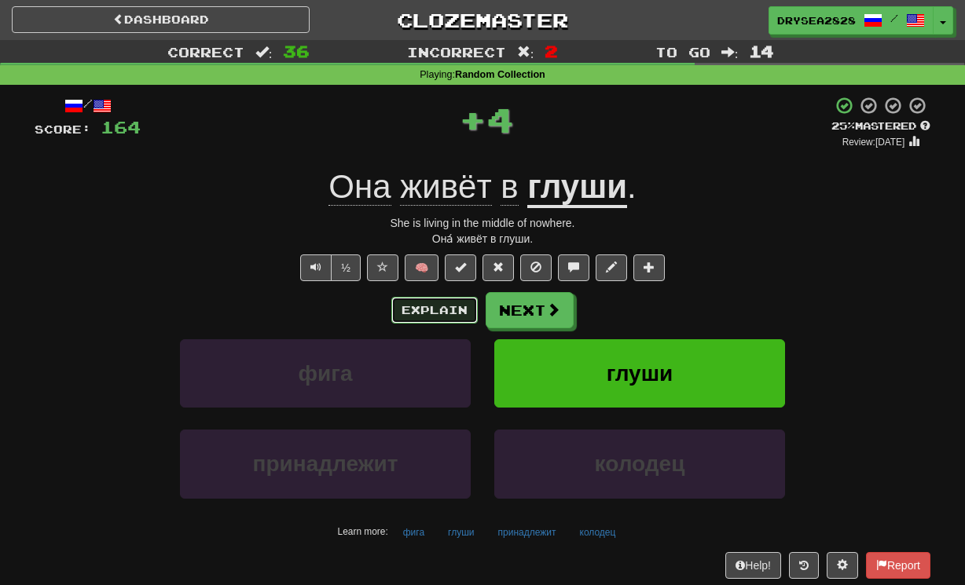
click at [445, 310] on button "Explain" at bounding box center [434, 310] width 86 height 27
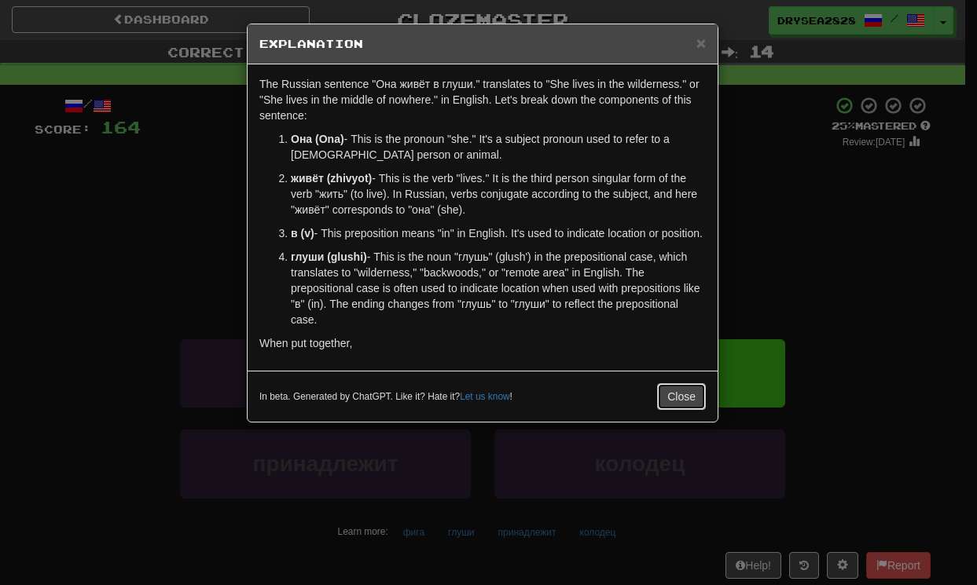
click at [679, 410] on button "Close" at bounding box center [681, 396] width 49 height 27
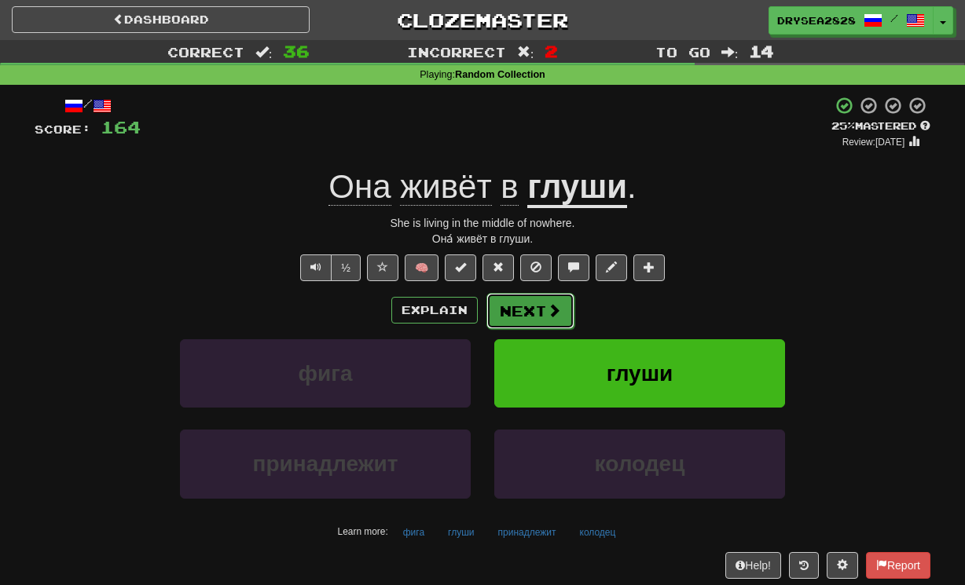
click at [515, 307] on button "Next" at bounding box center [530, 311] width 88 height 36
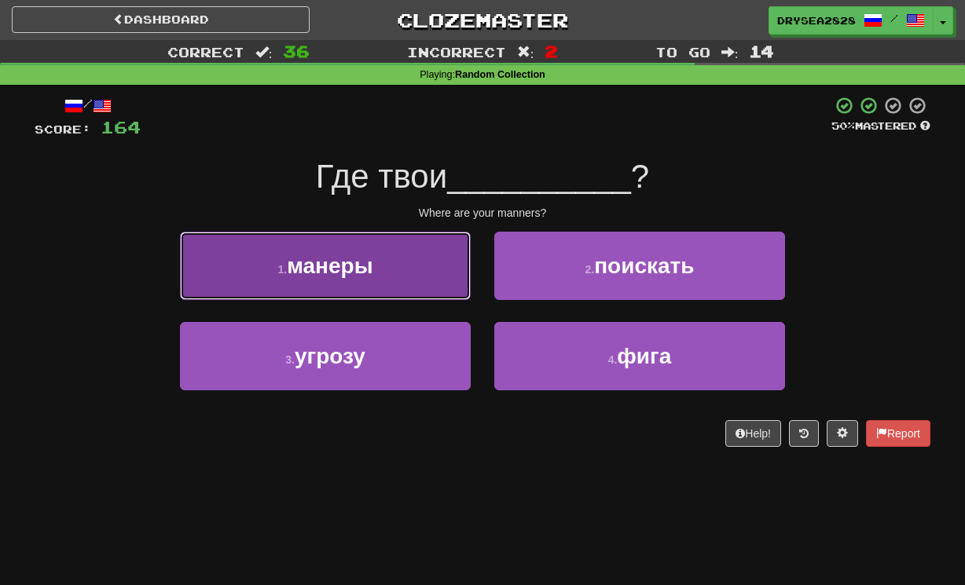
click at [357, 273] on span "манеры" at bounding box center [330, 266] width 86 height 24
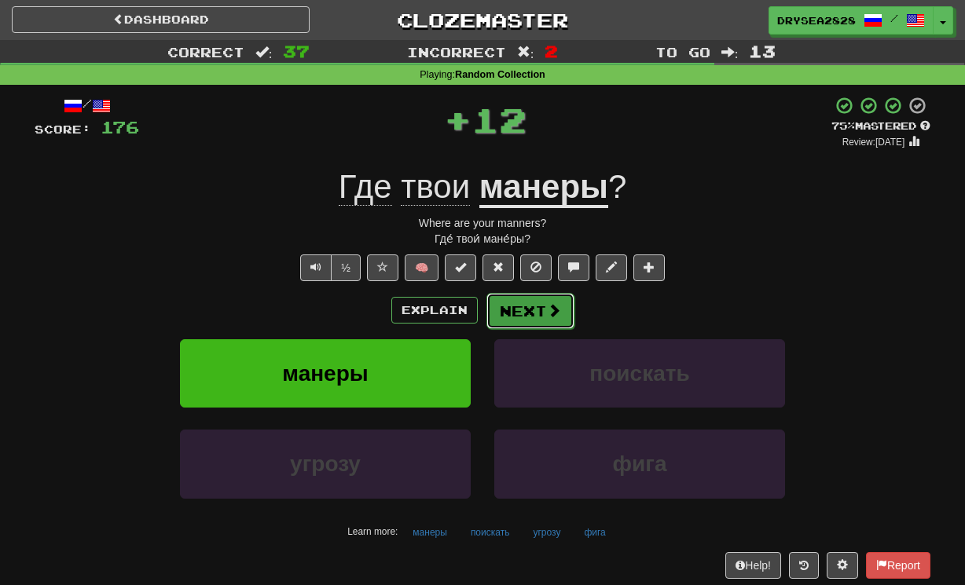
click at [554, 320] on button "Next" at bounding box center [530, 311] width 88 height 36
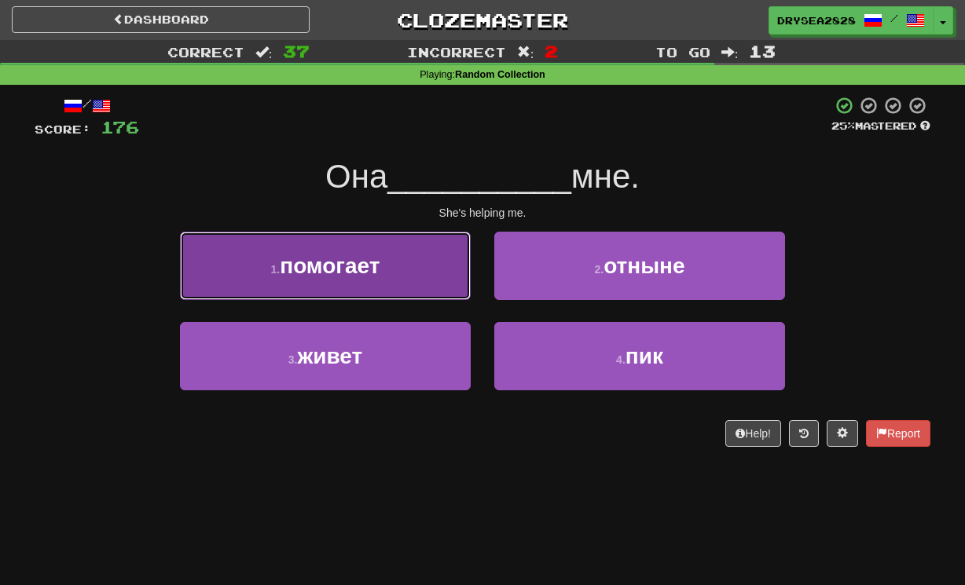
click at [427, 287] on button "1 . помогает" at bounding box center [325, 266] width 291 height 68
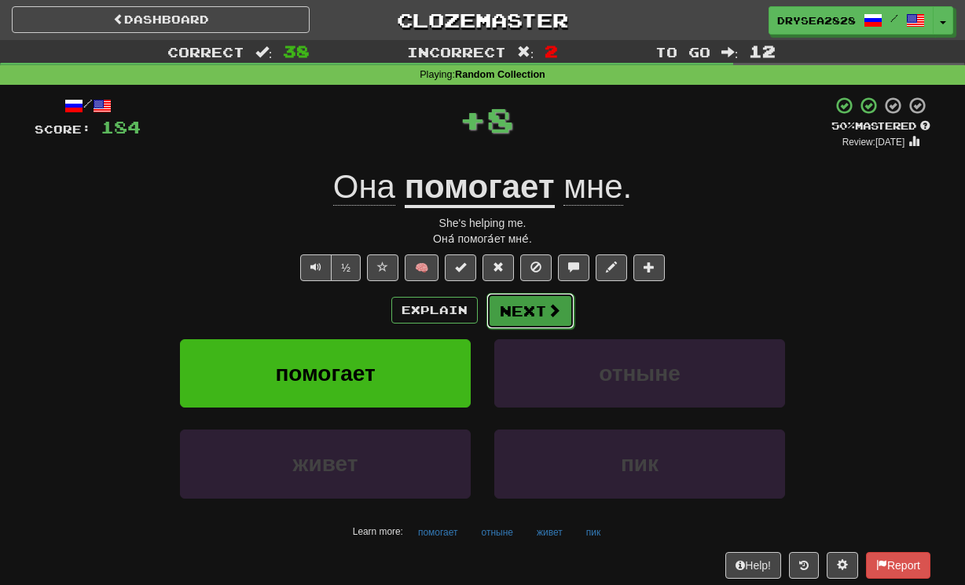
click at [527, 327] on button "Next" at bounding box center [530, 311] width 88 height 36
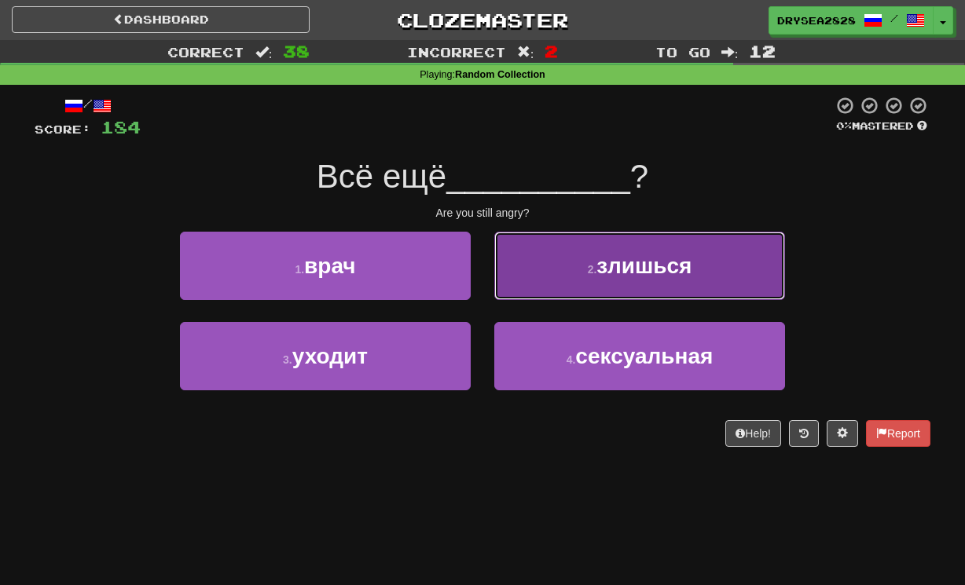
click at [604, 288] on button "2 . злишься" at bounding box center [639, 266] width 291 height 68
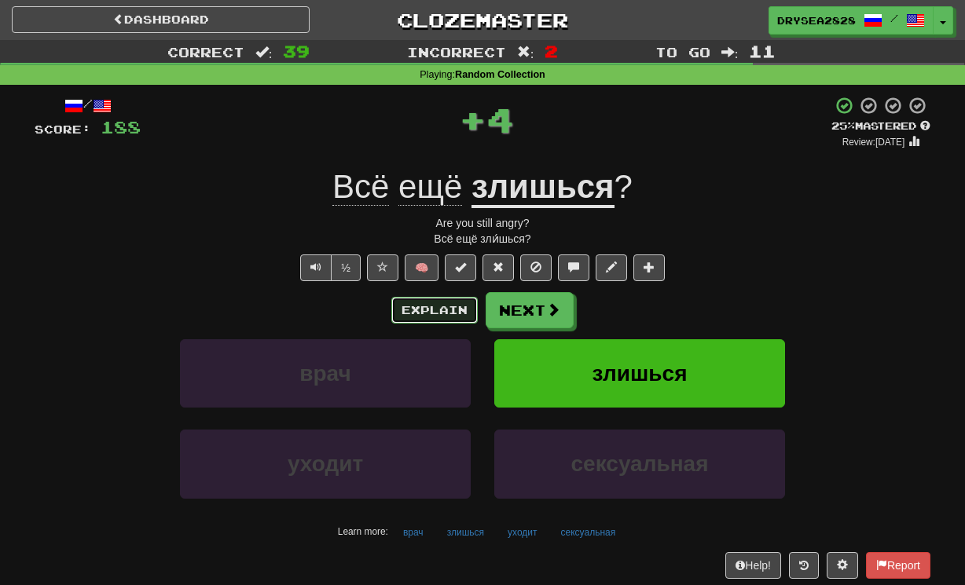
click at [446, 307] on button "Explain" at bounding box center [434, 310] width 86 height 27
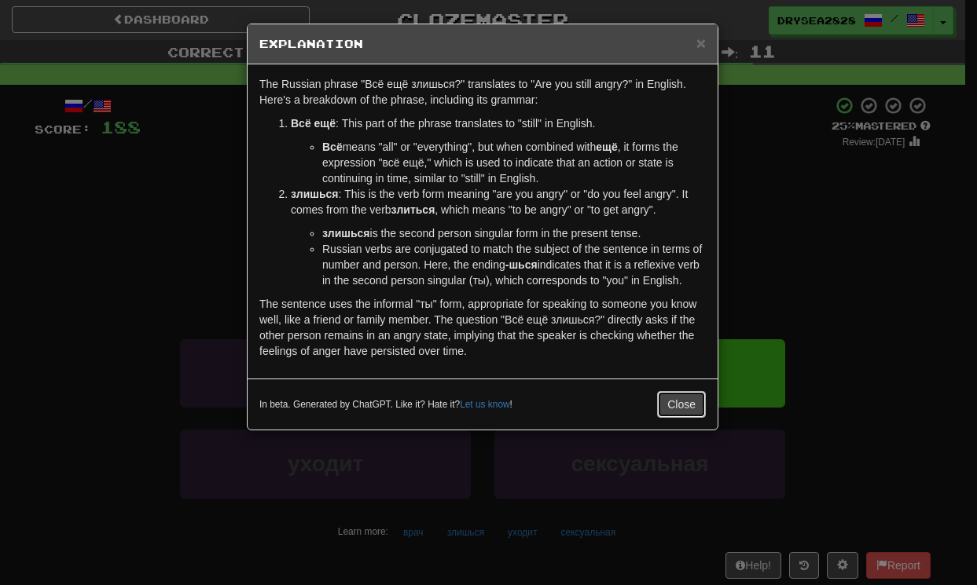
click at [673, 418] on button "Close" at bounding box center [681, 404] width 49 height 27
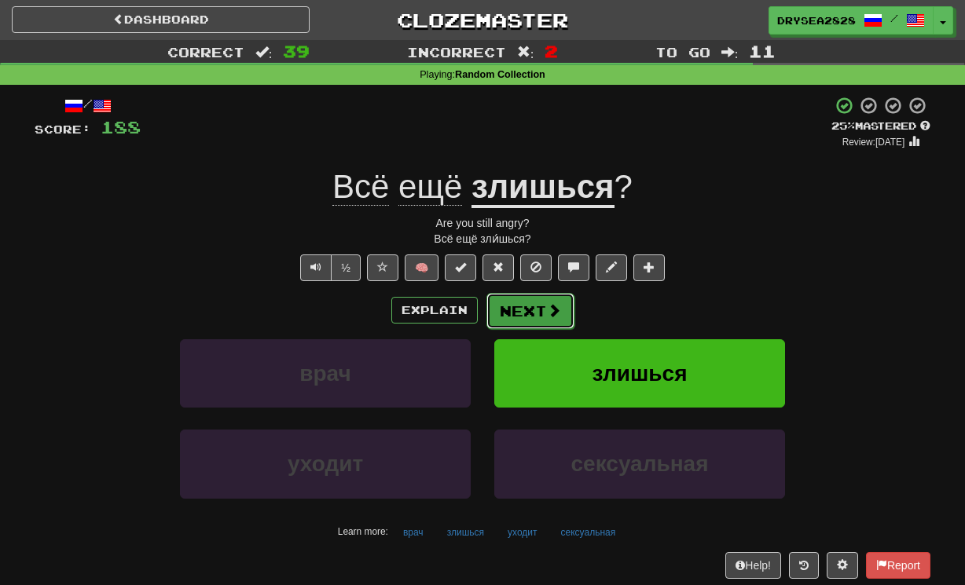
click at [528, 317] on button "Next" at bounding box center [530, 311] width 88 height 36
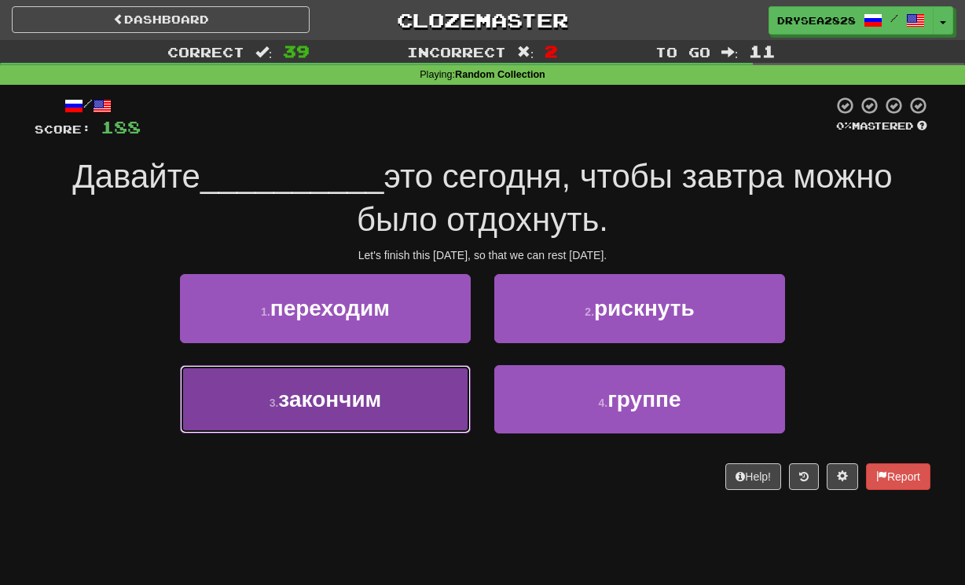
click at [388, 396] on button "3 . закончим" at bounding box center [325, 399] width 291 height 68
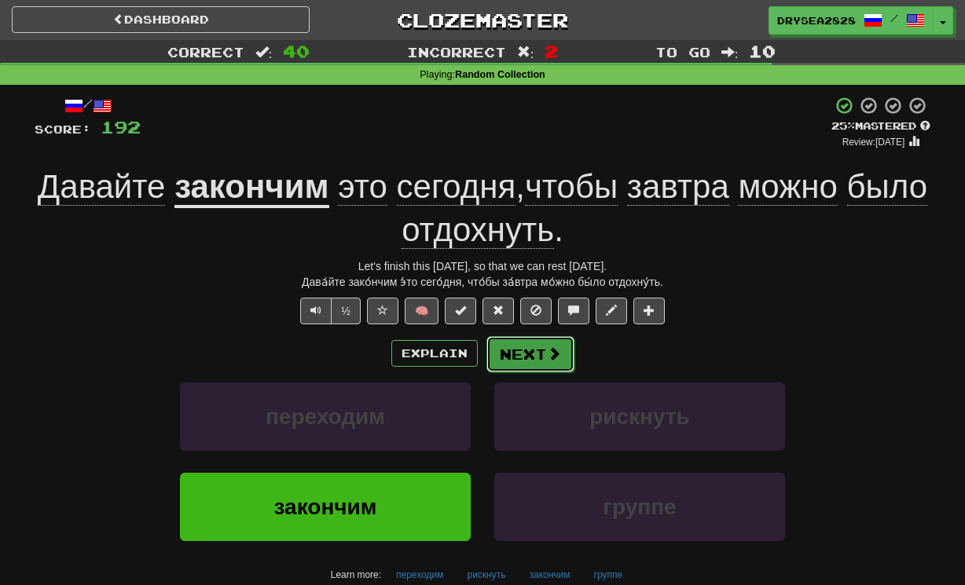
click at [533, 356] on button "Next" at bounding box center [530, 354] width 88 height 36
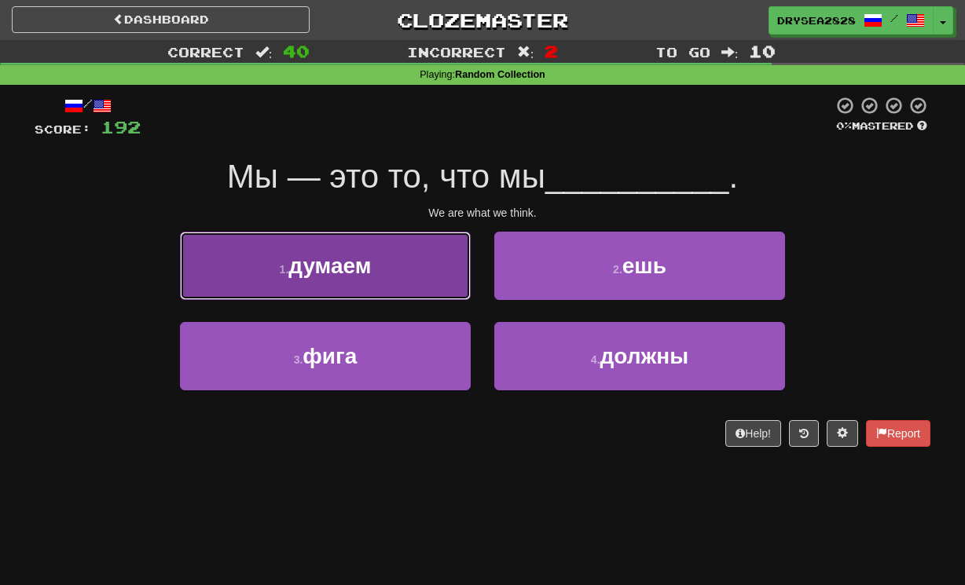
click at [376, 273] on button "1 . думаем" at bounding box center [325, 266] width 291 height 68
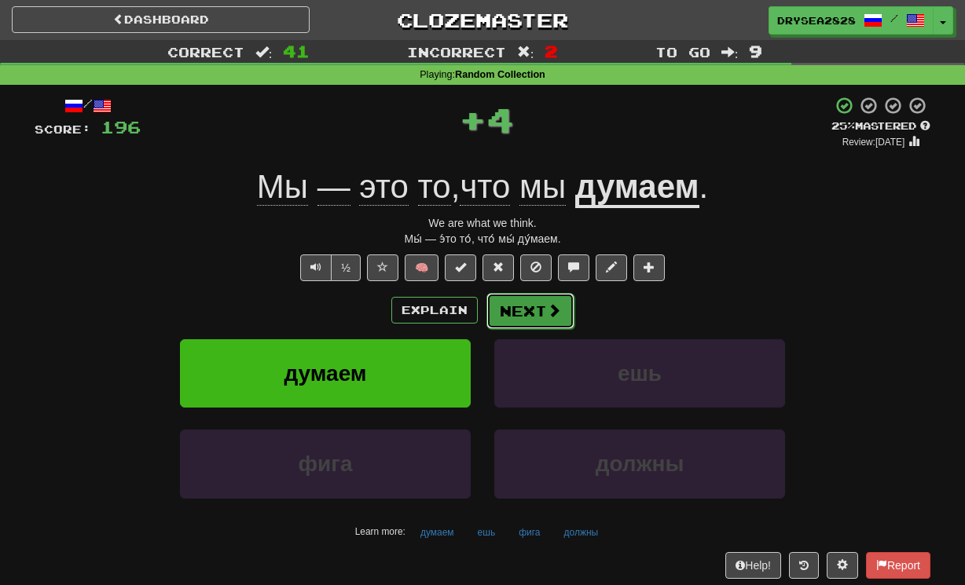
click at [512, 317] on button "Next" at bounding box center [530, 311] width 88 height 36
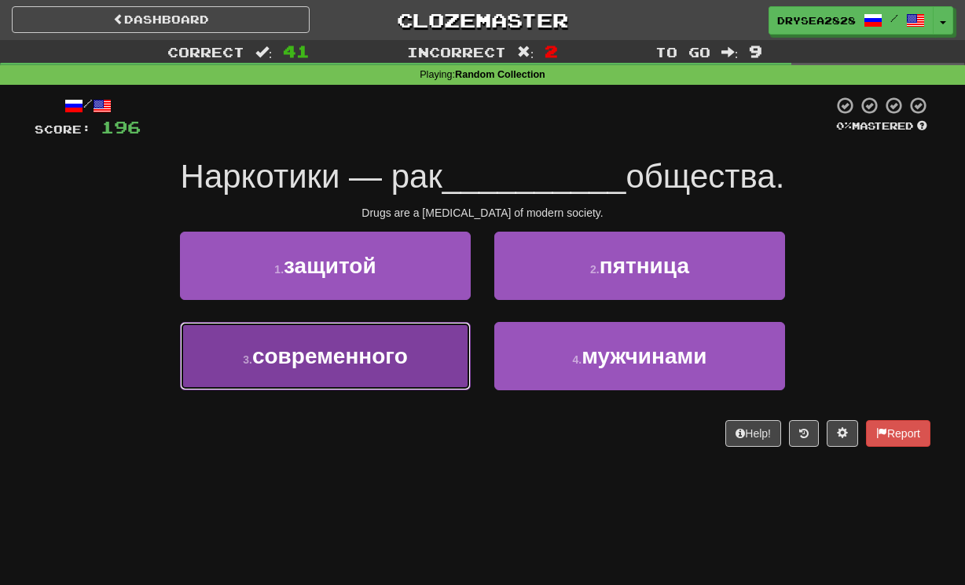
click at [384, 373] on button "3 . современного" at bounding box center [325, 356] width 291 height 68
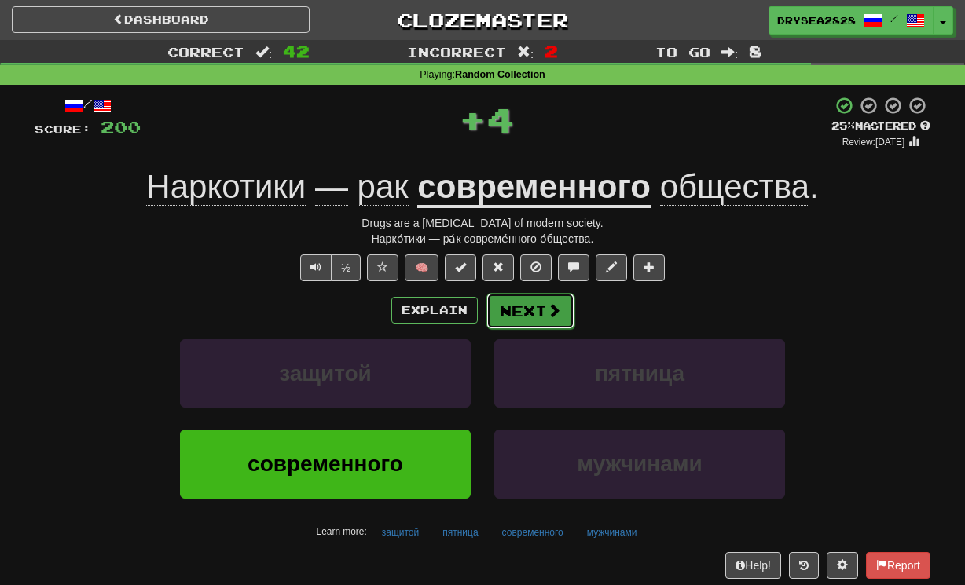
click at [547, 307] on span at bounding box center [554, 310] width 14 height 14
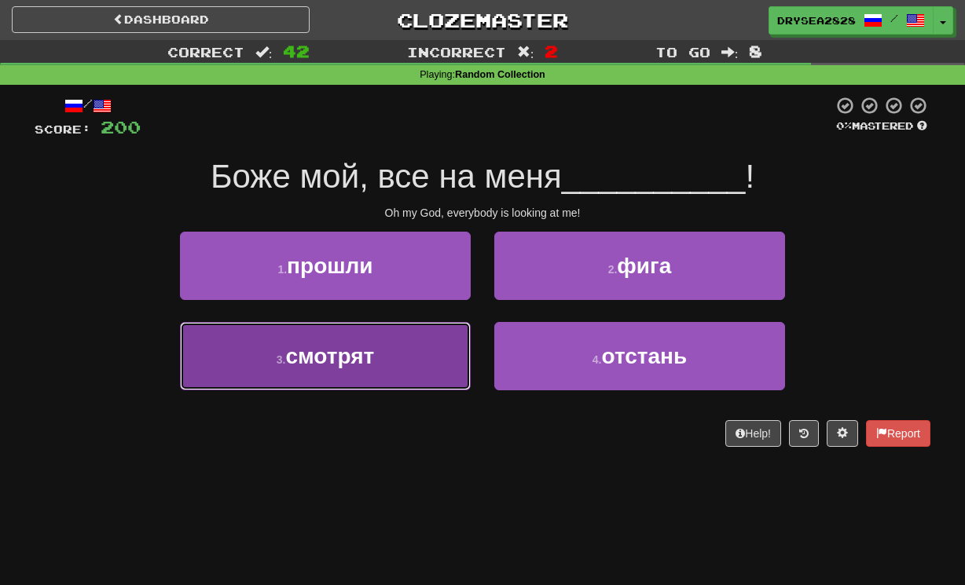
click at [383, 347] on button "3 . смотрят" at bounding box center [325, 356] width 291 height 68
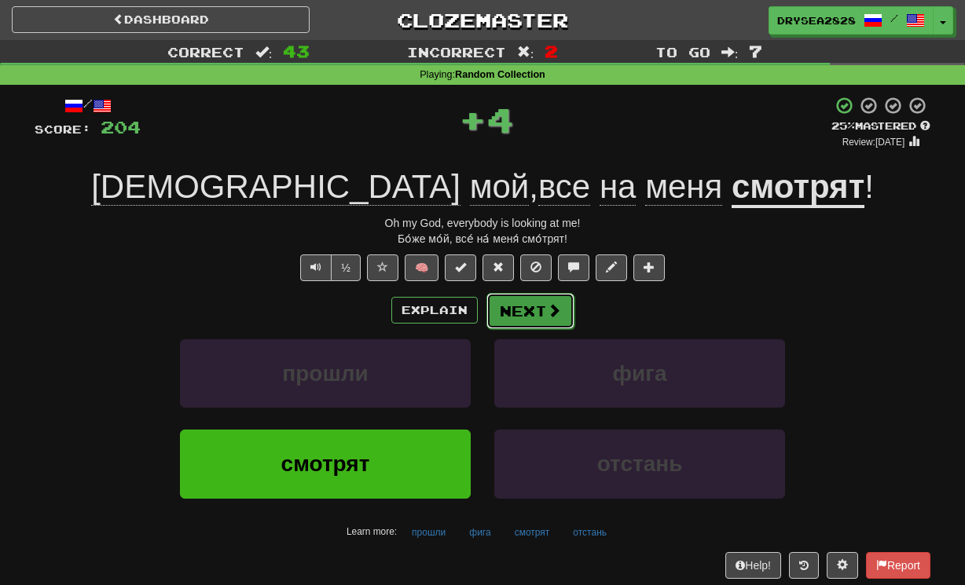
click at [544, 307] on button "Next" at bounding box center [530, 311] width 88 height 36
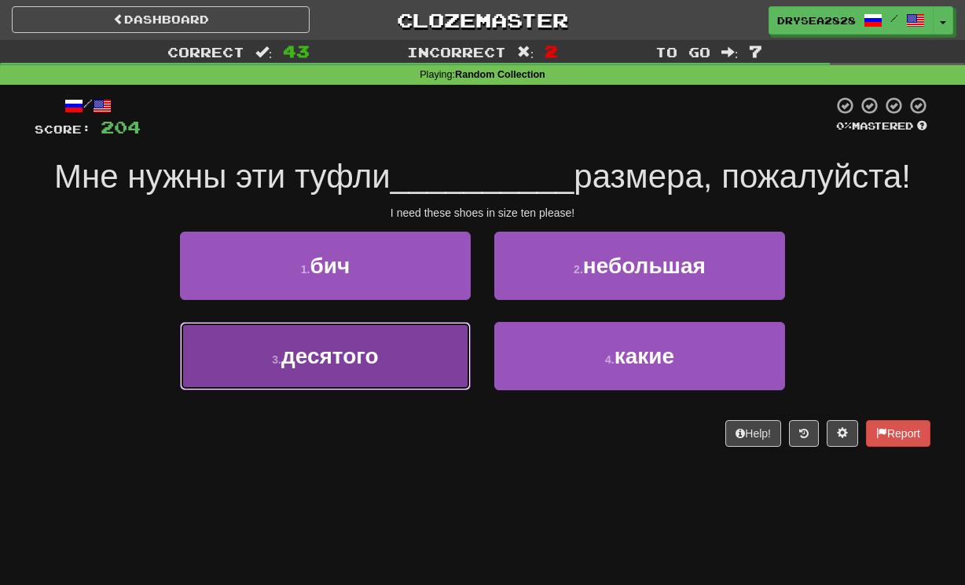
click at [413, 374] on button "3 . десятого" at bounding box center [325, 356] width 291 height 68
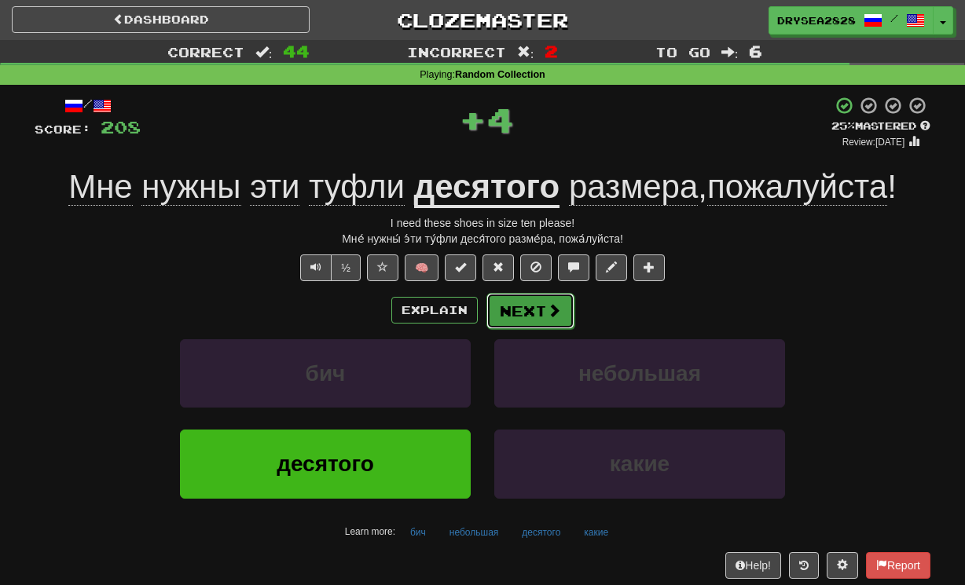
click at [524, 320] on button "Next" at bounding box center [530, 311] width 88 height 36
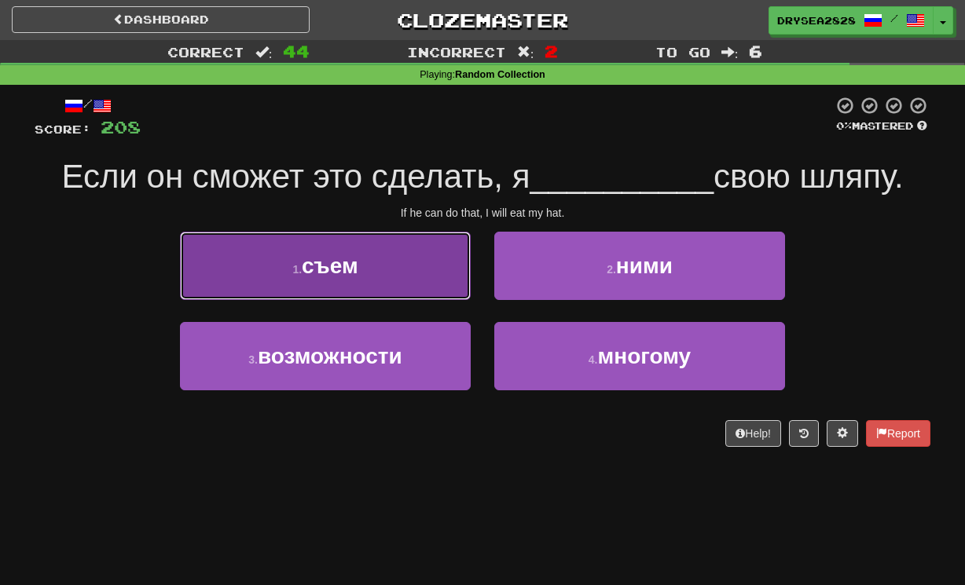
click at [404, 279] on button "1 . съем" at bounding box center [325, 266] width 291 height 68
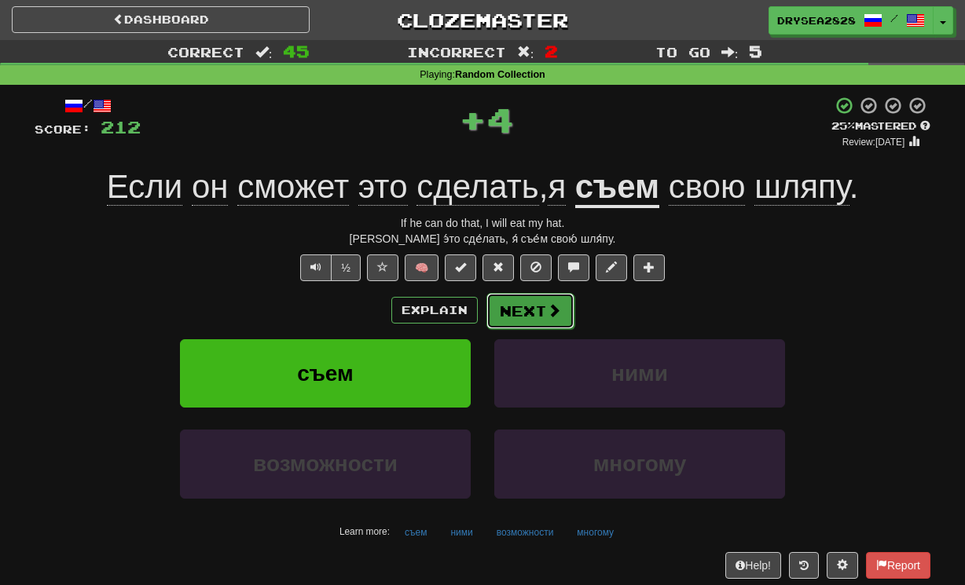
click at [529, 315] on button "Next" at bounding box center [530, 311] width 88 height 36
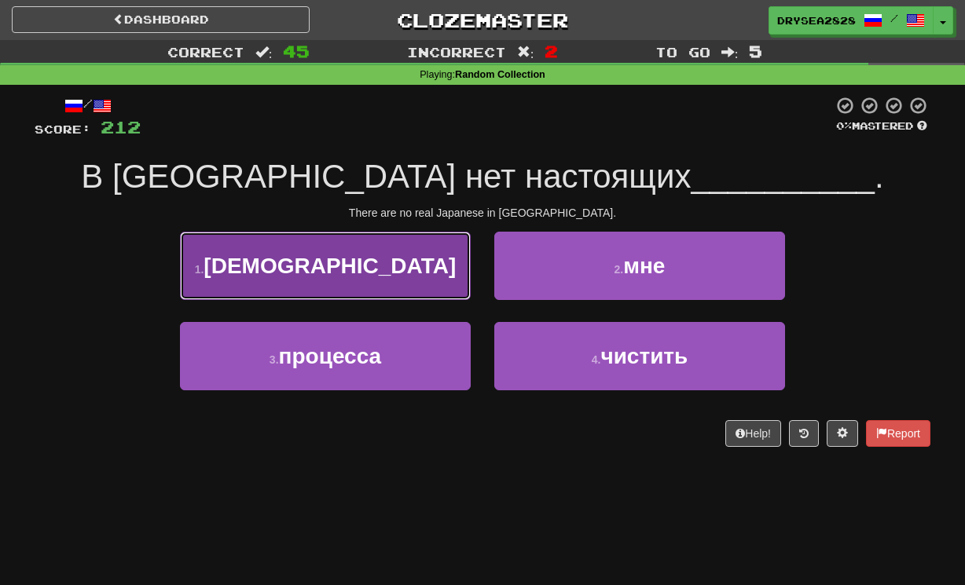
click at [393, 276] on button "1 . [DEMOGRAPHIC_DATA]" at bounding box center [325, 266] width 291 height 68
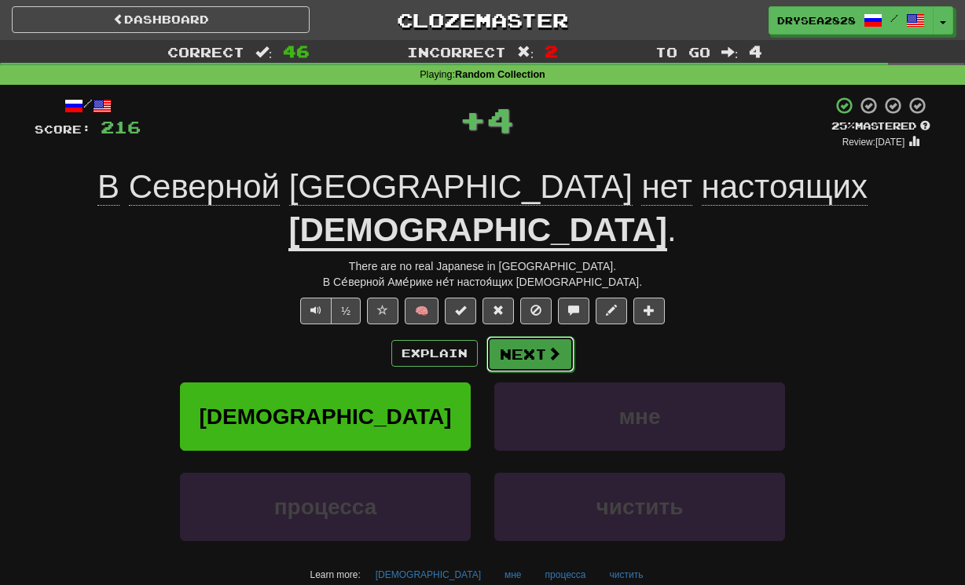
click at [496, 336] on button "Next" at bounding box center [530, 354] width 88 height 36
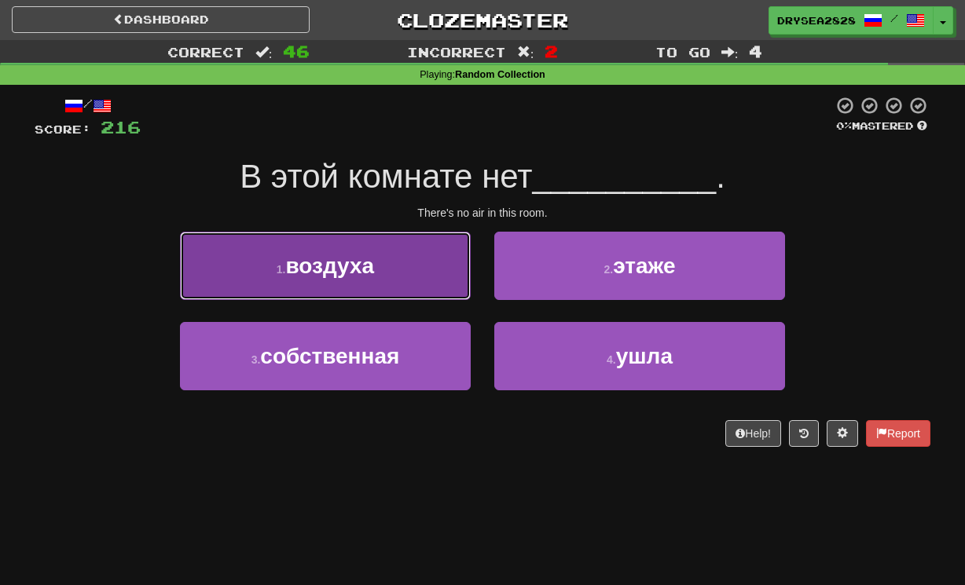
click at [380, 277] on button "1 . воздуха" at bounding box center [325, 266] width 291 height 68
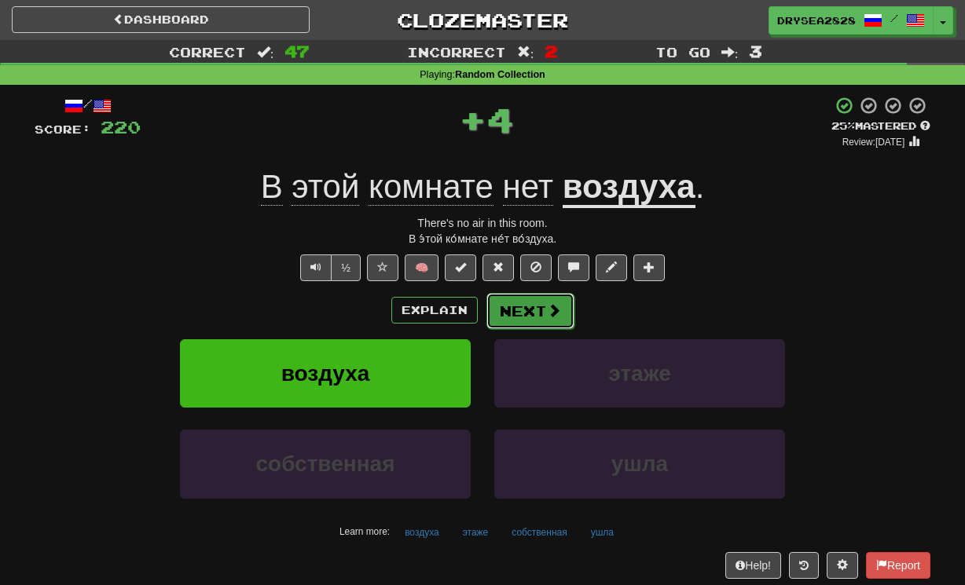
click at [537, 320] on button "Next" at bounding box center [530, 311] width 88 height 36
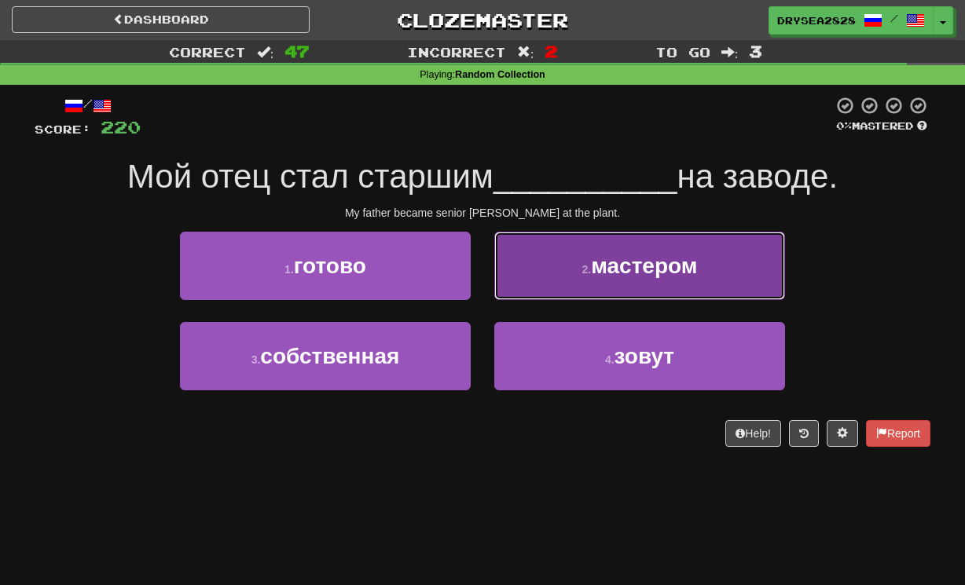
click at [568, 277] on button "2 . мастером" at bounding box center [639, 266] width 291 height 68
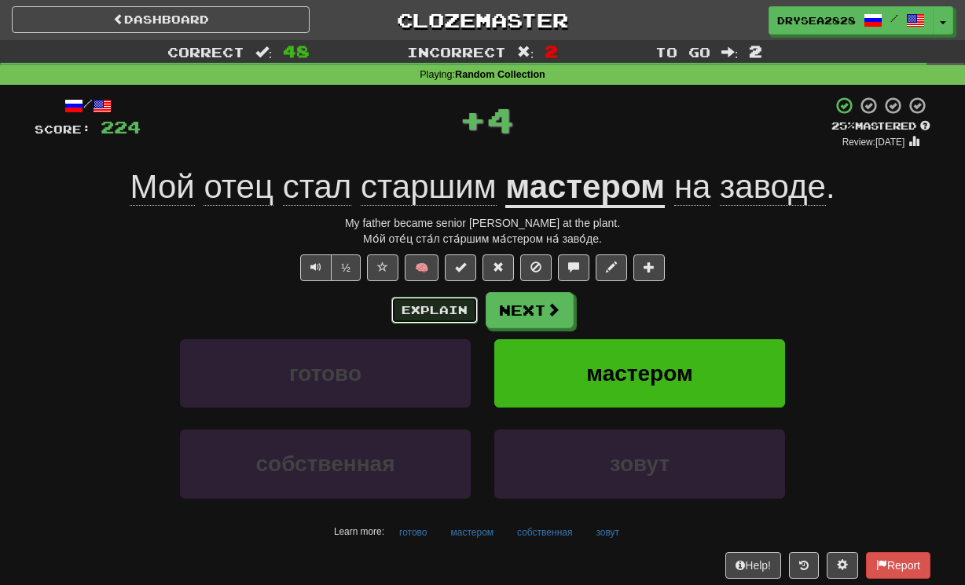
click at [448, 318] on button "Explain" at bounding box center [434, 310] width 86 height 27
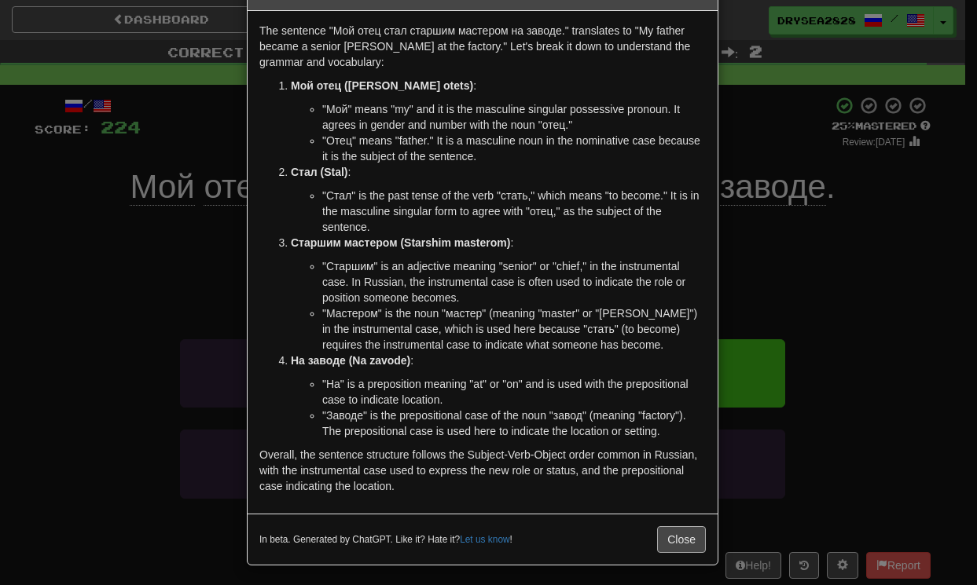
scroll to position [57, 0]
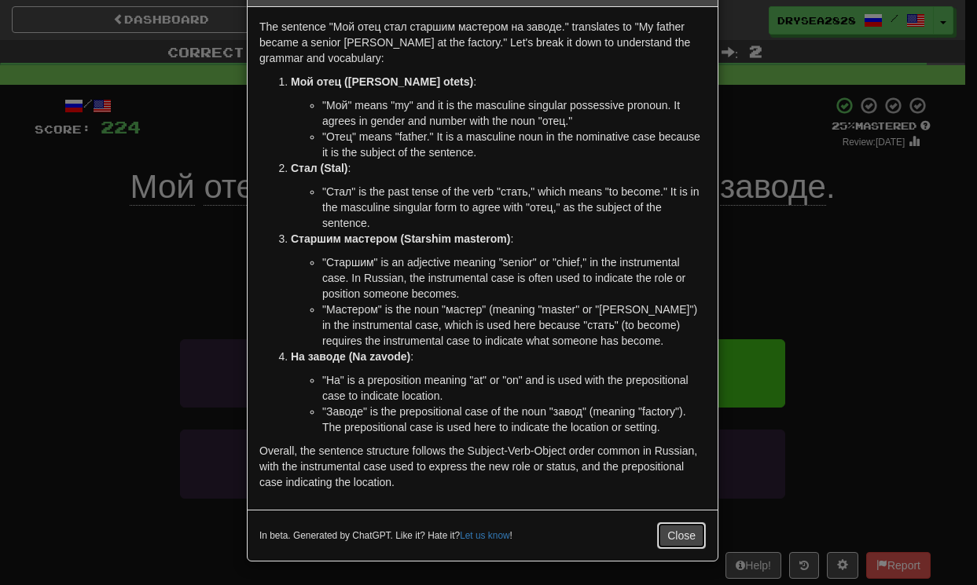
click at [688, 526] on button "Close" at bounding box center [681, 536] width 49 height 27
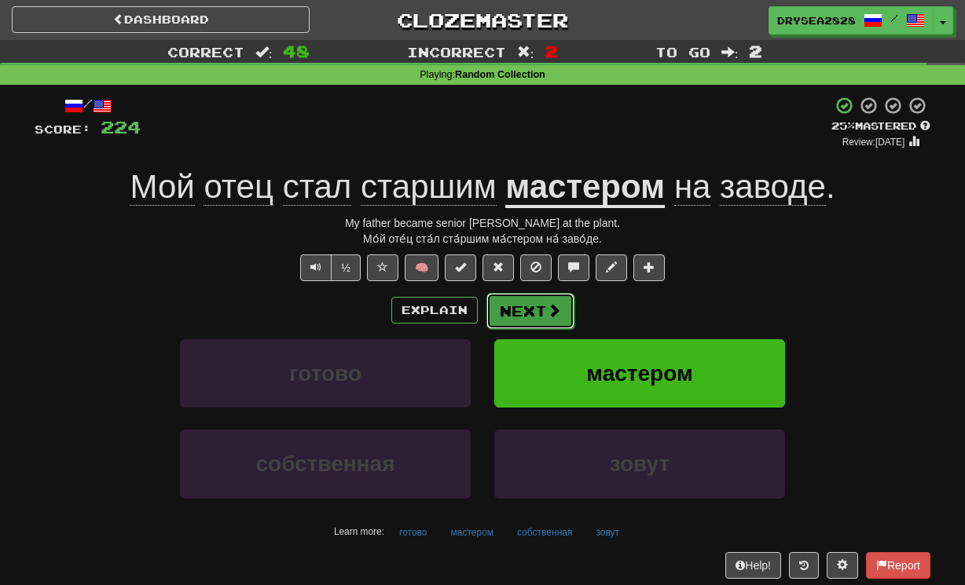
click at [550, 300] on button "Next" at bounding box center [530, 311] width 88 height 36
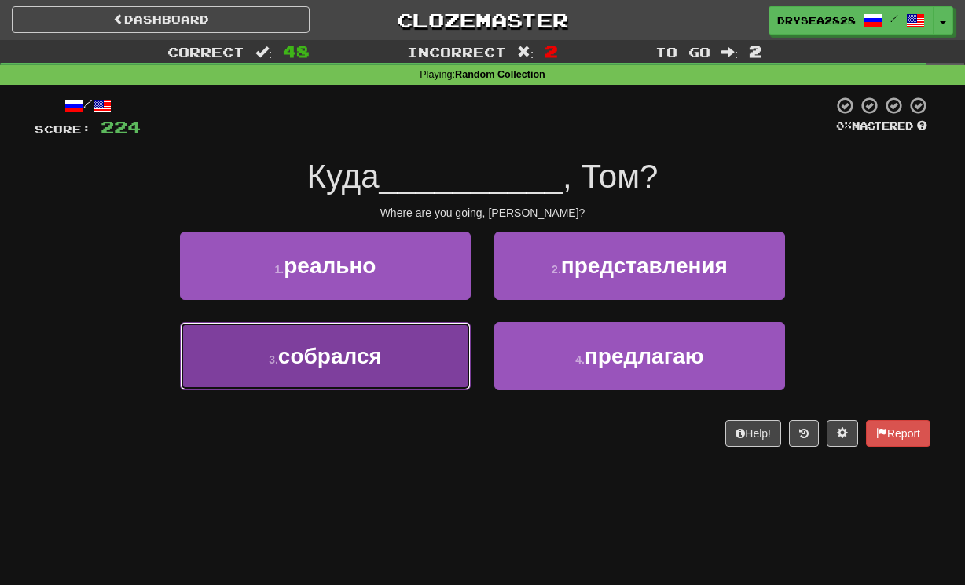
click at [413, 382] on button "3 . собрался" at bounding box center [325, 356] width 291 height 68
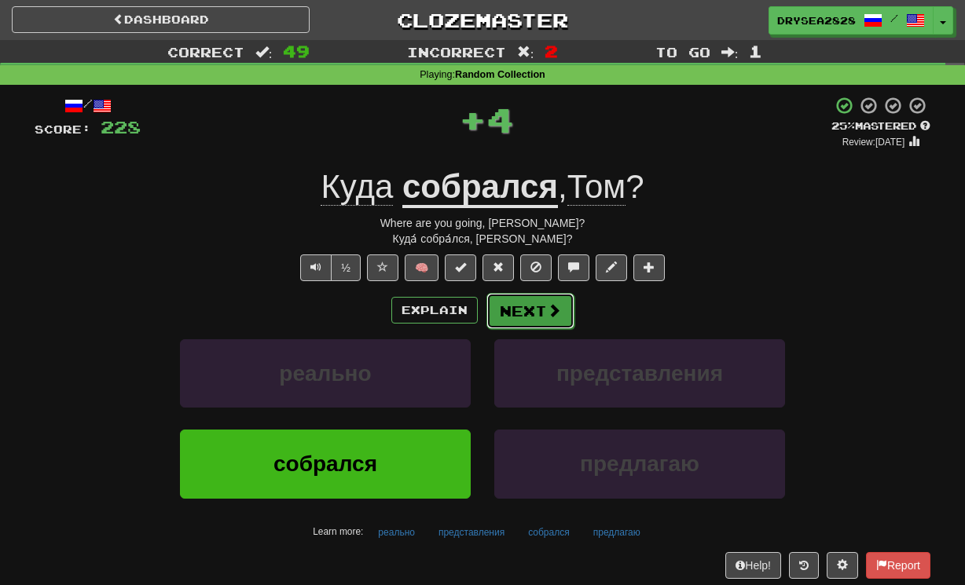
click at [538, 310] on button "Next" at bounding box center [530, 311] width 88 height 36
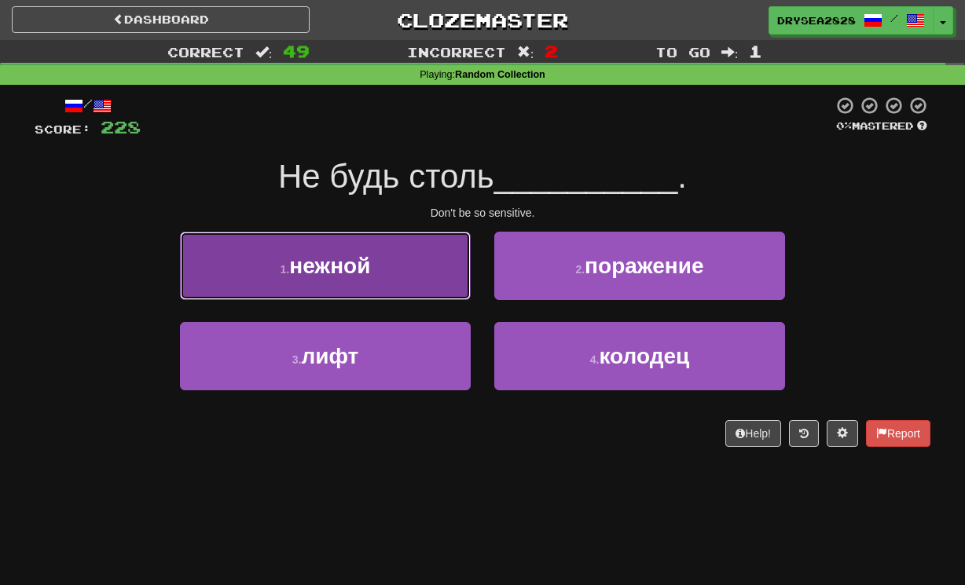
click at [362, 282] on button "1 . нежной" at bounding box center [325, 266] width 291 height 68
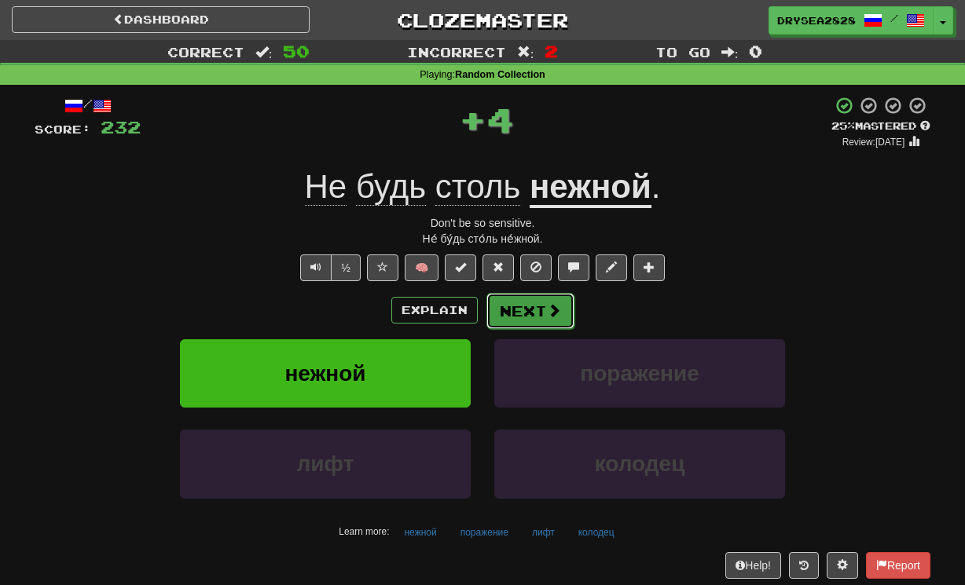
click at [520, 311] on button "Next" at bounding box center [530, 311] width 88 height 36
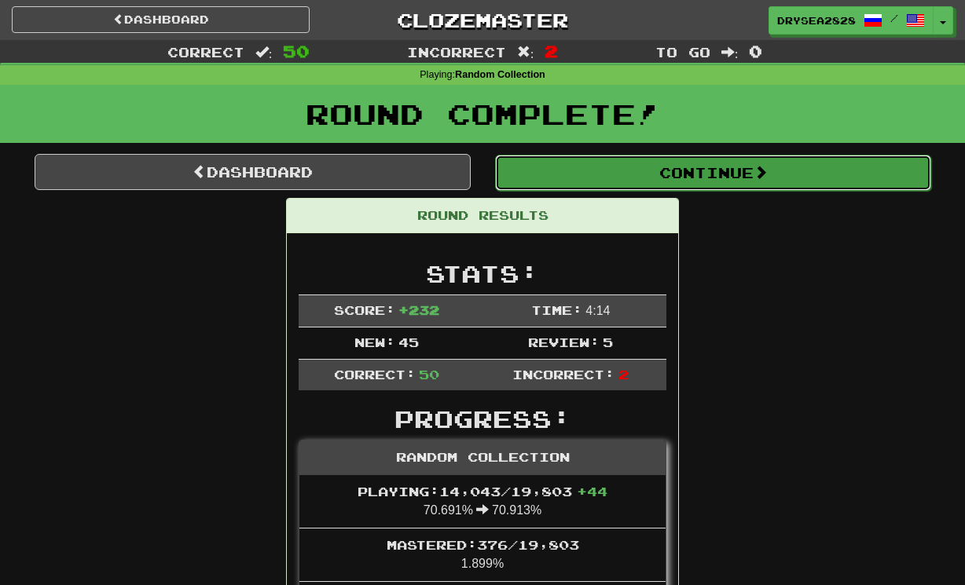
click at [587, 182] on button "Continue" at bounding box center [713, 173] width 436 height 36
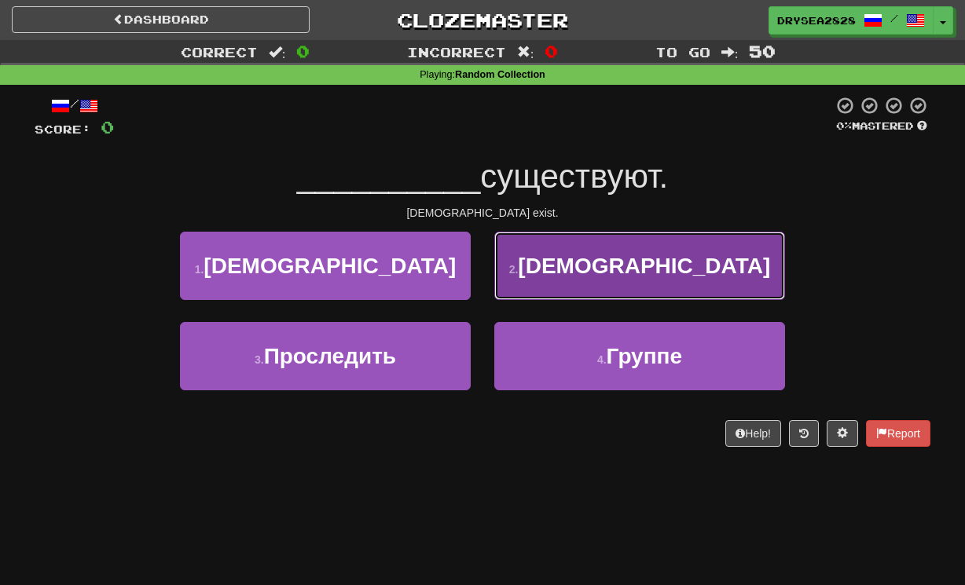
click at [623, 281] on button "2 . [DEMOGRAPHIC_DATA]" at bounding box center [639, 266] width 291 height 68
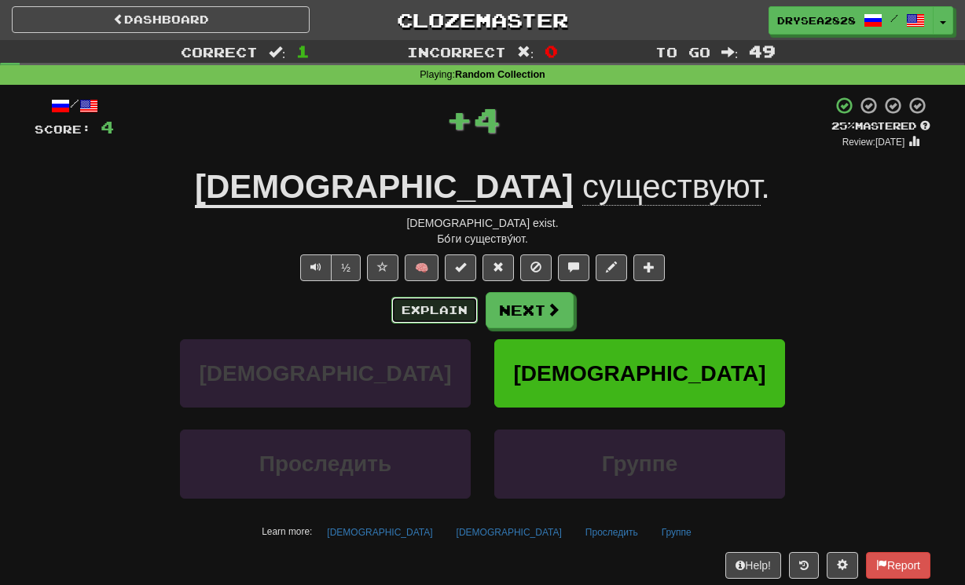
click at [437, 306] on button "Explain" at bounding box center [434, 310] width 86 height 27
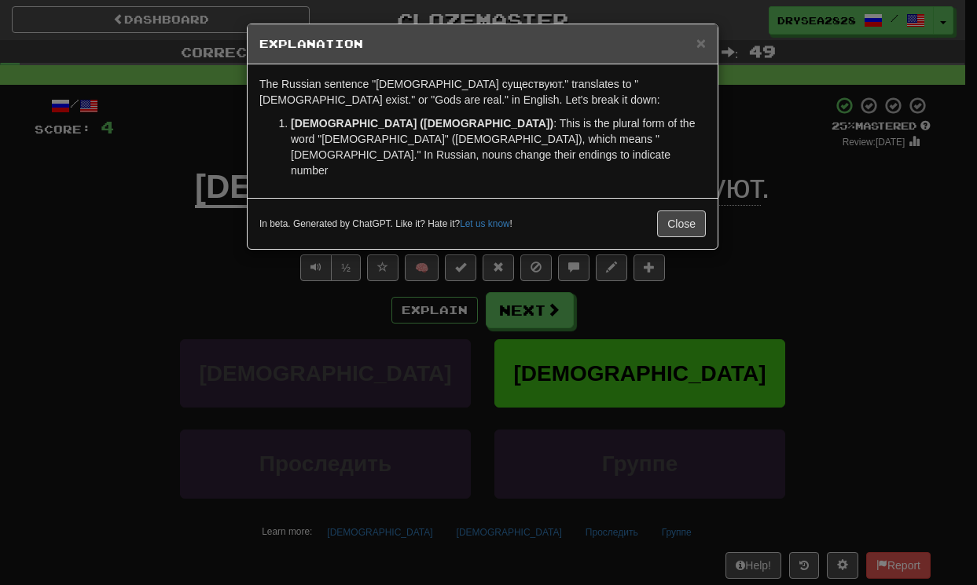
click at [693, 198] on div "In beta. Generated by ChatGPT. Like it? Hate it? Let us know ! Close" at bounding box center [483, 223] width 470 height 51
click at [688, 211] on button "Close" at bounding box center [681, 224] width 49 height 27
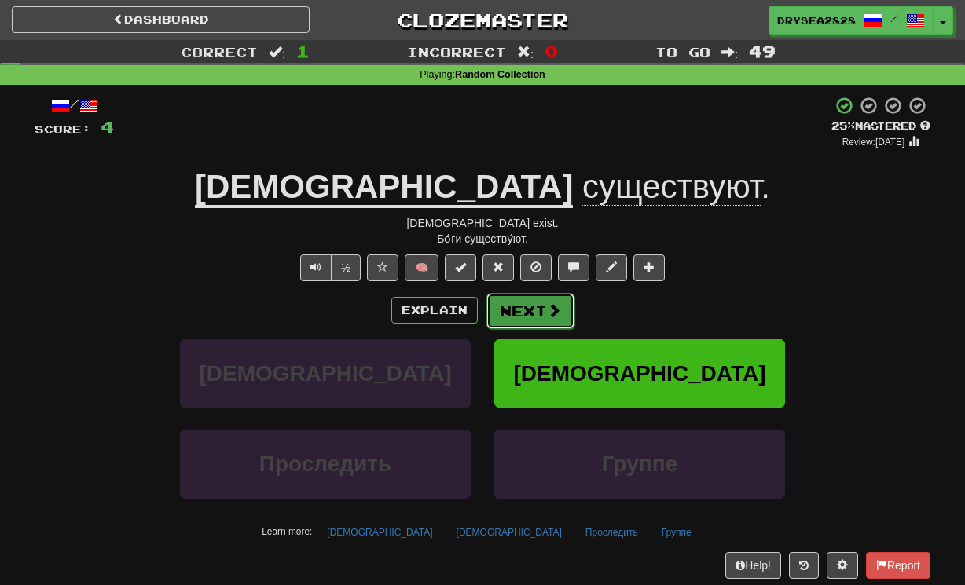
click at [549, 306] on span at bounding box center [554, 310] width 14 height 14
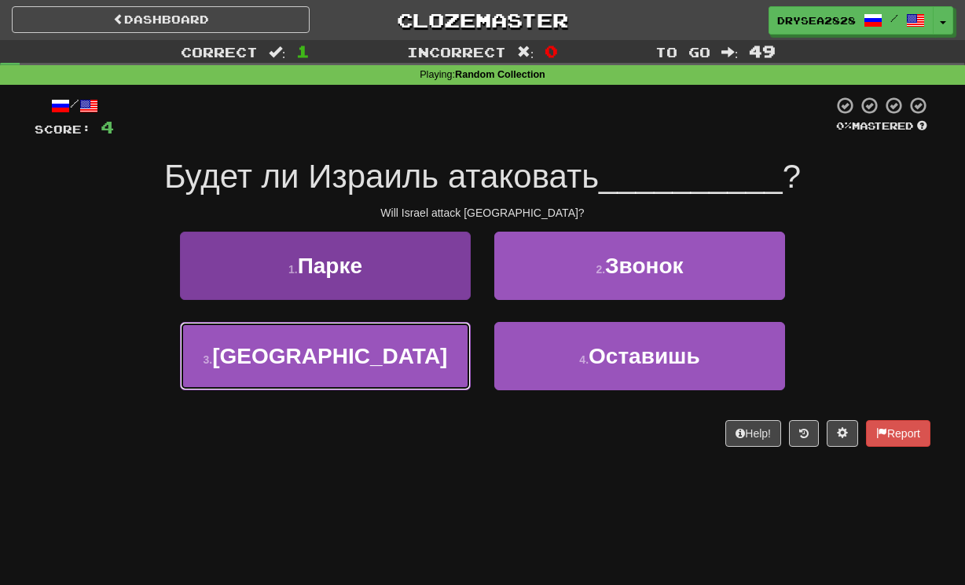
click at [420, 351] on button "3 . [GEOGRAPHIC_DATA]" at bounding box center [325, 356] width 291 height 68
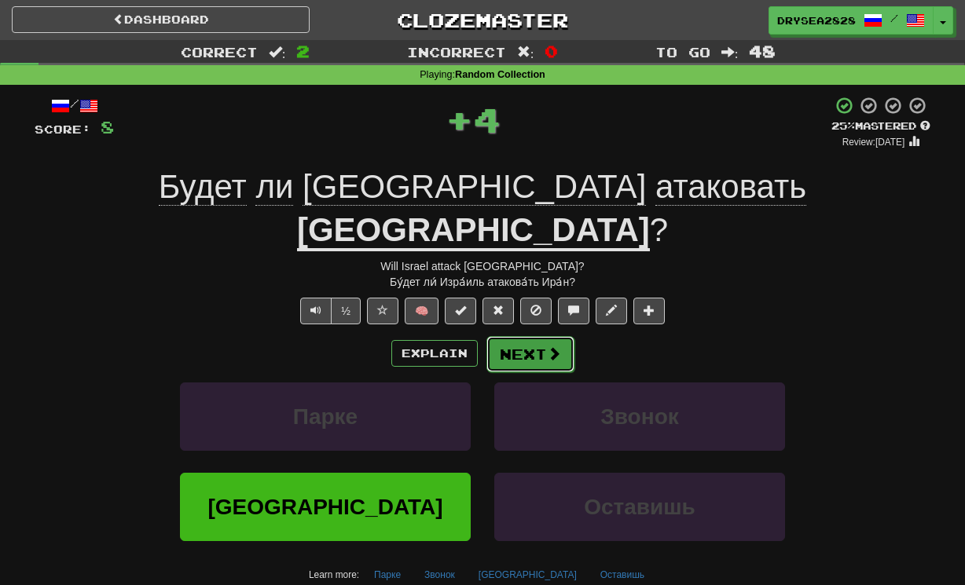
click at [556, 347] on span at bounding box center [554, 354] width 14 height 14
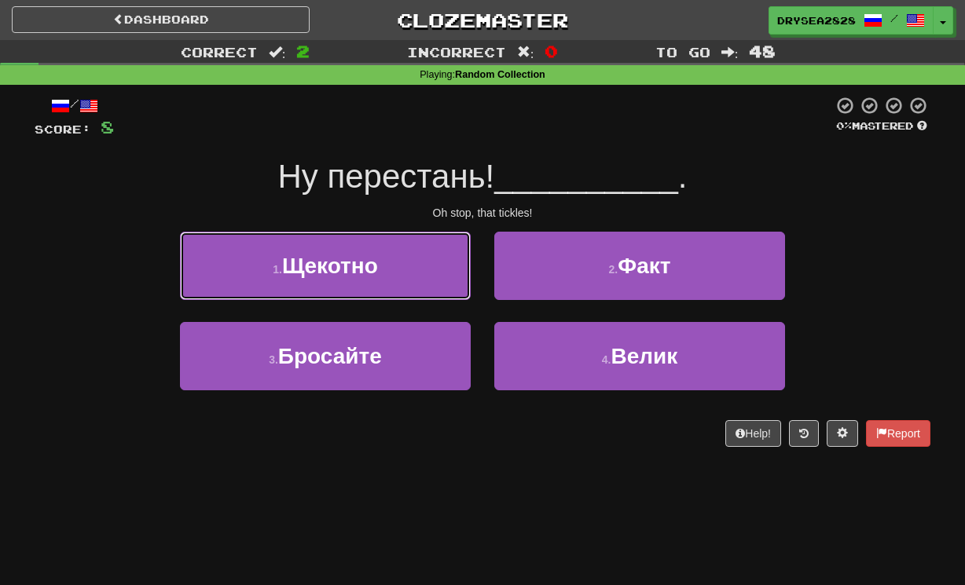
drag, startPoint x: 420, startPoint y: 278, endPoint x: 424, endPoint y: 291, distance: 13.2
click at [420, 278] on button "1 . [GEOGRAPHIC_DATA]" at bounding box center [325, 266] width 291 height 68
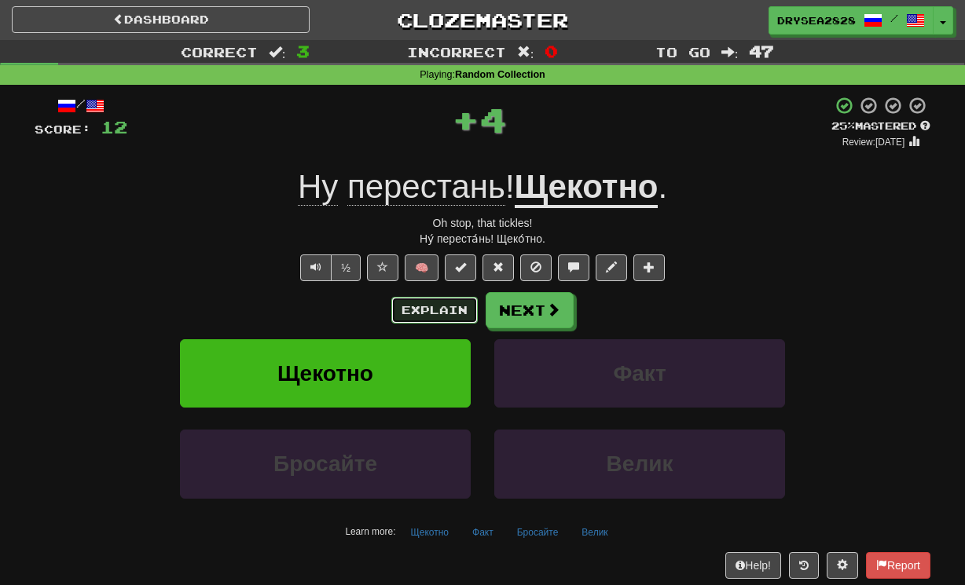
click at [435, 307] on button "Explain" at bounding box center [434, 310] width 86 height 27
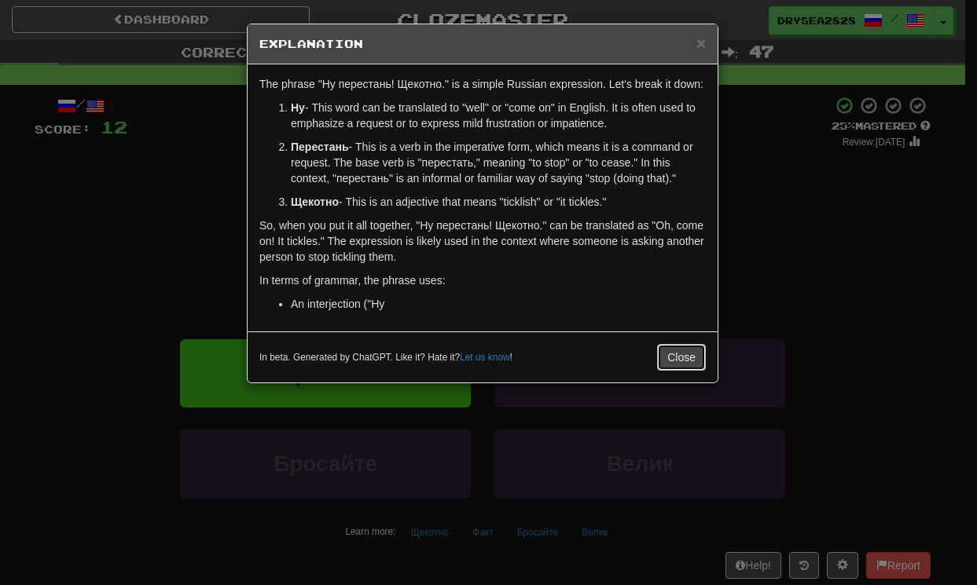
click at [684, 371] on button "Close" at bounding box center [681, 357] width 49 height 27
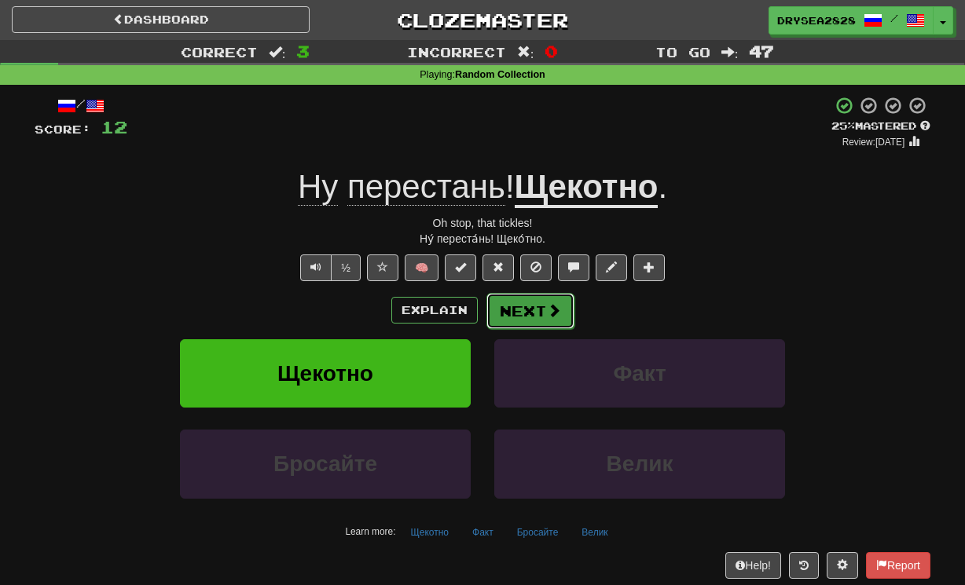
click at [538, 295] on button "Next" at bounding box center [530, 311] width 88 height 36
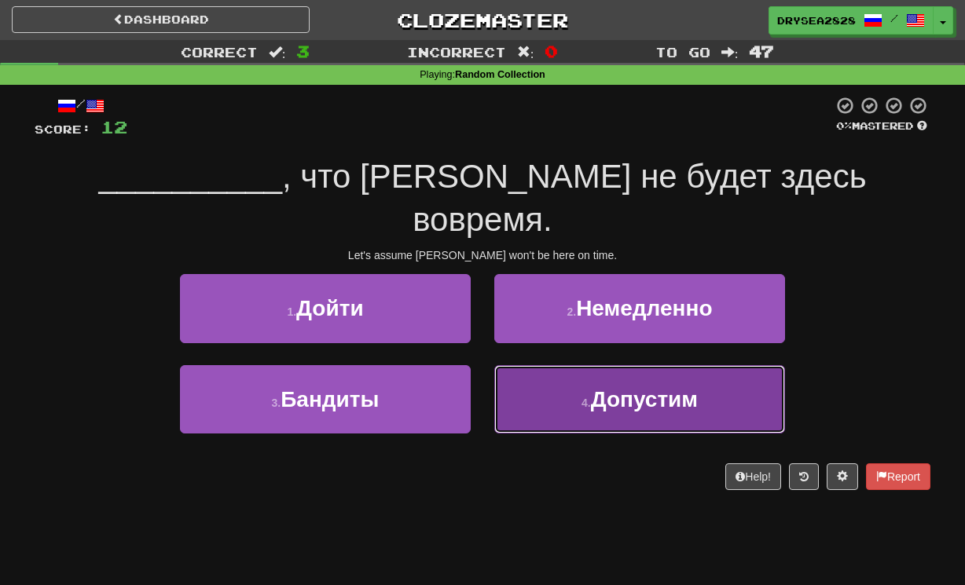
click at [557, 365] on button "4 . Допустим" at bounding box center [639, 399] width 291 height 68
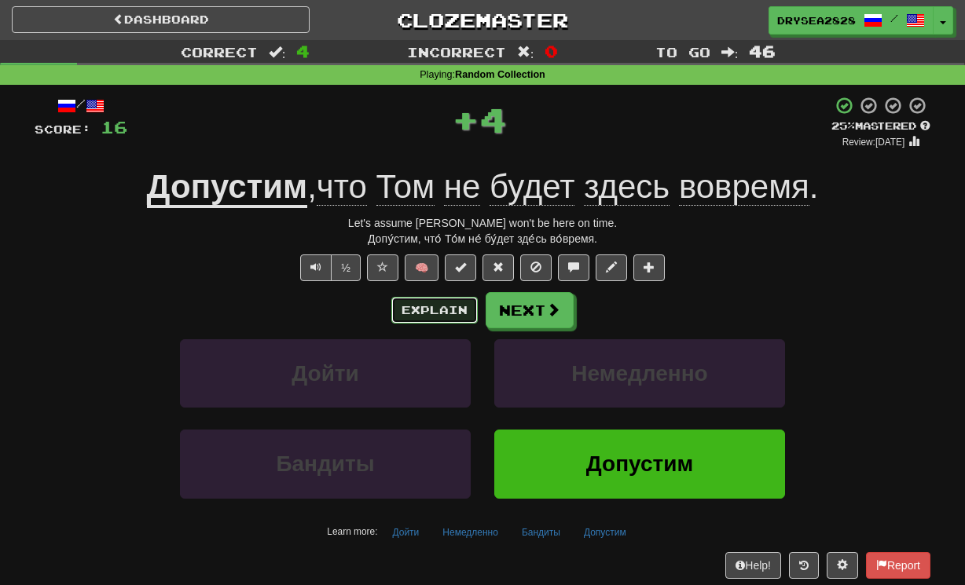
click at [439, 315] on button "Explain" at bounding box center [434, 310] width 86 height 27
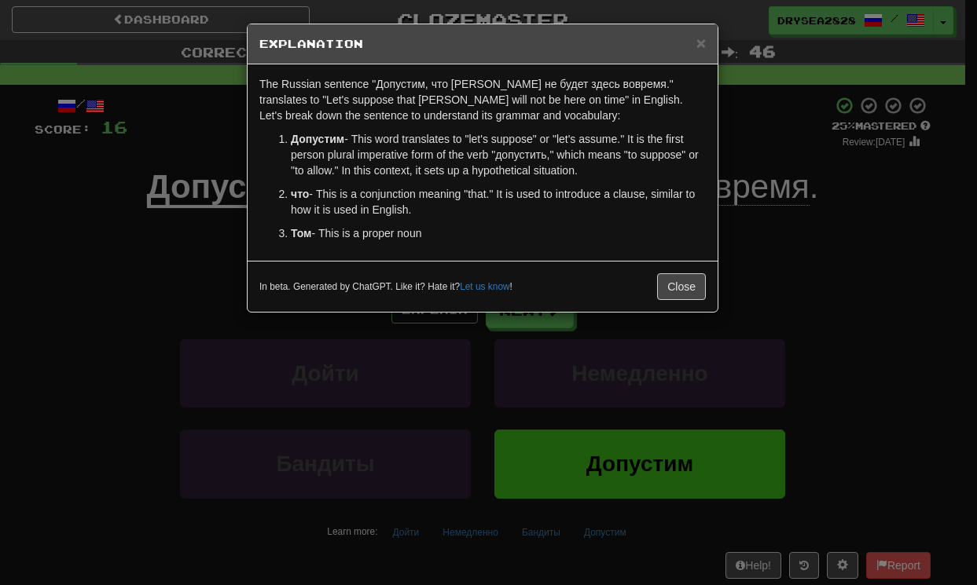
click at [683, 221] on ol "Допустим - This word translates to "let's suppose" or "let's assume." It is the…" at bounding box center [482, 186] width 446 height 110
click at [647, 303] on div "In beta. Generated by ChatGPT. Like it? Hate it? Let us know ! Close" at bounding box center [483, 286] width 470 height 51
click at [677, 292] on button "Close" at bounding box center [681, 286] width 49 height 27
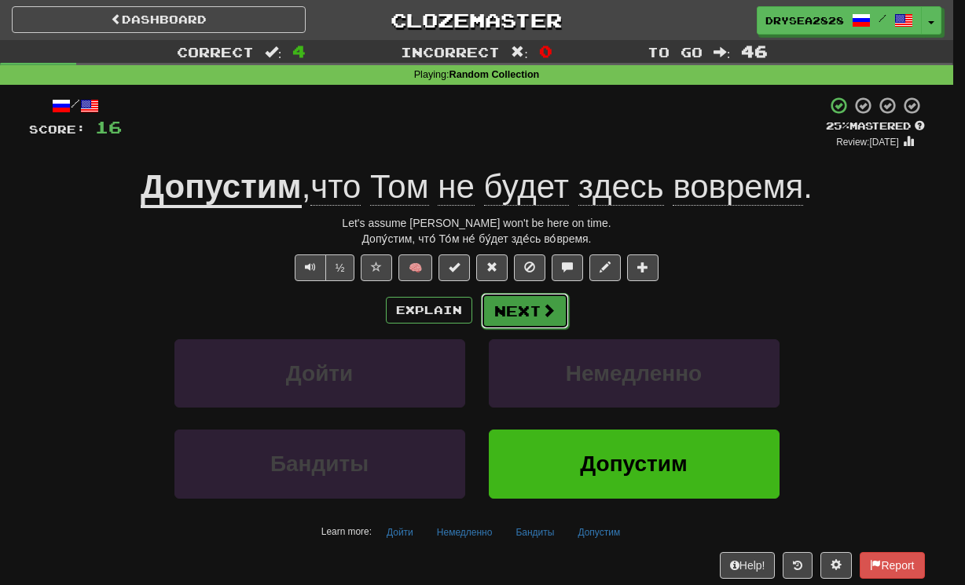
click at [538, 314] on button "Next" at bounding box center [525, 311] width 88 height 36
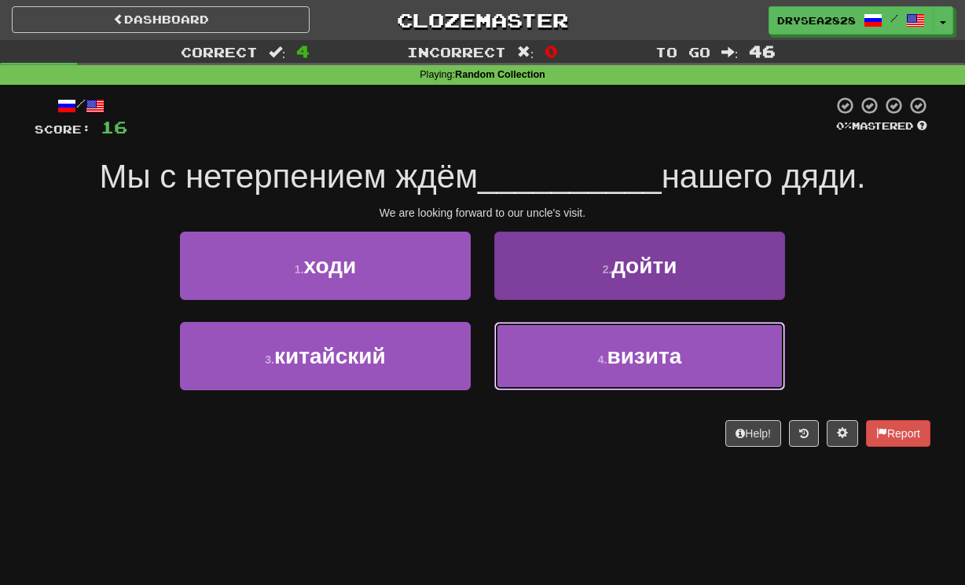
click at [581, 358] on button "4 . визита" at bounding box center [639, 356] width 291 height 68
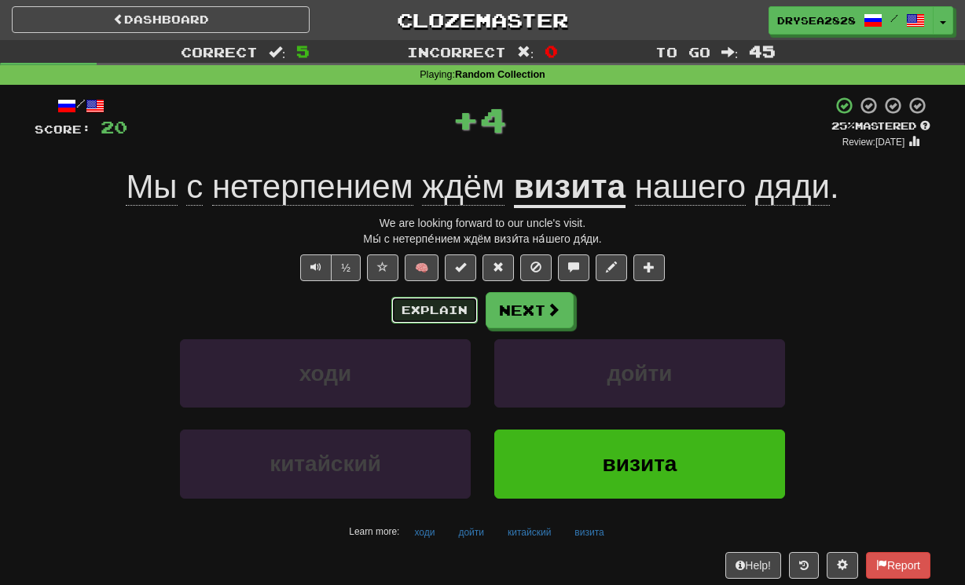
click at [446, 315] on button "Explain" at bounding box center [434, 310] width 86 height 27
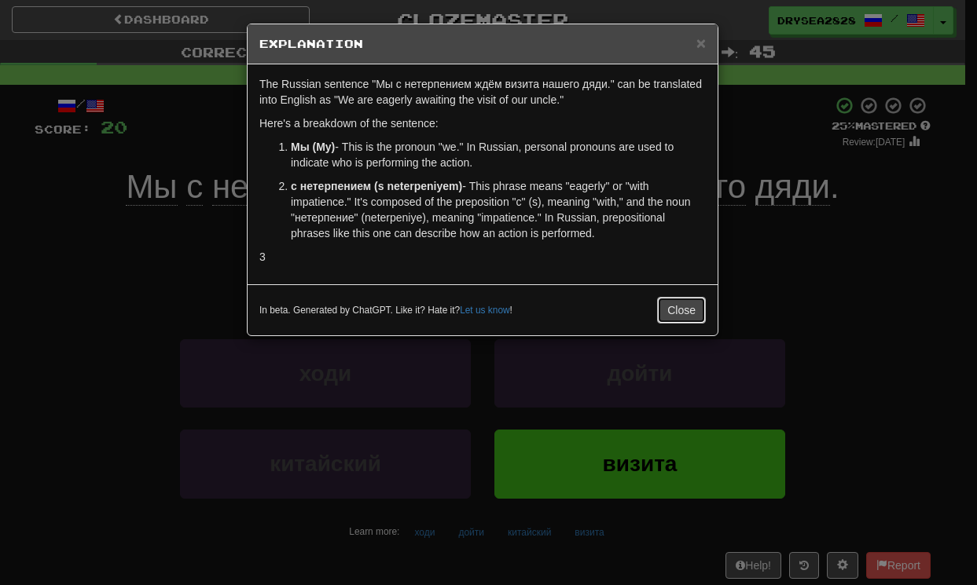
click at [671, 297] on button "Close" at bounding box center [681, 310] width 49 height 27
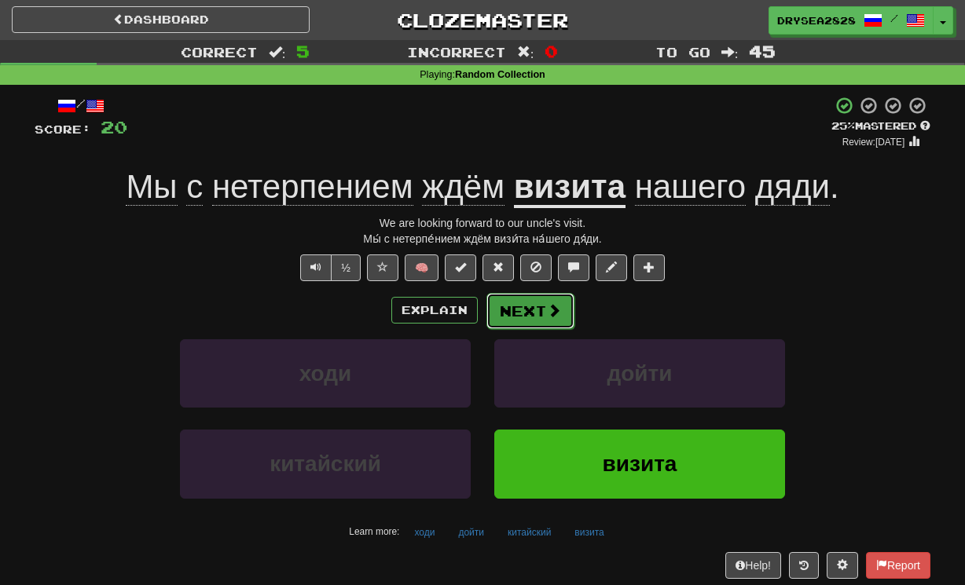
click at [531, 312] on button "Next" at bounding box center [530, 311] width 88 height 36
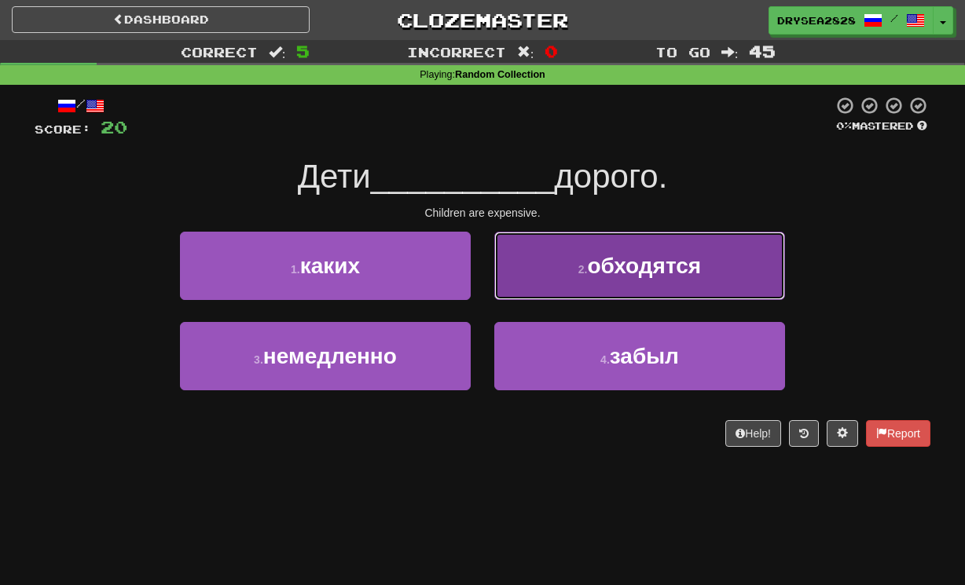
click at [594, 284] on button "2 . обходятся" at bounding box center [639, 266] width 291 height 68
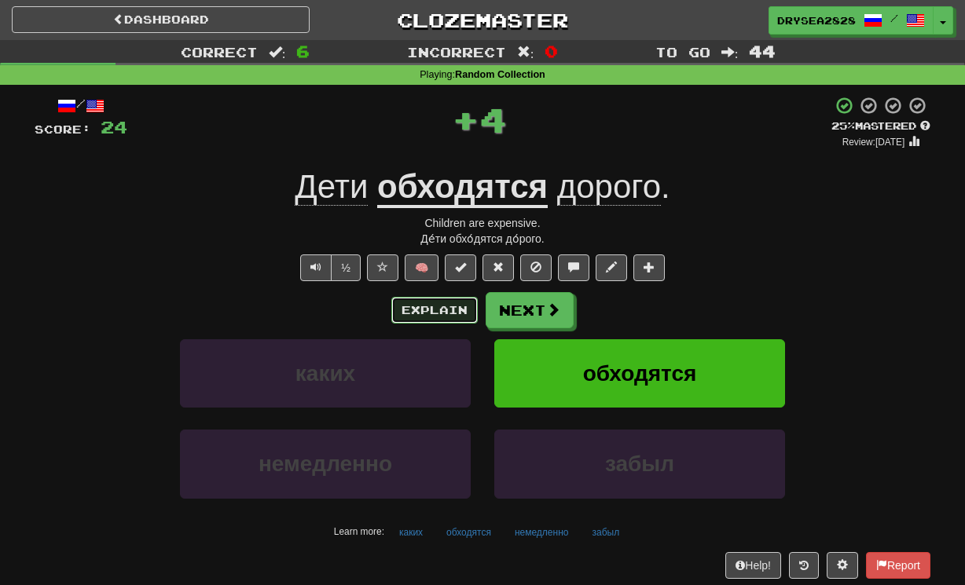
click at [435, 305] on button "Explain" at bounding box center [434, 310] width 86 height 27
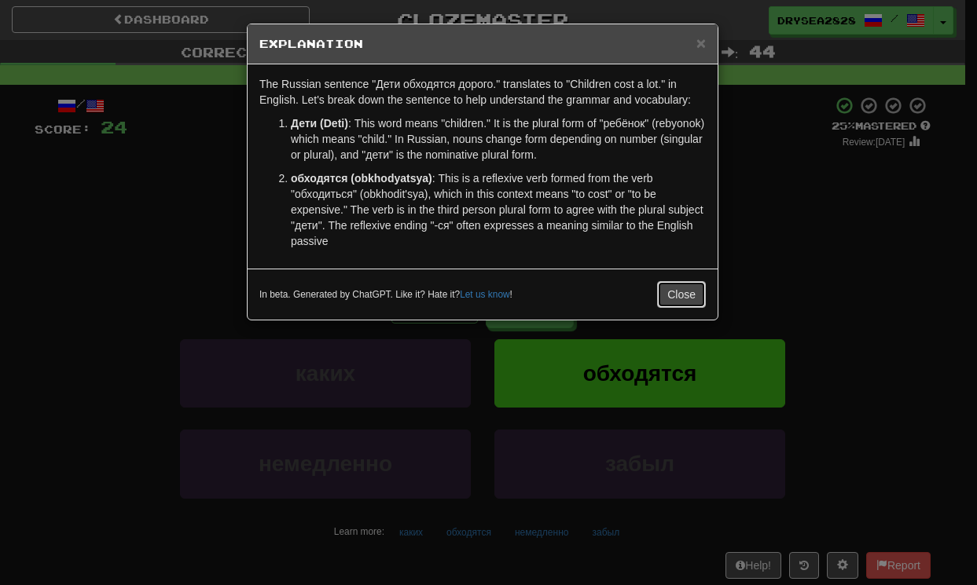
click at [677, 298] on button "Close" at bounding box center [681, 294] width 49 height 27
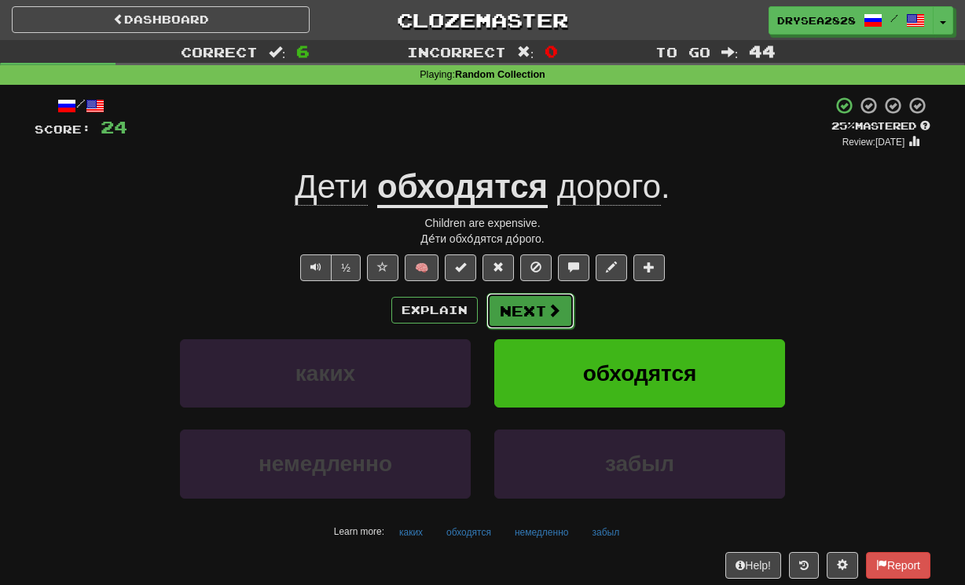
click at [537, 314] on button "Next" at bounding box center [530, 311] width 88 height 36
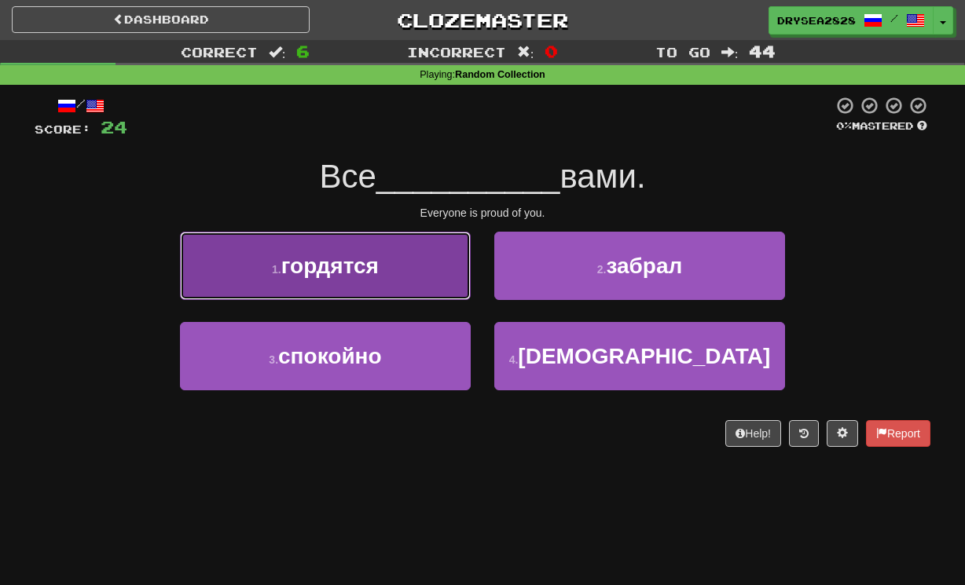
click at [376, 278] on button "1 . гордятся" at bounding box center [325, 266] width 291 height 68
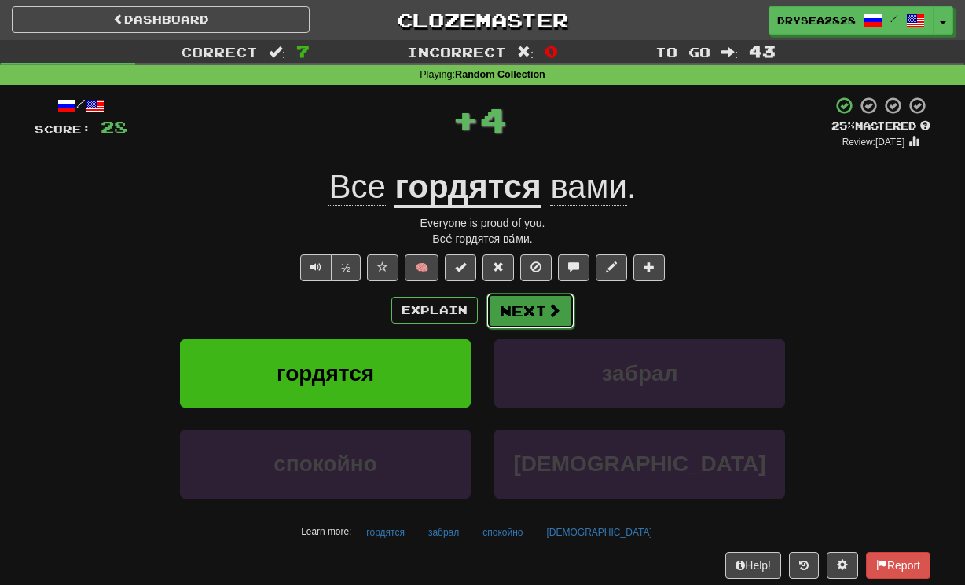
click at [552, 327] on button "Next" at bounding box center [530, 311] width 88 height 36
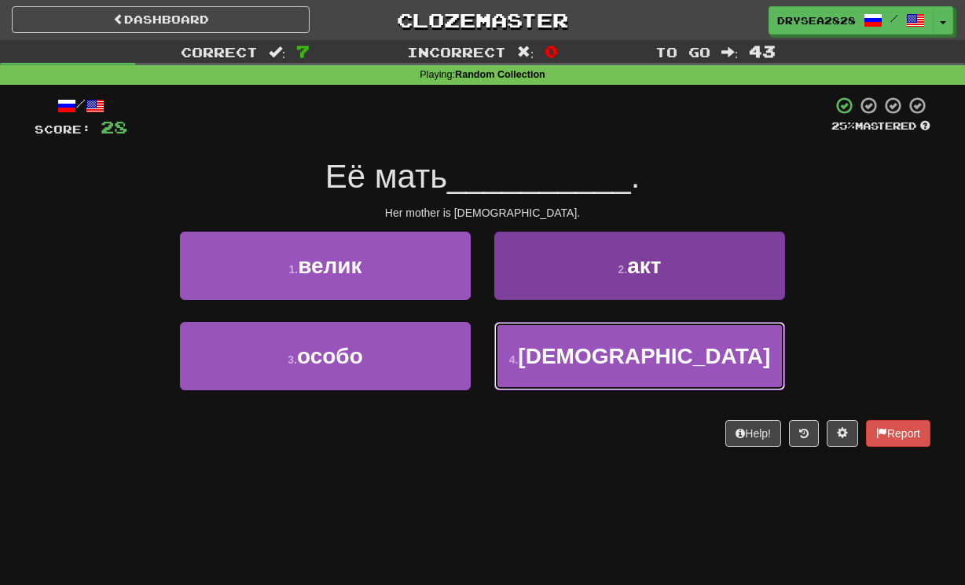
click at [590, 368] on span "[DEMOGRAPHIC_DATA]" at bounding box center [644, 356] width 252 height 24
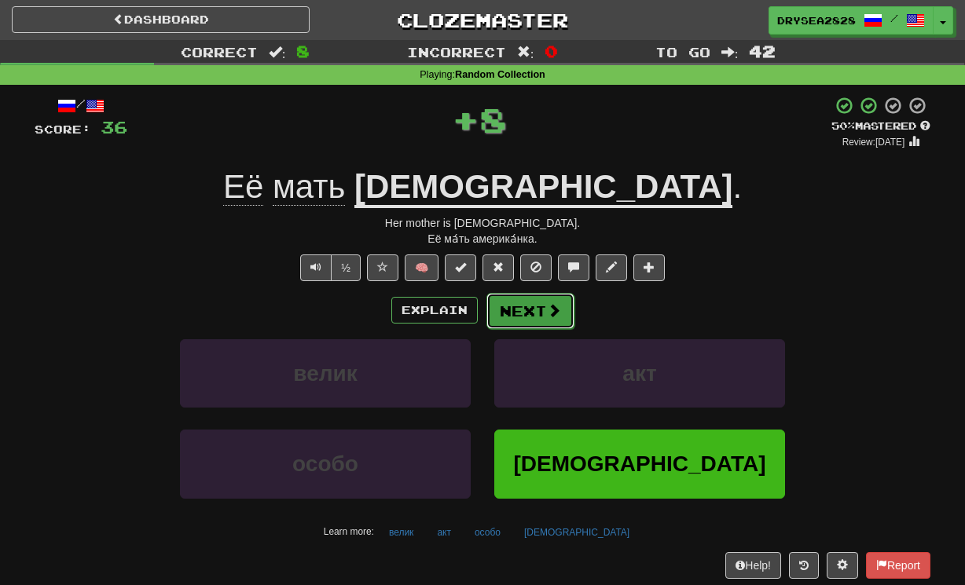
click at [508, 304] on button "Next" at bounding box center [530, 311] width 88 height 36
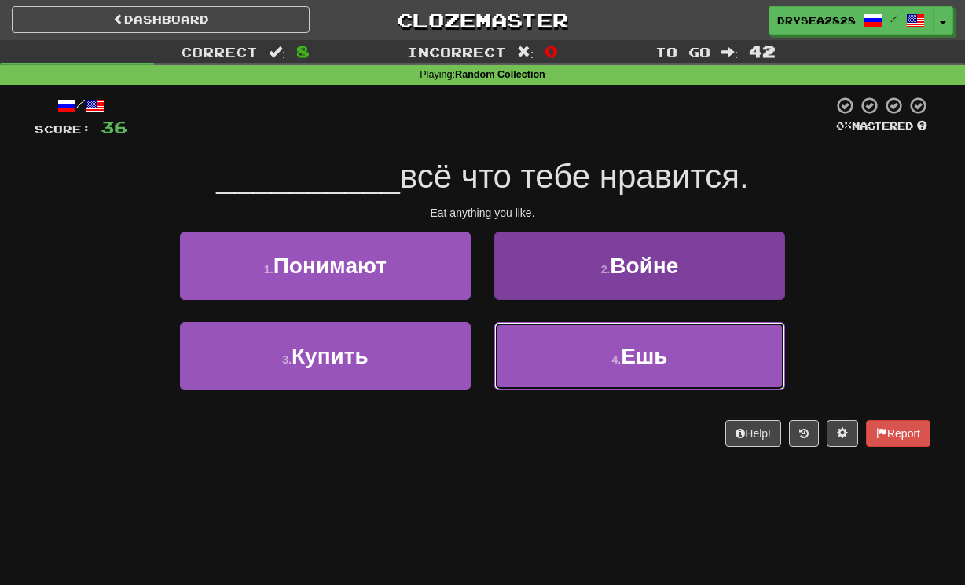
click at [570, 347] on button "4 . Ешь" at bounding box center [639, 356] width 291 height 68
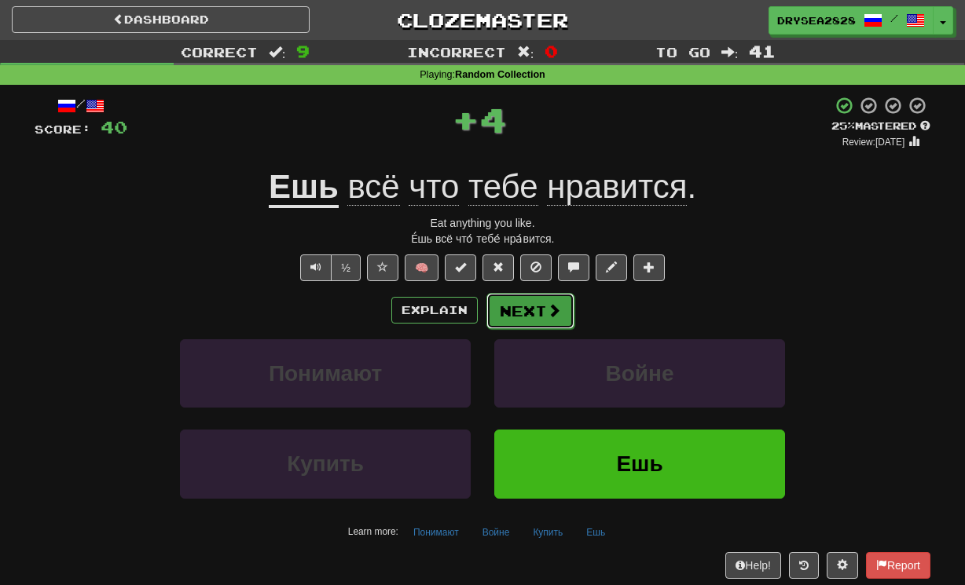
click at [518, 315] on button "Next" at bounding box center [530, 311] width 88 height 36
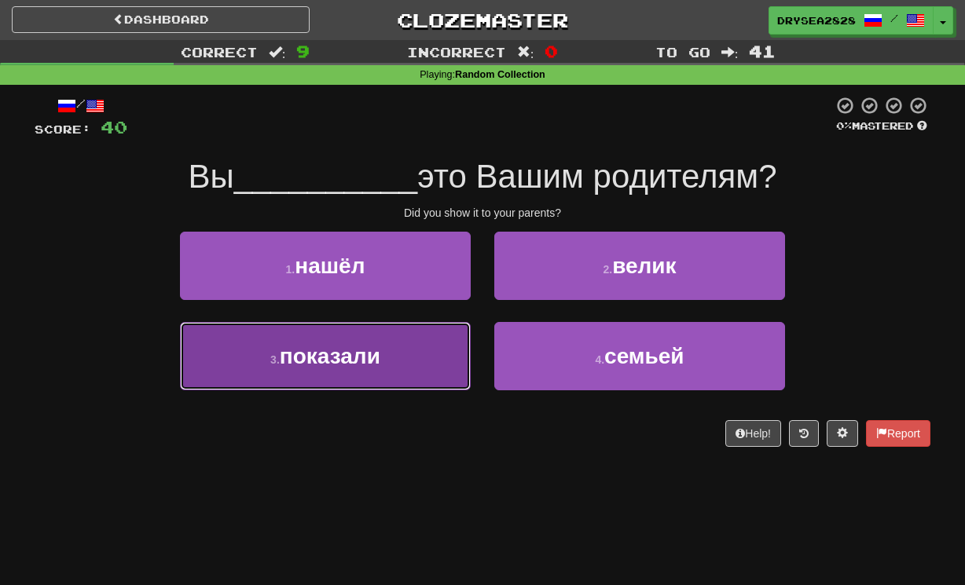
click at [431, 350] on button "3 . показали" at bounding box center [325, 356] width 291 height 68
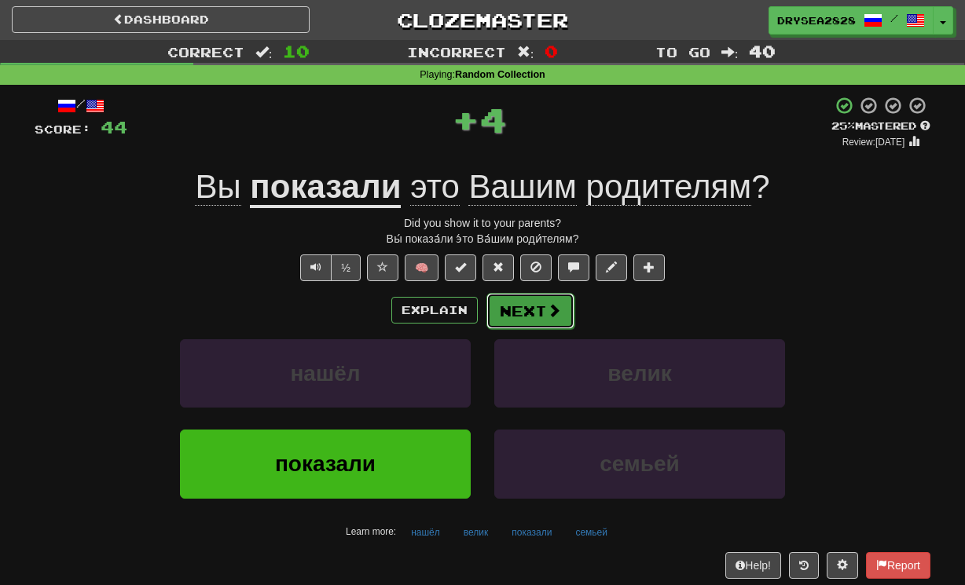
click at [538, 327] on button "Next" at bounding box center [530, 311] width 88 height 36
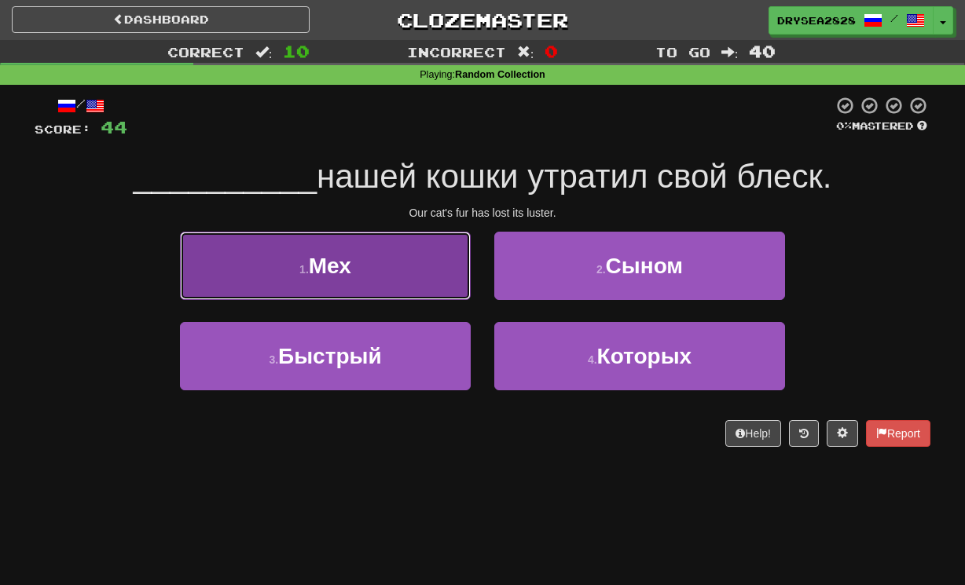
click at [447, 276] on button "1 . Мех" at bounding box center [325, 266] width 291 height 68
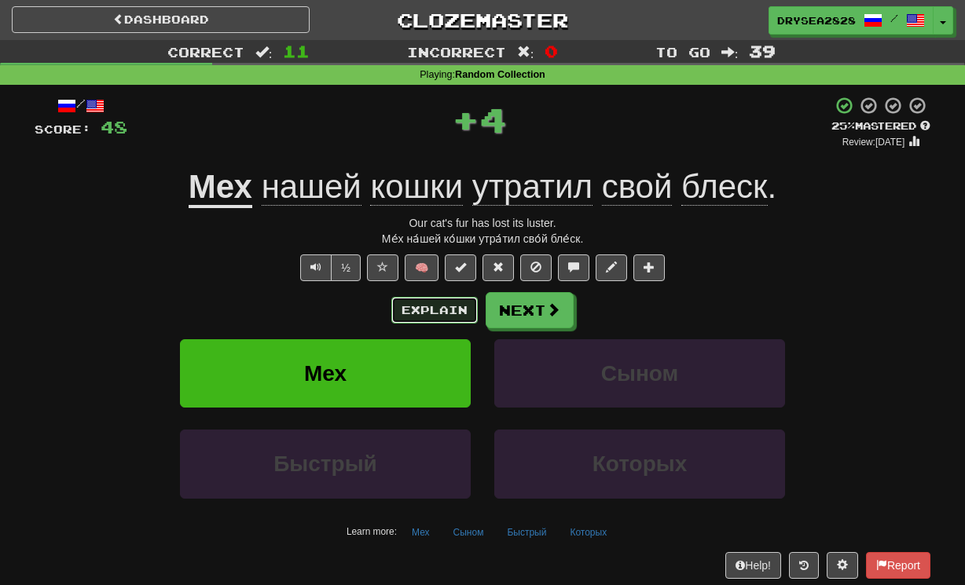
click at [416, 323] on button "Explain" at bounding box center [434, 310] width 86 height 27
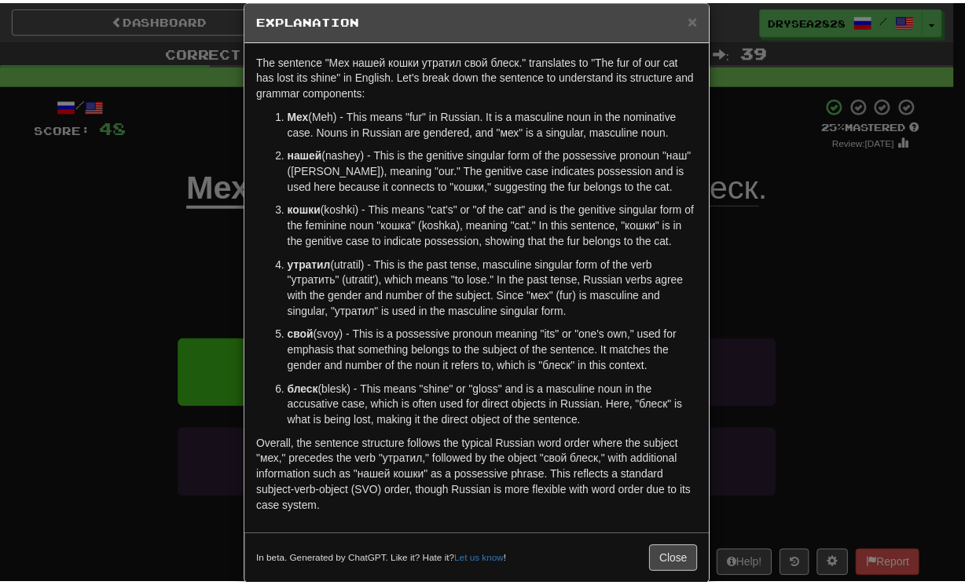
scroll to position [25, 0]
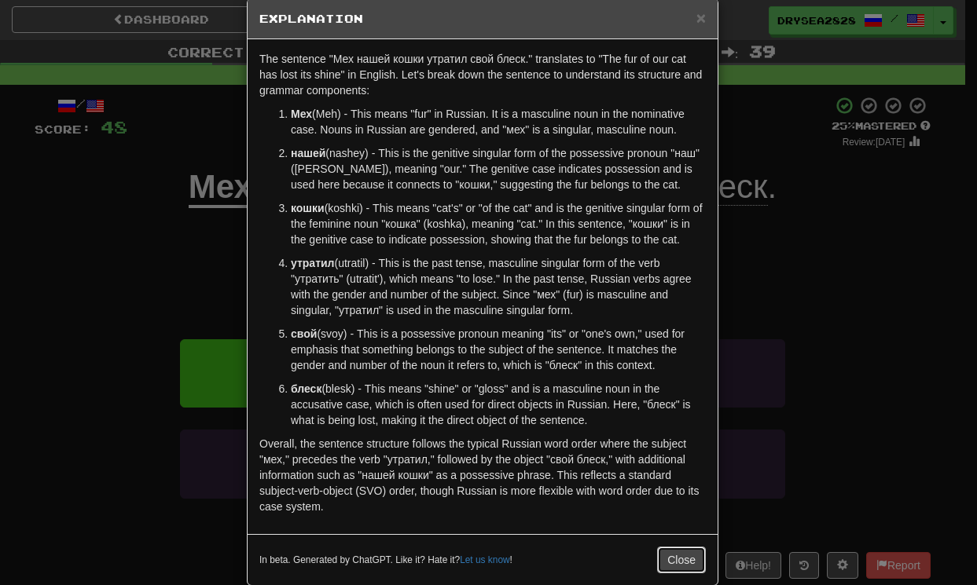
click at [673, 567] on button "Close" at bounding box center [681, 560] width 49 height 27
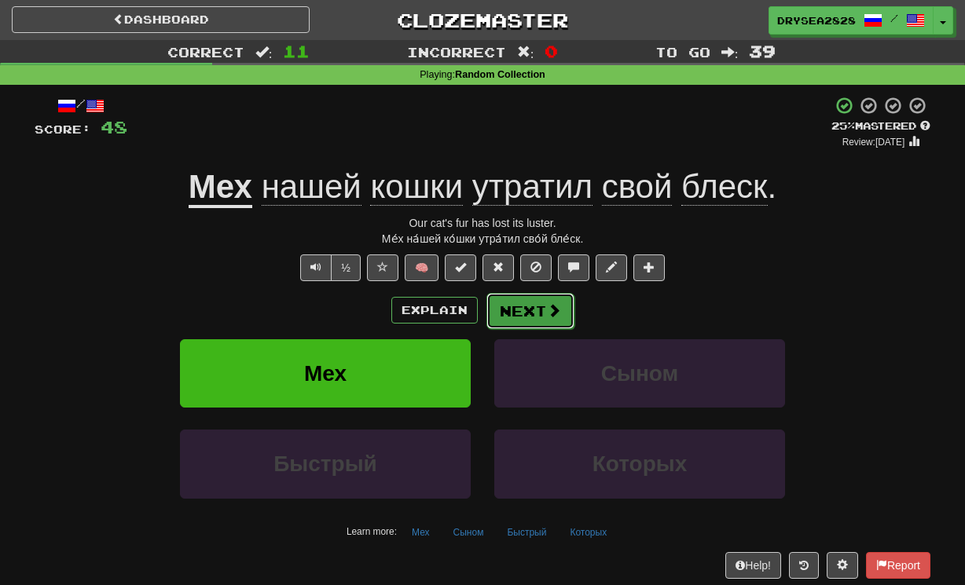
click at [548, 310] on span at bounding box center [554, 310] width 14 height 14
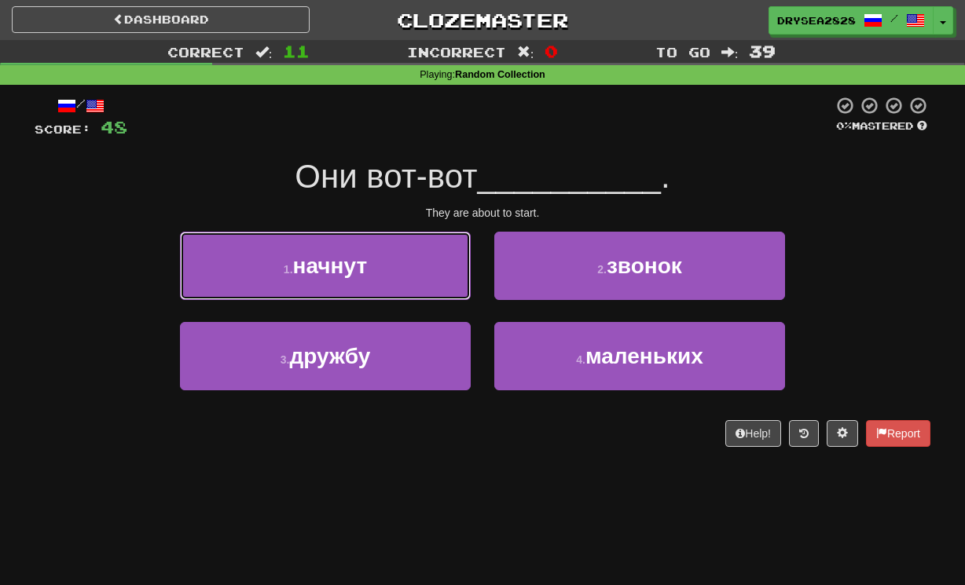
drag, startPoint x: 377, startPoint y: 281, endPoint x: 385, endPoint y: 287, distance: 10.1
click at [377, 280] on button "1 . начнут" at bounding box center [325, 266] width 291 height 68
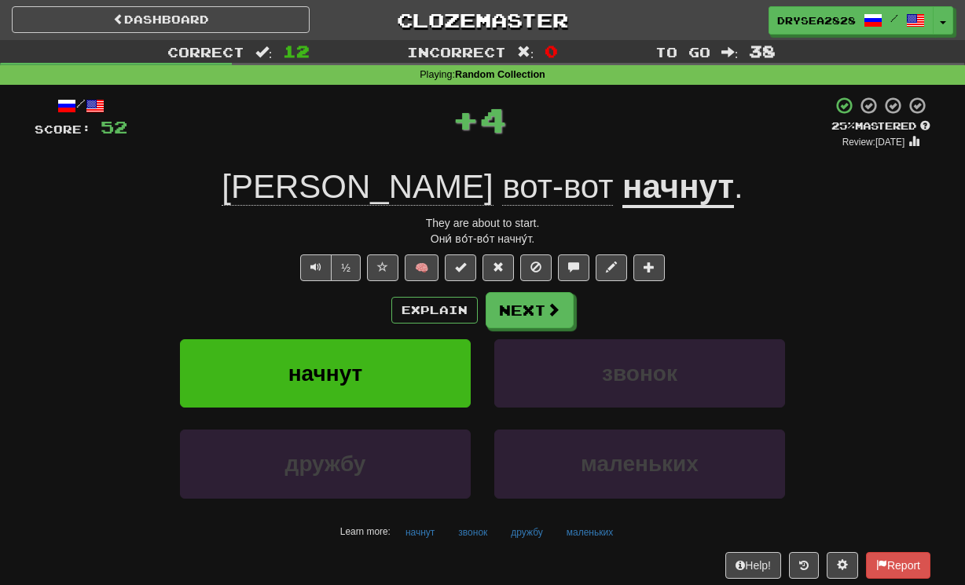
click at [576, 295] on div "Explain Next" at bounding box center [483, 310] width 896 height 36
click at [538, 317] on button "Next" at bounding box center [530, 311] width 88 height 36
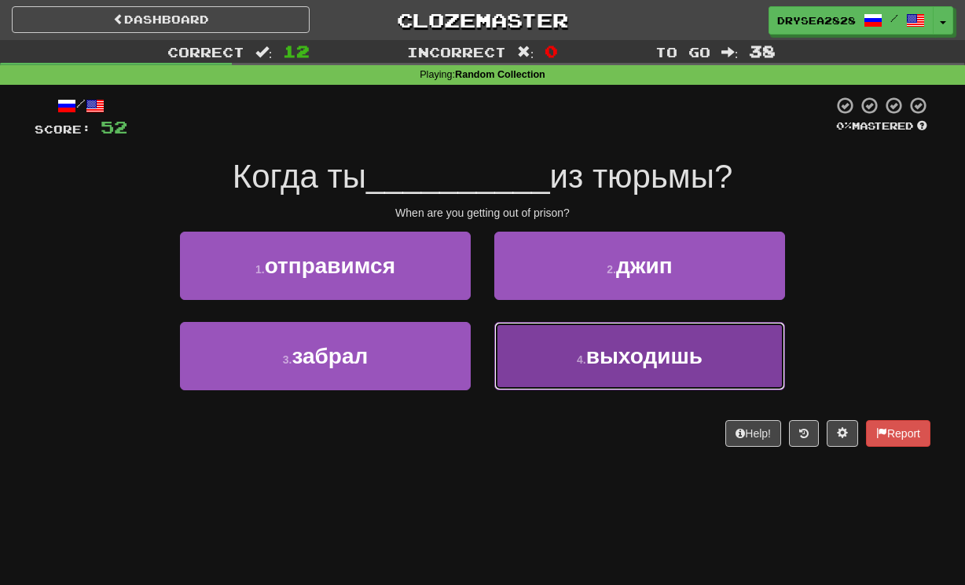
click at [579, 361] on small "4 ." at bounding box center [581, 360] width 9 height 13
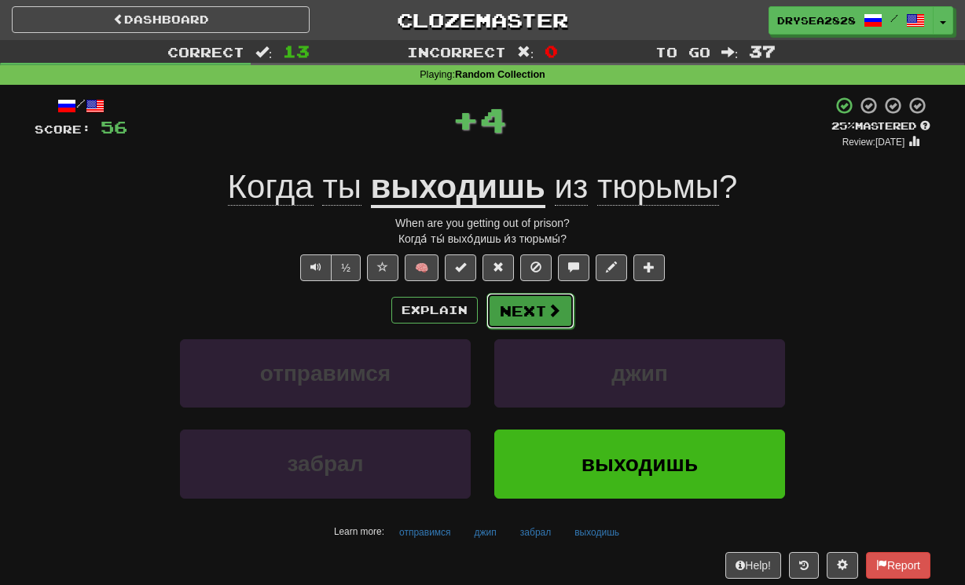
click at [549, 324] on button "Next" at bounding box center [530, 311] width 88 height 36
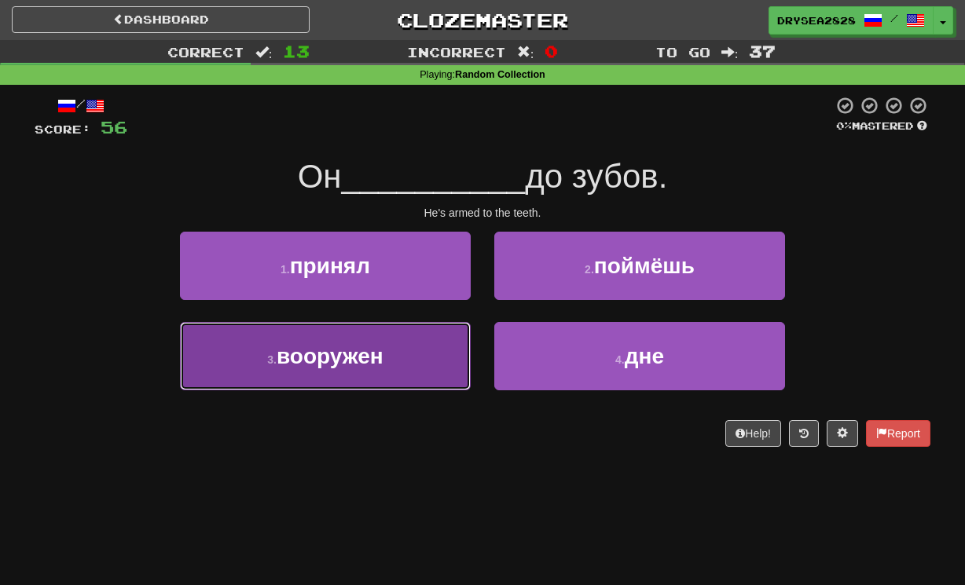
click at [407, 364] on button "3 . вооружен" at bounding box center [325, 356] width 291 height 68
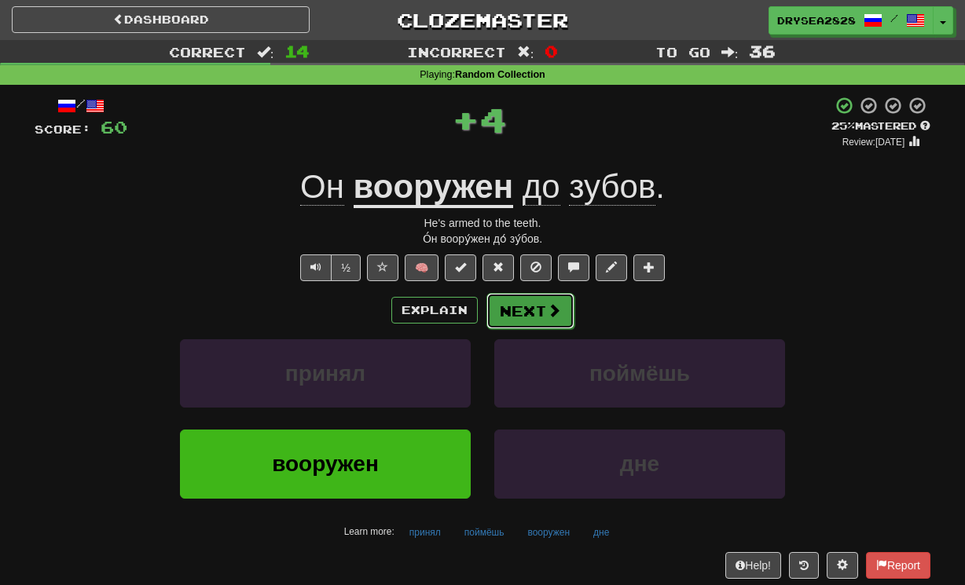
click at [538, 315] on button "Next" at bounding box center [530, 311] width 88 height 36
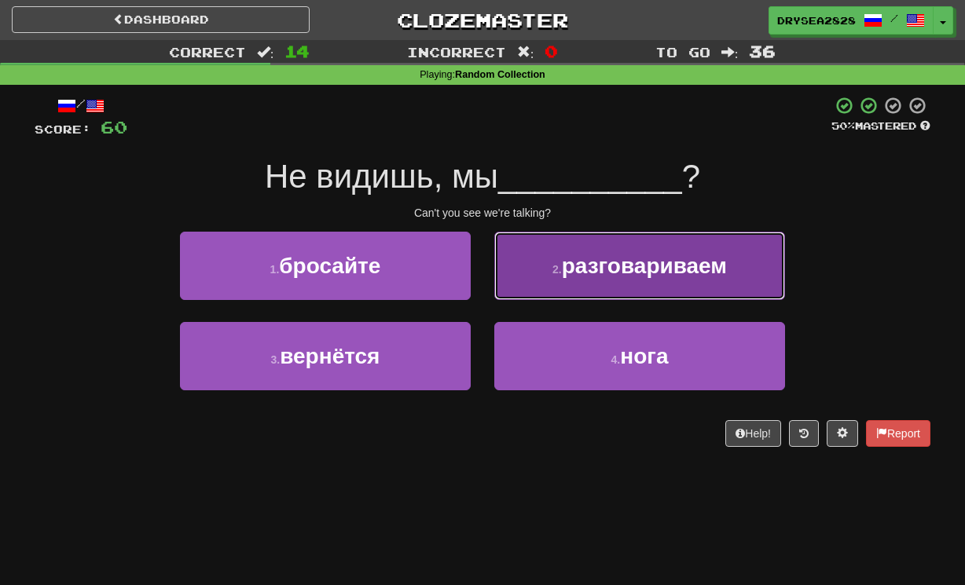
click at [584, 284] on button "2 . разговариваем" at bounding box center [639, 266] width 291 height 68
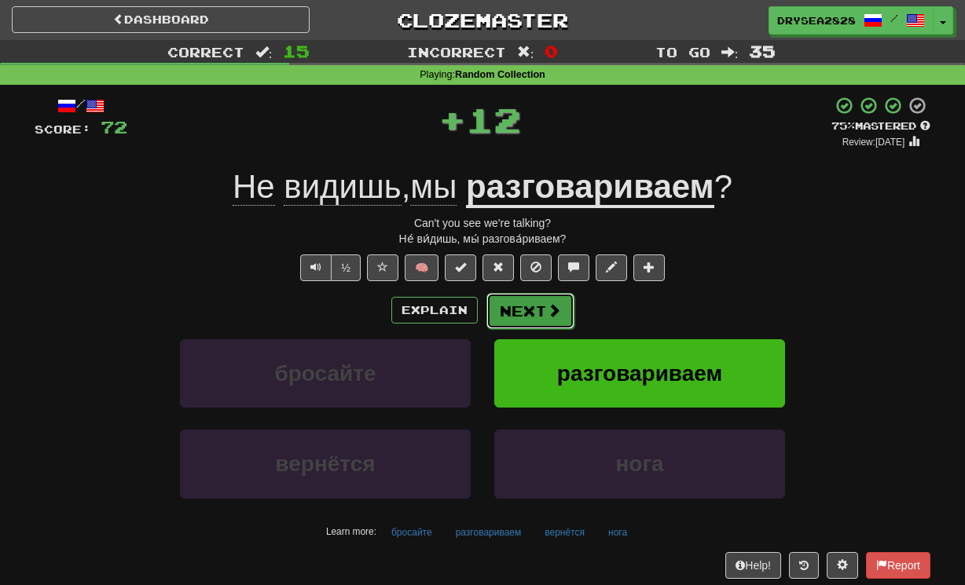
click at [528, 309] on button "Next" at bounding box center [530, 311] width 88 height 36
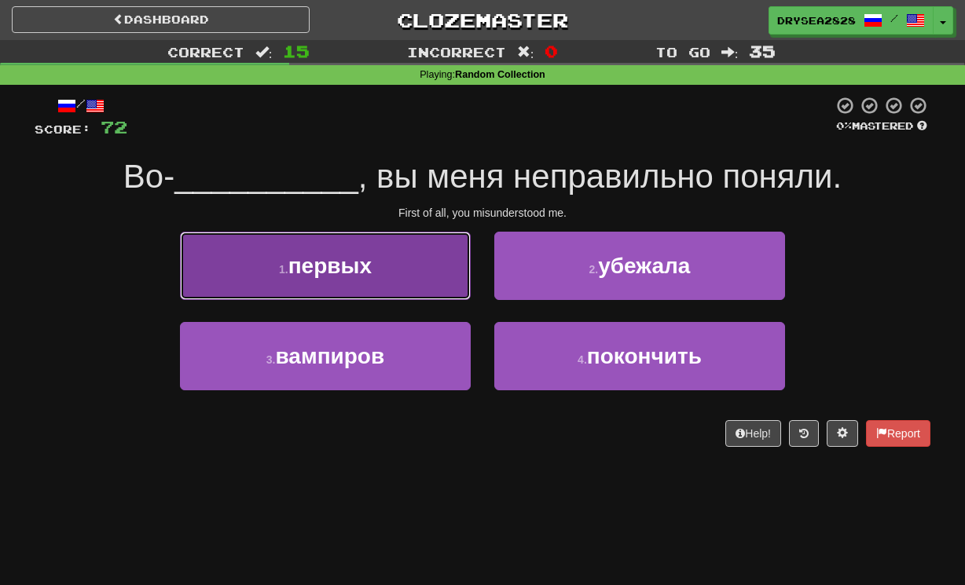
click at [413, 276] on button "1 . первых" at bounding box center [325, 266] width 291 height 68
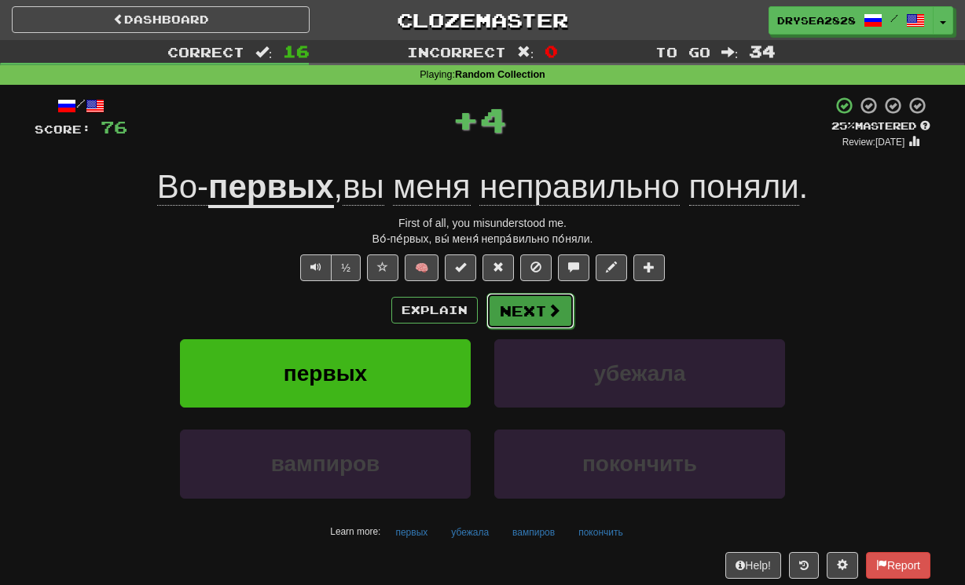
click at [533, 317] on button "Next" at bounding box center [530, 311] width 88 height 36
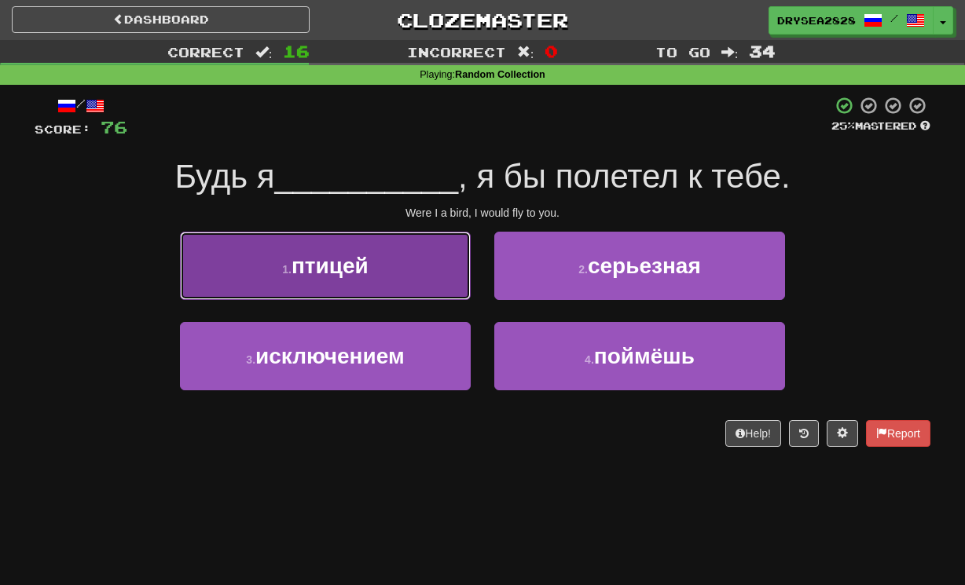
click at [361, 283] on button "1 . птицей" at bounding box center [325, 266] width 291 height 68
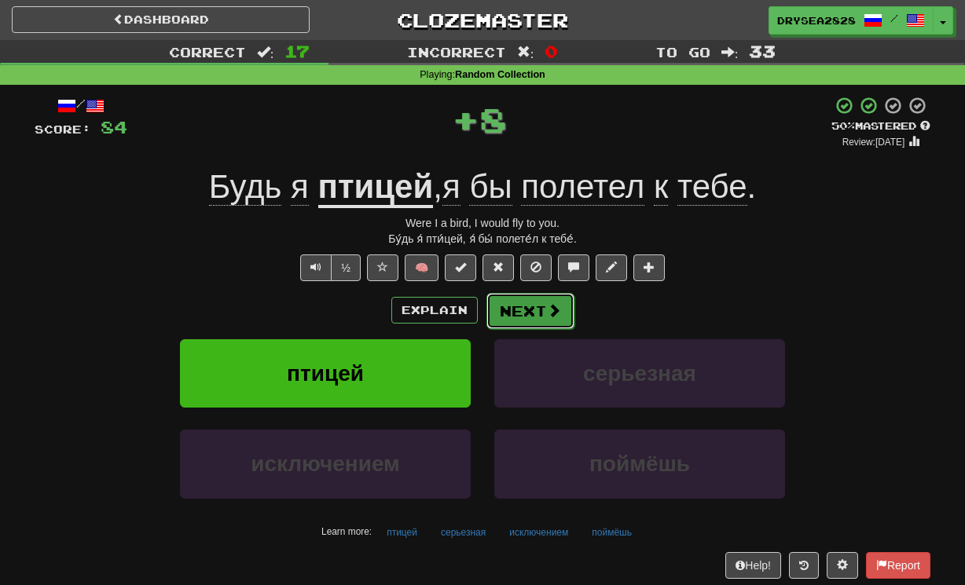
click at [545, 321] on button "Next" at bounding box center [530, 311] width 88 height 36
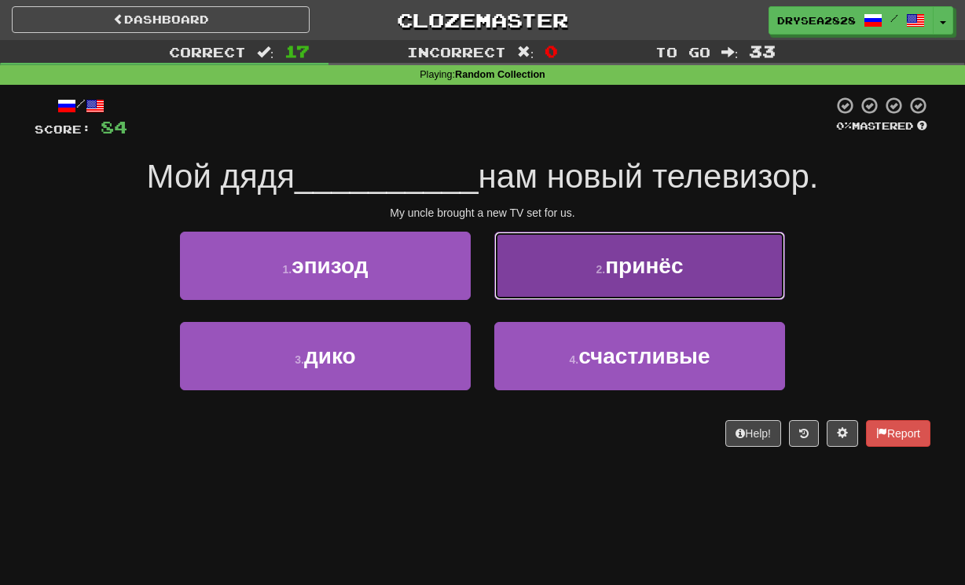
click at [606, 274] on span "принёс" at bounding box center [644, 266] width 78 height 24
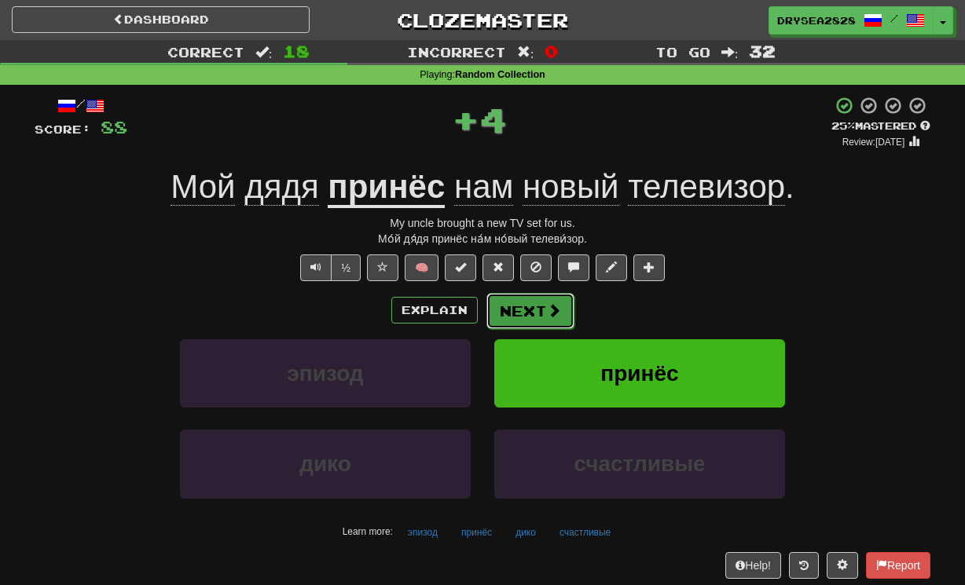
click at [547, 309] on span at bounding box center [554, 310] width 14 height 14
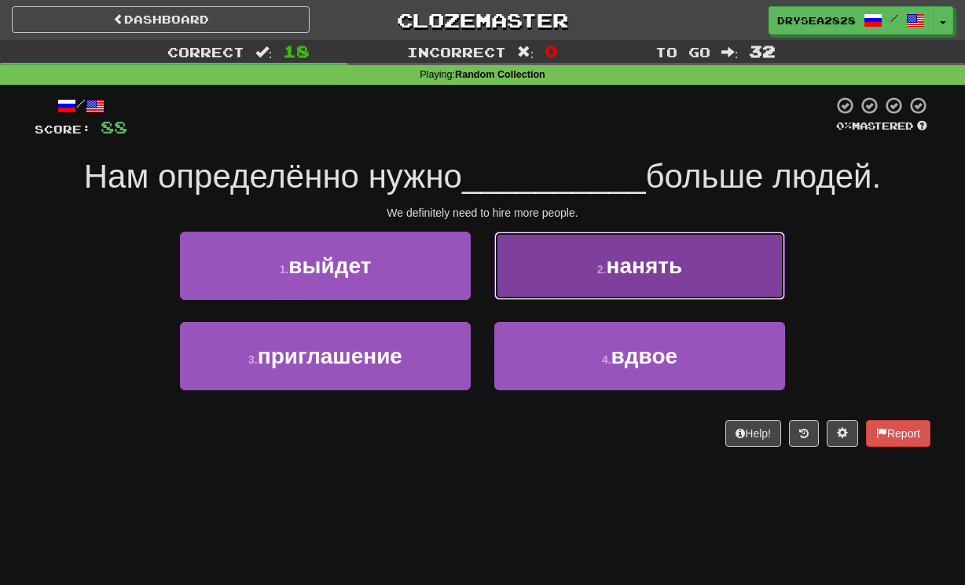
click at [573, 281] on button "2 . нанять" at bounding box center [639, 266] width 291 height 68
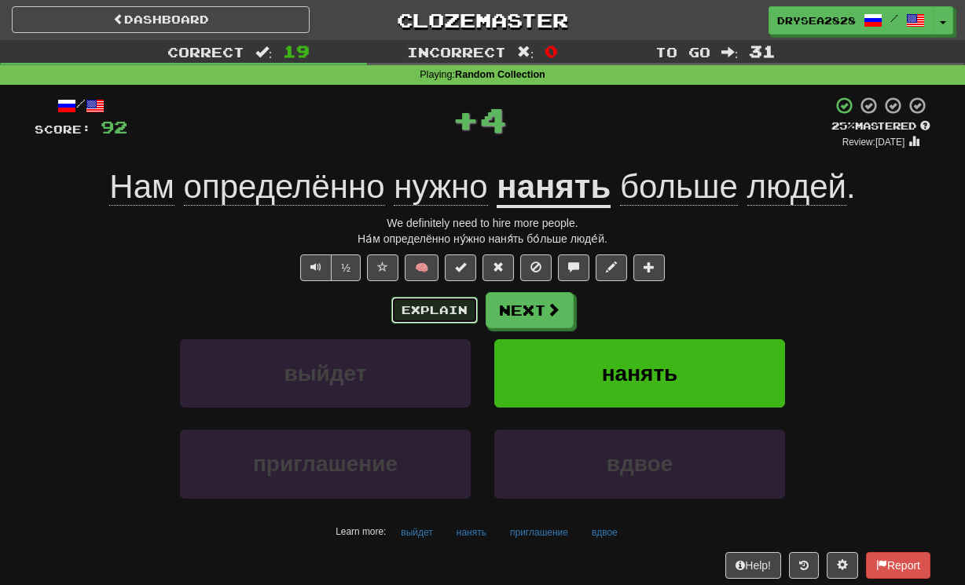
click at [432, 314] on button "Explain" at bounding box center [434, 310] width 86 height 27
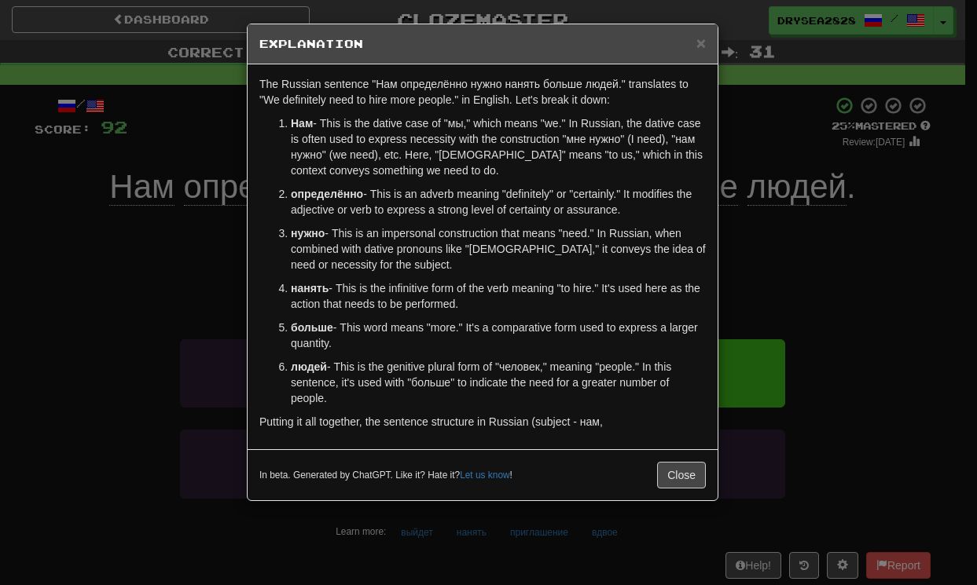
click at [676, 449] on div "The Russian sentence "Нам определённо нужно нанять больше людей." translates to…" at bounding box center [483, 256] width 470 height 385
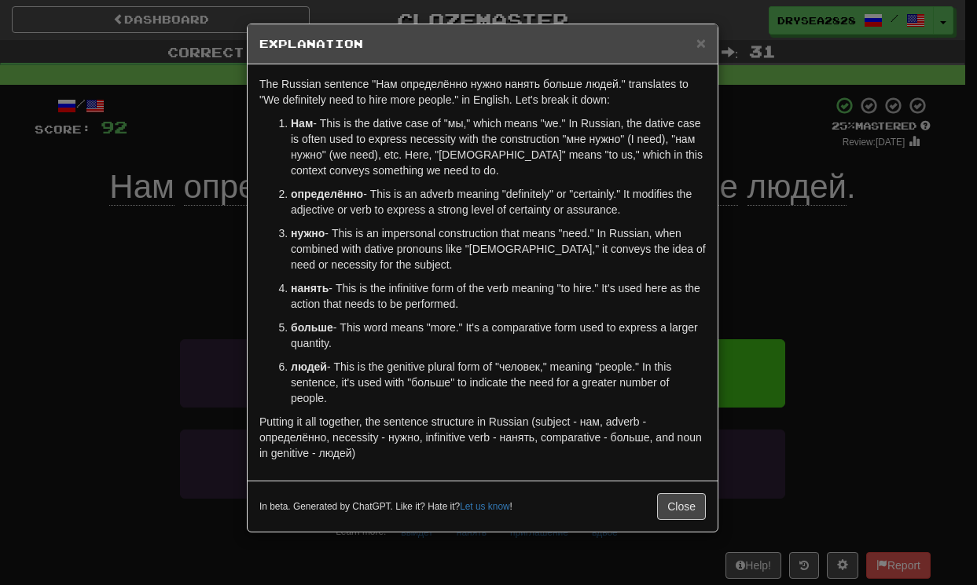
click at [679, 486] on div "In beta. Generated by ChatGPT. Like it? Hate it? Let us know ! Close" at bounding box center [483, 506] width 470 height 51
click at [681, 504] on button "Close" at bounding box center [681, 506] width 49 height 27
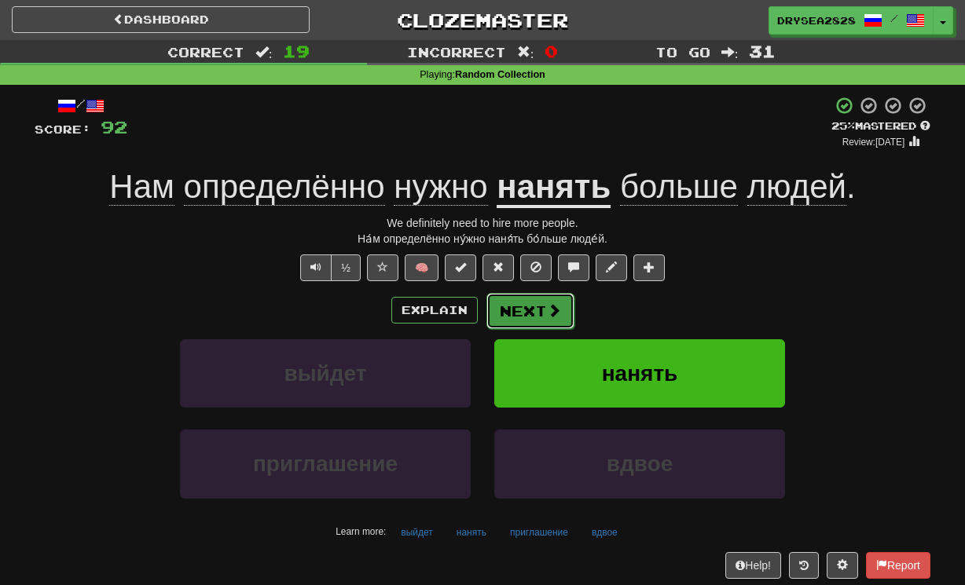
click at [547, 306] on span at bounding box center [554, 310] width 14 height 14
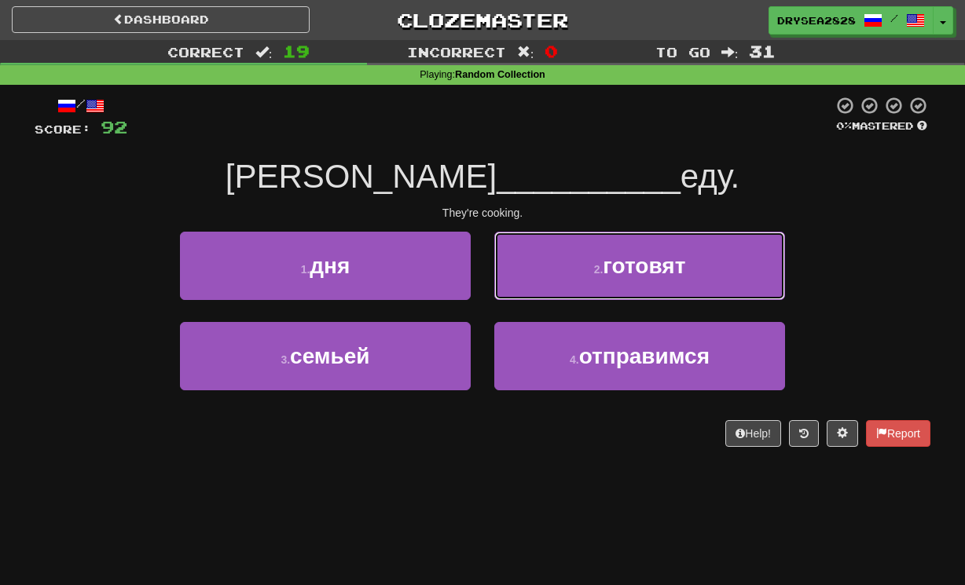
drag, startPoint x: 593, startPoint y: 279, endPoint x: 592, endPoint y: 292, distance: 12.7
click at [593, 281] on button "2 . готовят" at bounding box center [639, 266] width 291 height 68
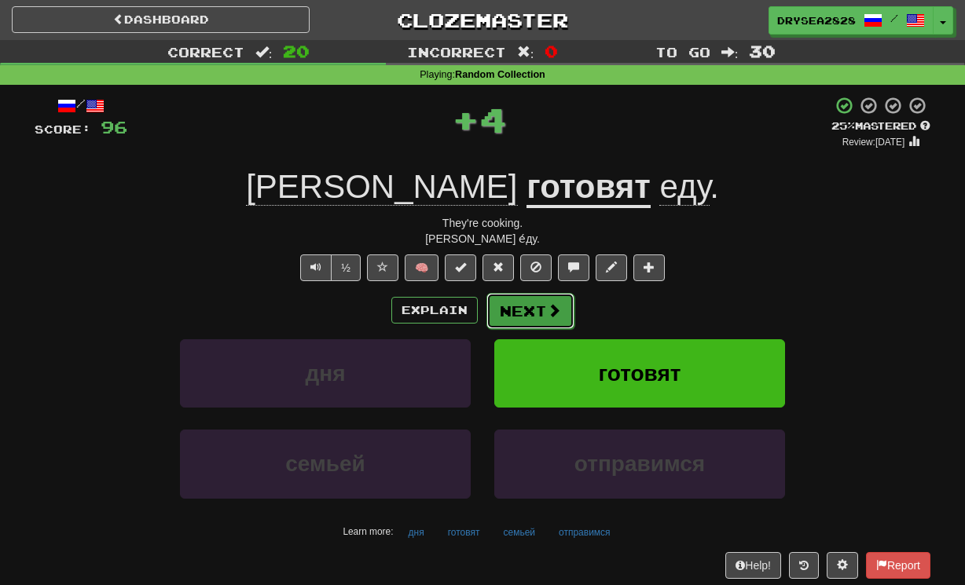
click at [524, 310] on button "Next" at bounding box center [530, 311] width 88 height 36
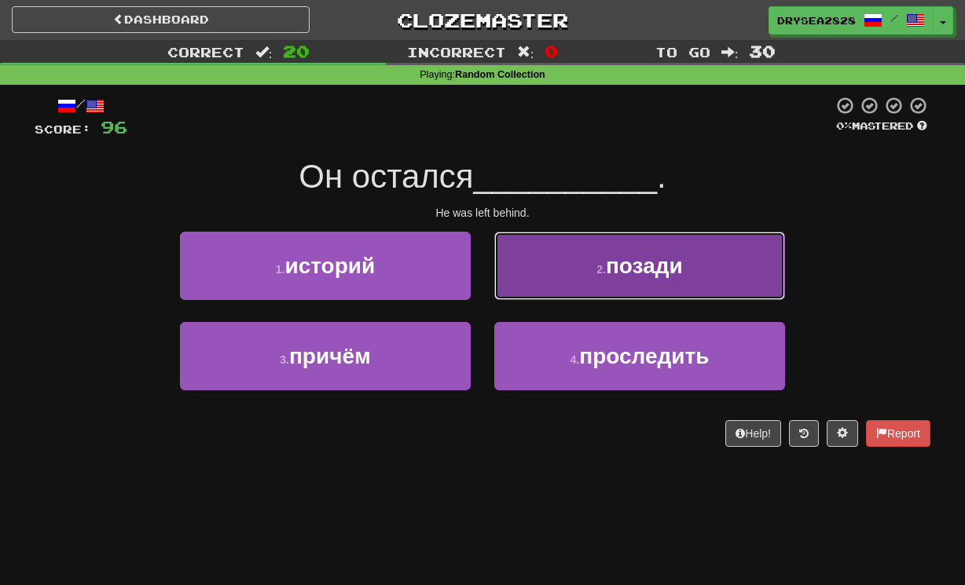
click at [590, 284] on button "2 . позади" at bounding box center [639, 266] width 291 height 68
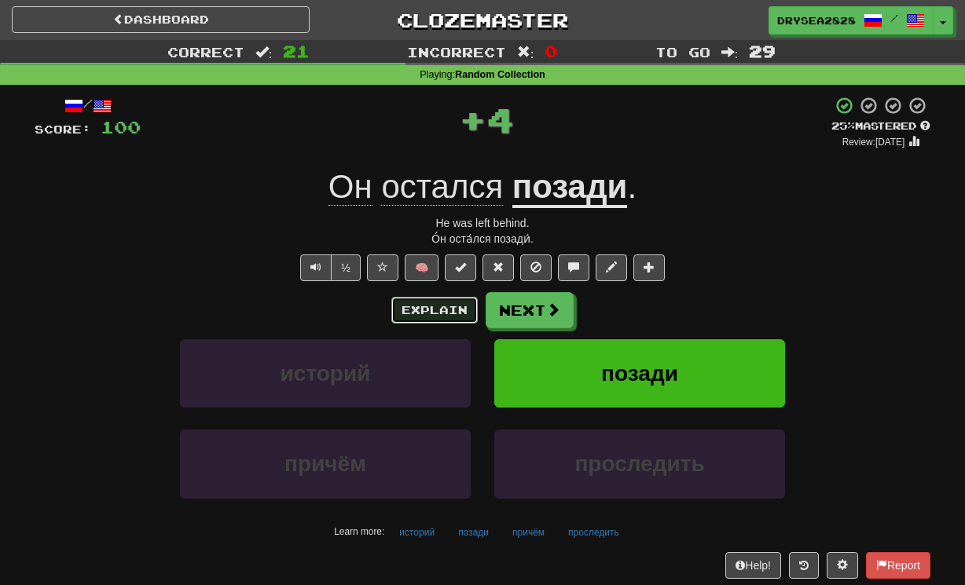
click at [441, 312] on button "Explain" at bounding box center [434, 310] width 86 height 27
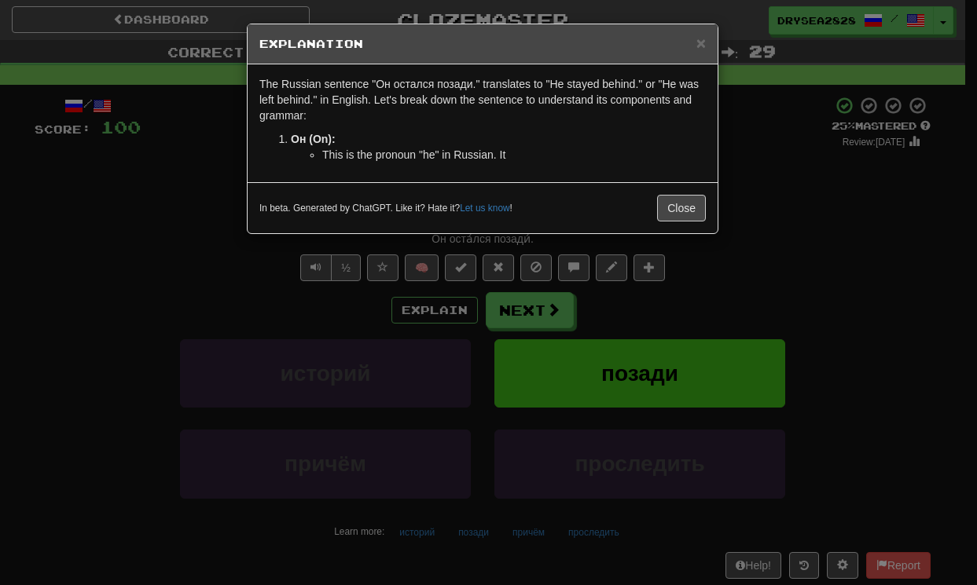
click at [680, 226] on div "In beta. Generated by ChatGPT. Like it? Hate it? Let us know ! Close" at bounding box center [483, 207] width 470 height 51
click at [678, 215] on button "Close" at bounding box center [681, 208] width 49 height 27
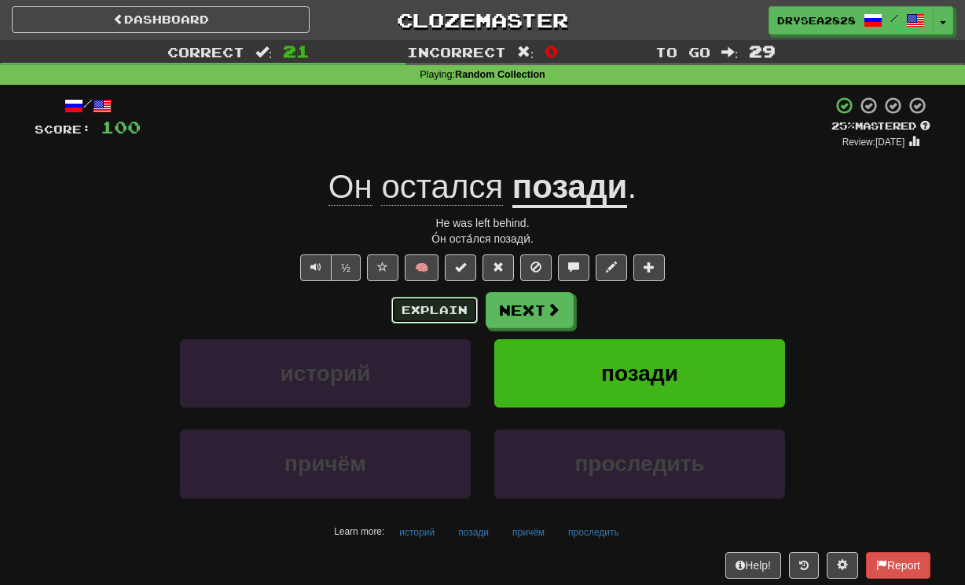
click at [427, 323] on button "Explain" at bounding box center [434, 310] width 86 height 27
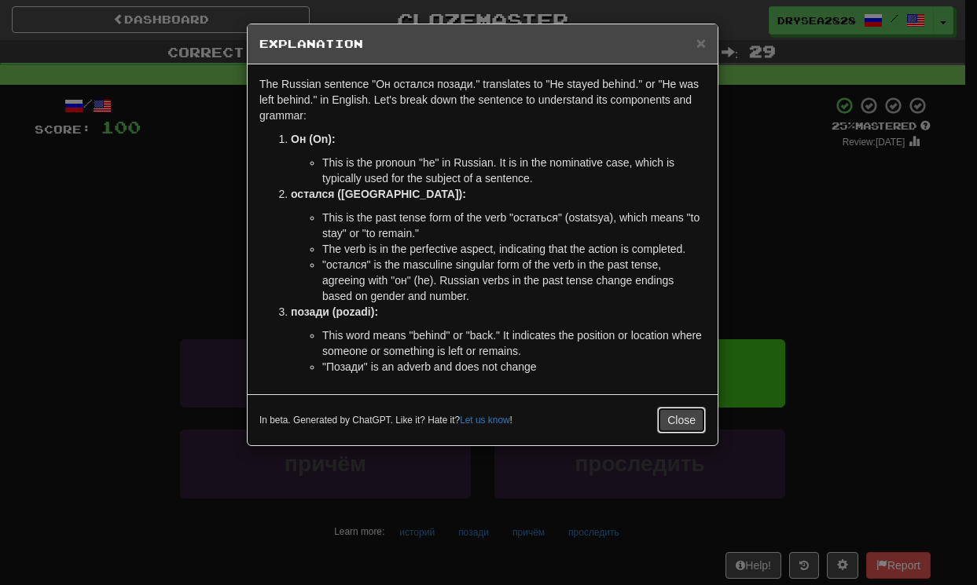
drag, startPoint x: 673, startPoint y: 420, endPoint x: 675, endPoint y: 430, distance: 9.6
click at [673, 421] on button "Close" at bounding box center [681, 420] width 49 height 27
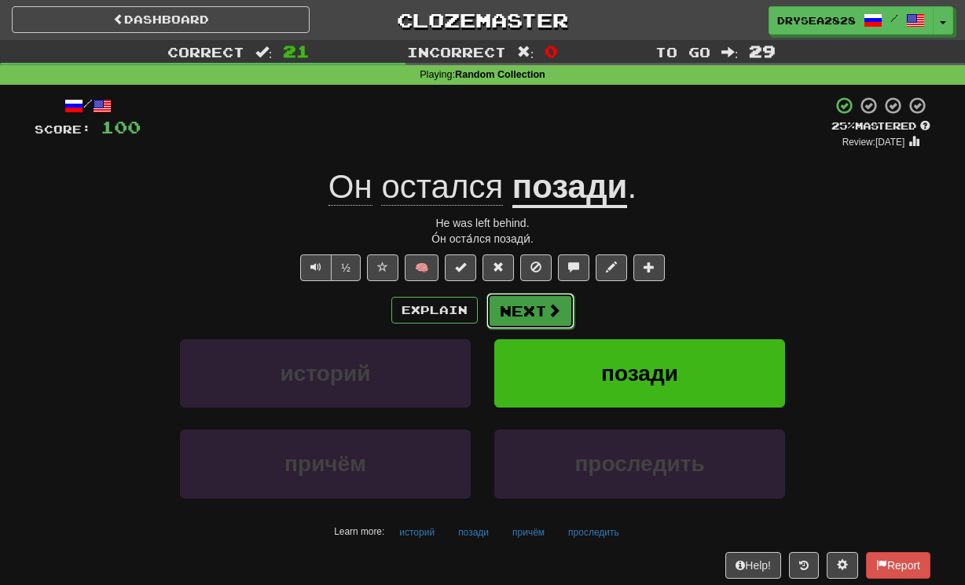
click at [530, 306] on button "Next" at bounding box center [530, 311] width 88 height 36
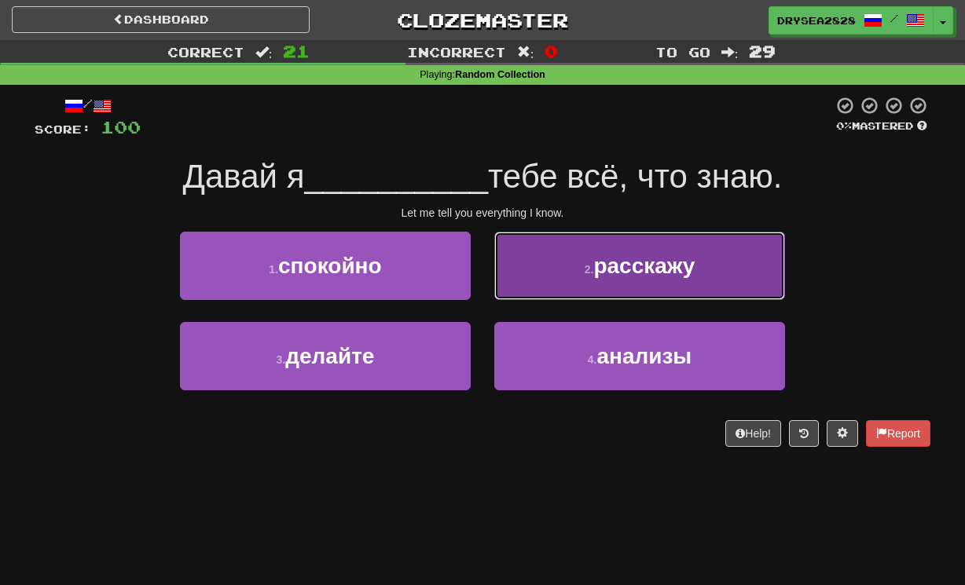
click at [609, 277] on span "расскажу" at bounding box center [643, 266] width 101 height 24
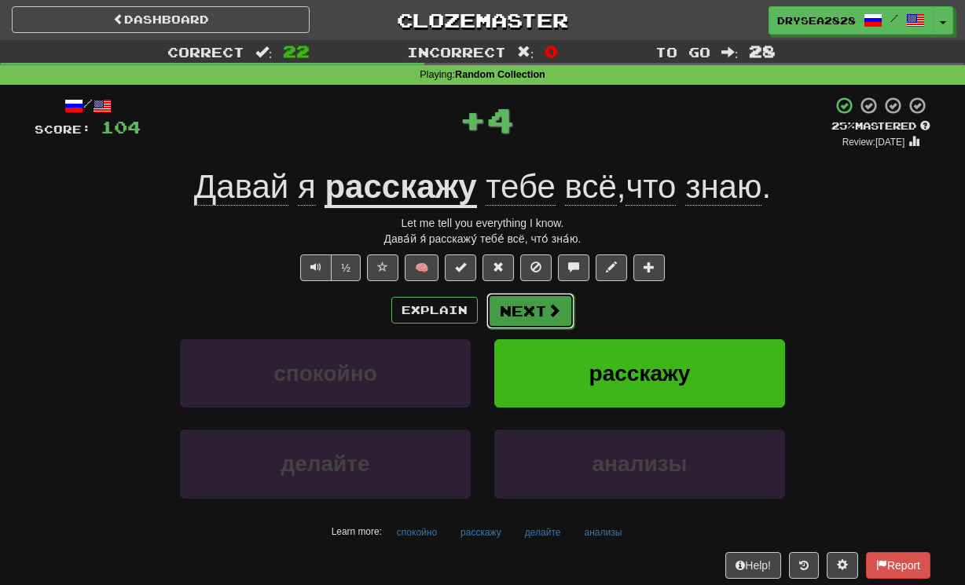
click at [563, 294] on button "Next" at bounding box center [530, 311] width 88 height 36
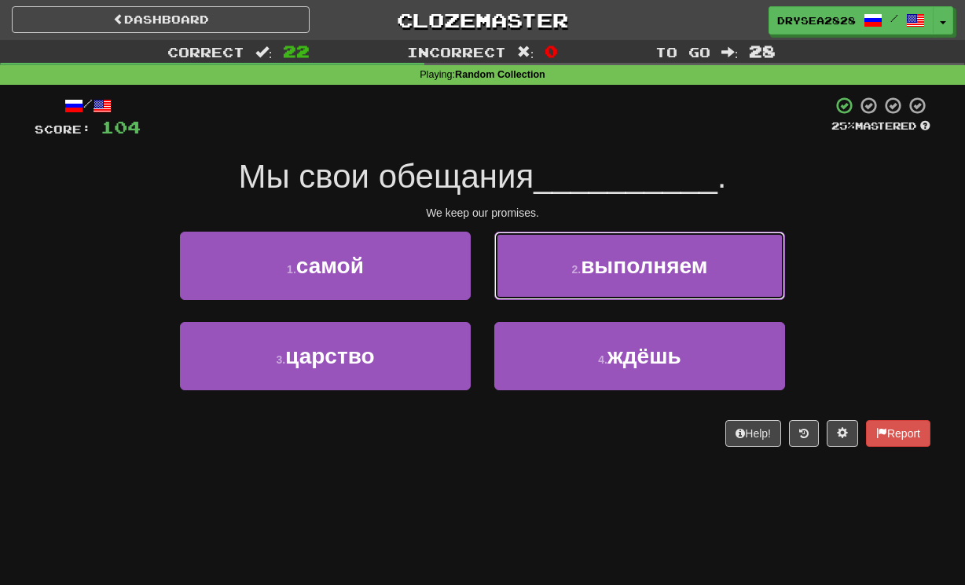
drag, startPoint x: 530, startPoint y: 266, endPoint x: 530, endPoint y: 285, distance: 19.6
click at [530, 266] on button "2 . выполняем" at bounding box center [639, 266] width 291 height 68
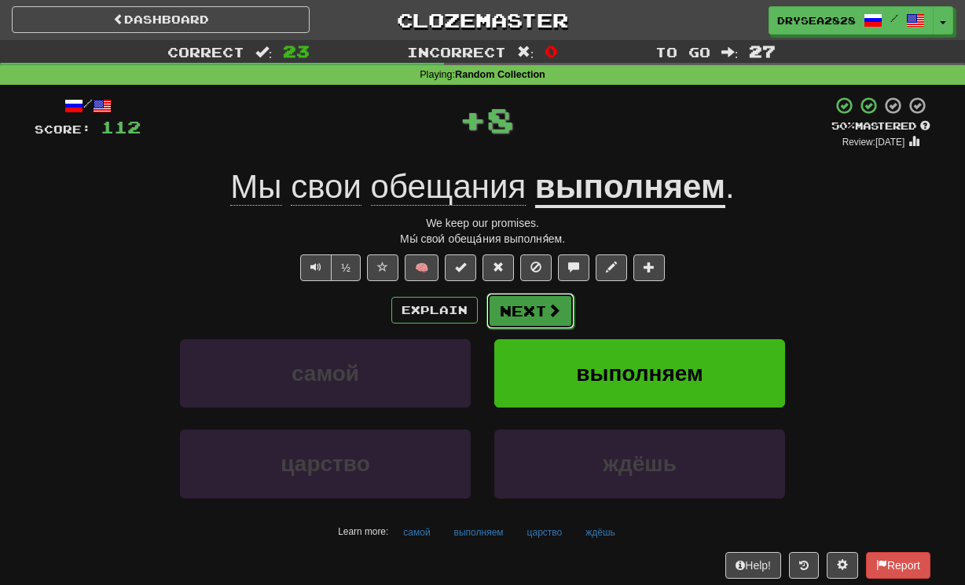
click at [517, 313] on button "Next" at bounding box center [530, 311] width 88 height 36
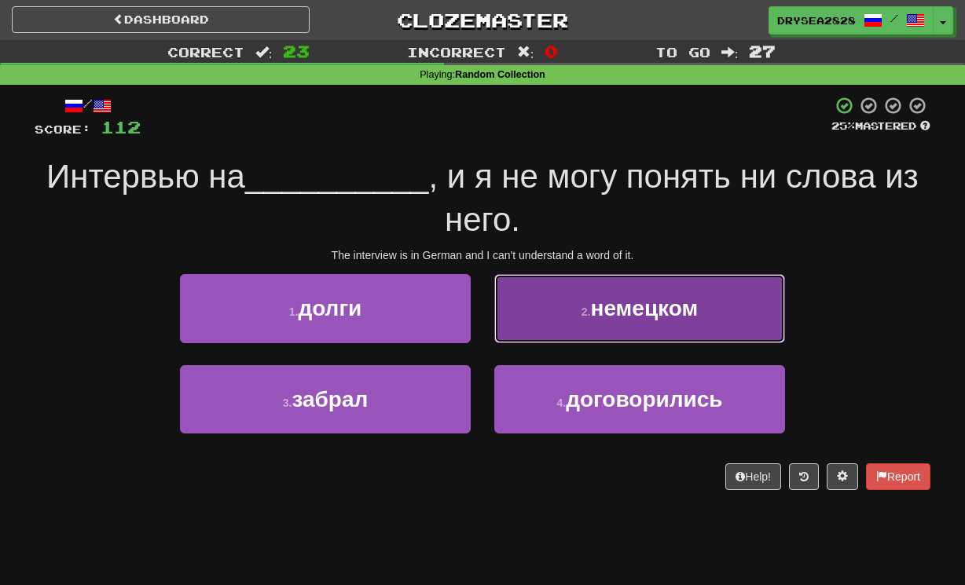
click at [619, 321] on button "2 . немецком" at bounding box center [639, 308] width 291 height 68
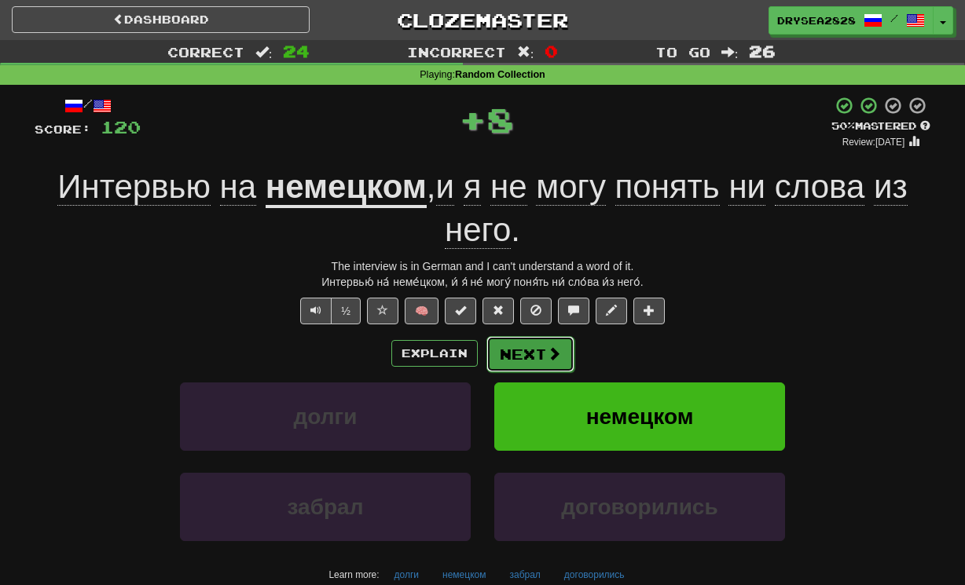
click at [548, 358] on span at bounding box center [554, 354] width 14 height 14
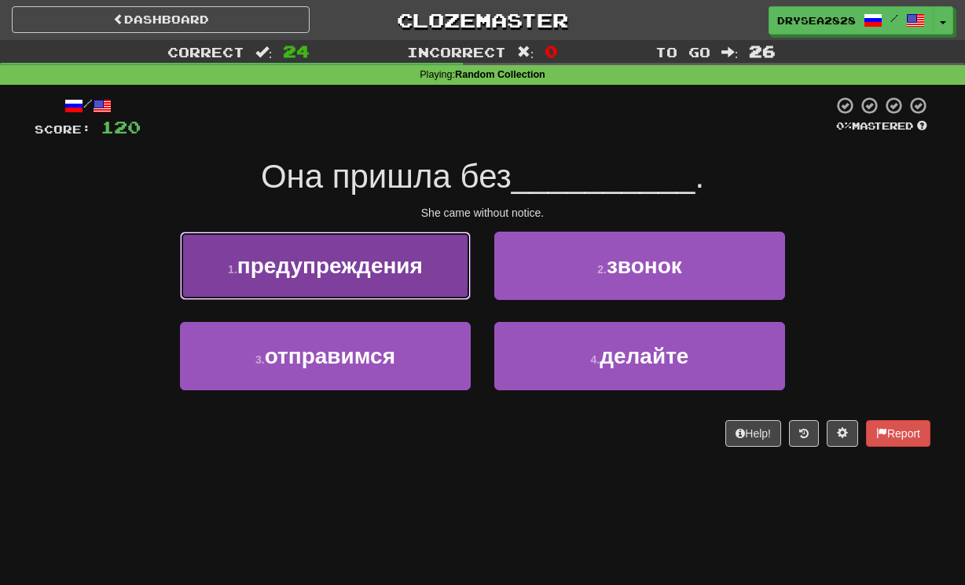
click at [363, 289] on button "1 . предупреждения" at bounding box center [325, 266] width 291 height 68
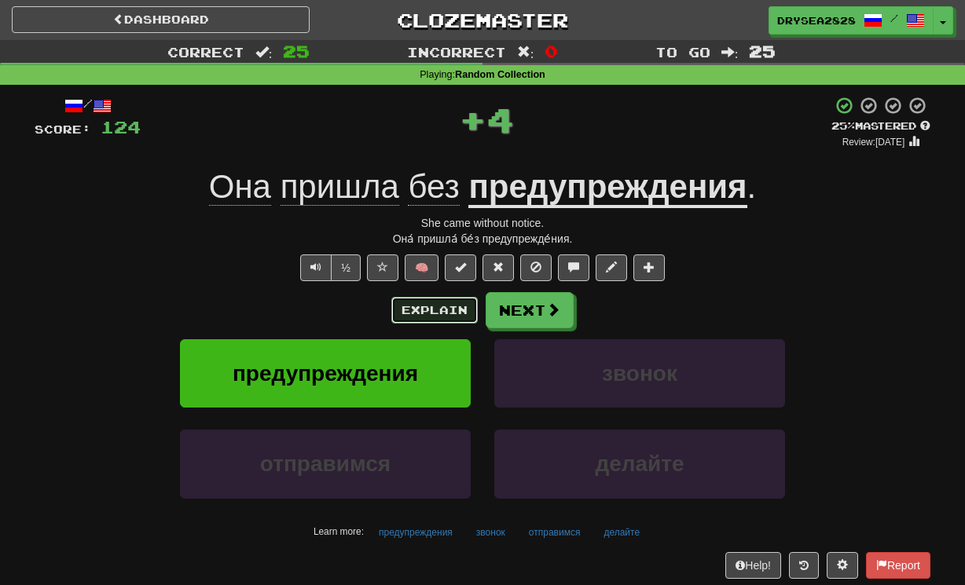
click at [435, 305] on button "Explain" at bounding box center [434, 310] width 86 height 27
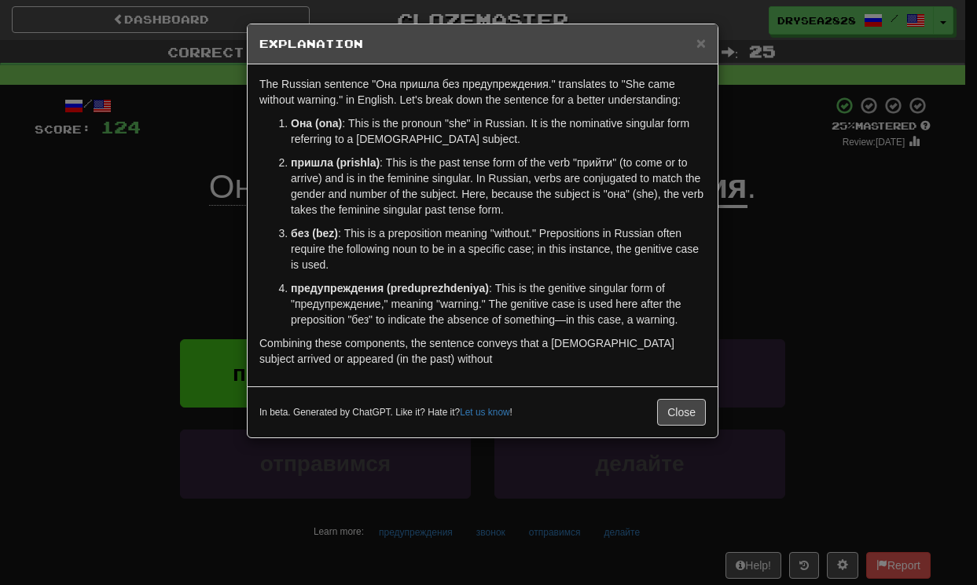
click at [682, 394] on div "In beta. Generated by ChatGPT. Like it? Hate it? Let us know ! Close" at bounding box center [483, 412] width 470 height 51
drag, startPoint x: 679, startPoint y: 402, endPoint x: 680, endPoint y: 413, distance: 10.2
click at [679, 408] on button "Close" at bounding box center [681, 412] width 49 height 27
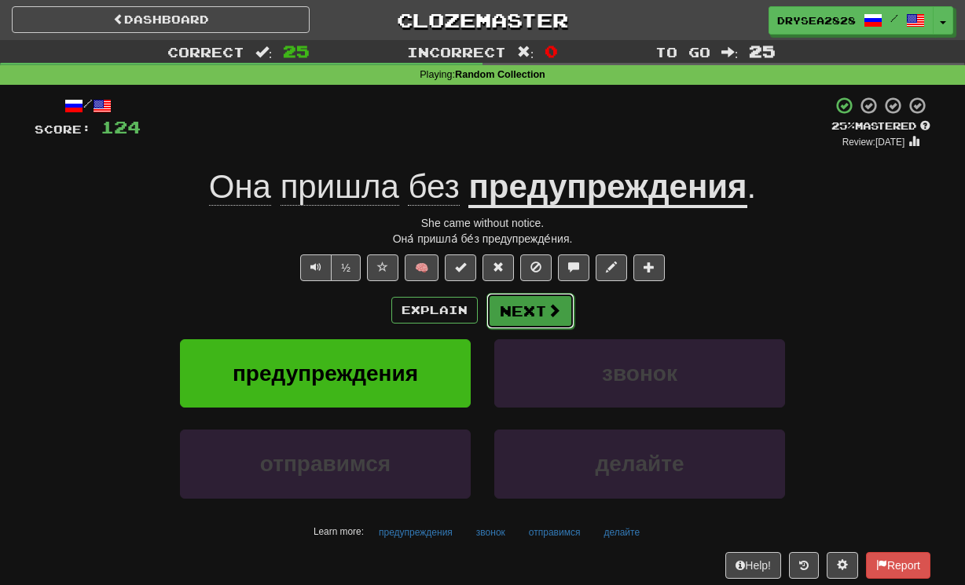
click at [521, 313] on button "Next" at bounding box center [530, 311] width 88 height 36
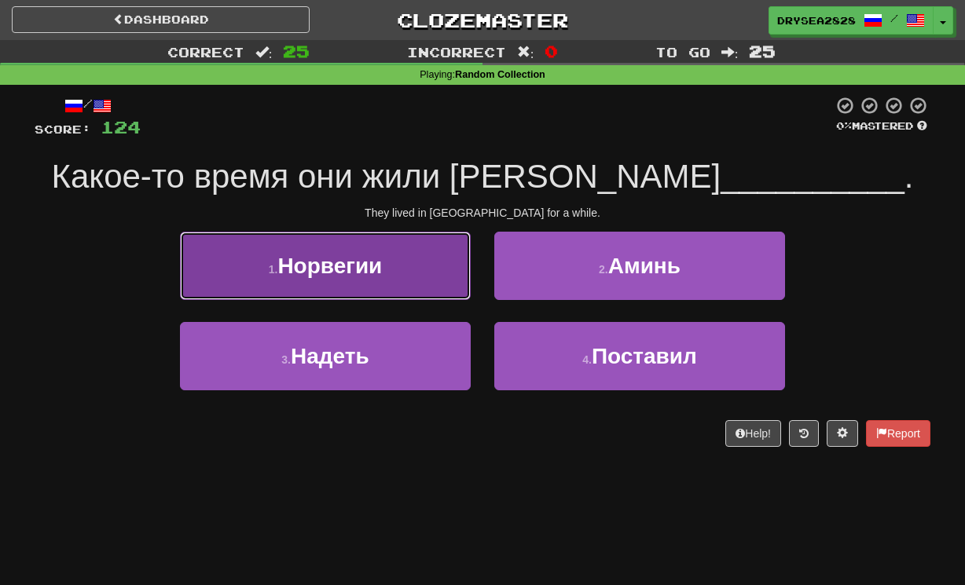
click at [377, 280] on button "1 . [GEOGRAPHIC_DATA]" at bounding box center [325, 266] width 291 height 68
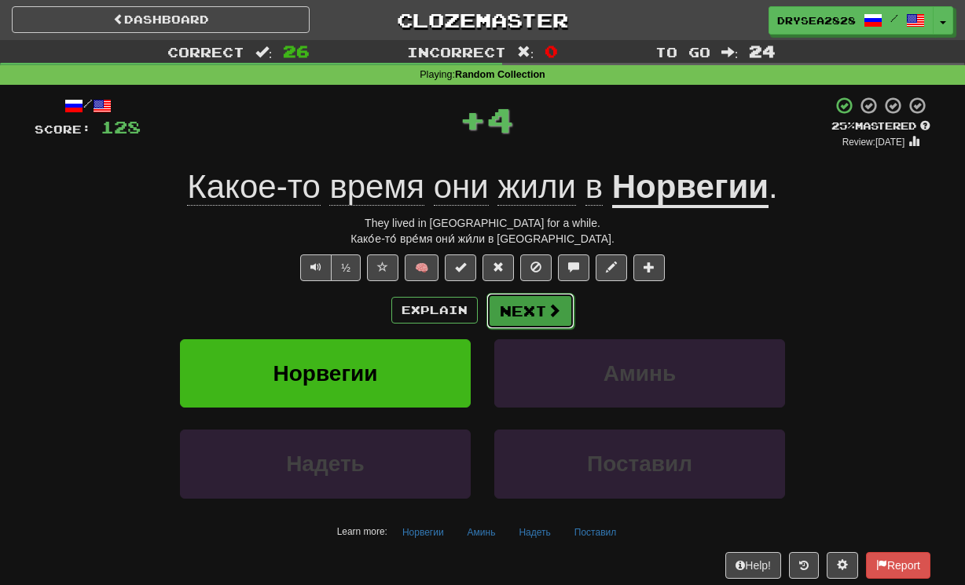
click at [551, 314] on span at bounding box center [554, 310] width 14 height 14
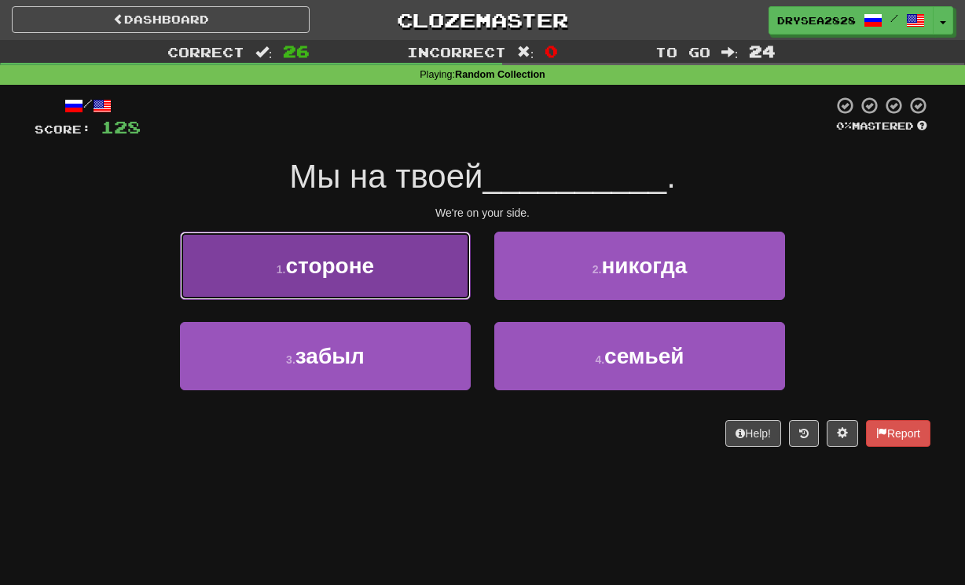
click at [397, 276] on button "1 . стороне" at bounding box center [325, 266] width 291 height 68
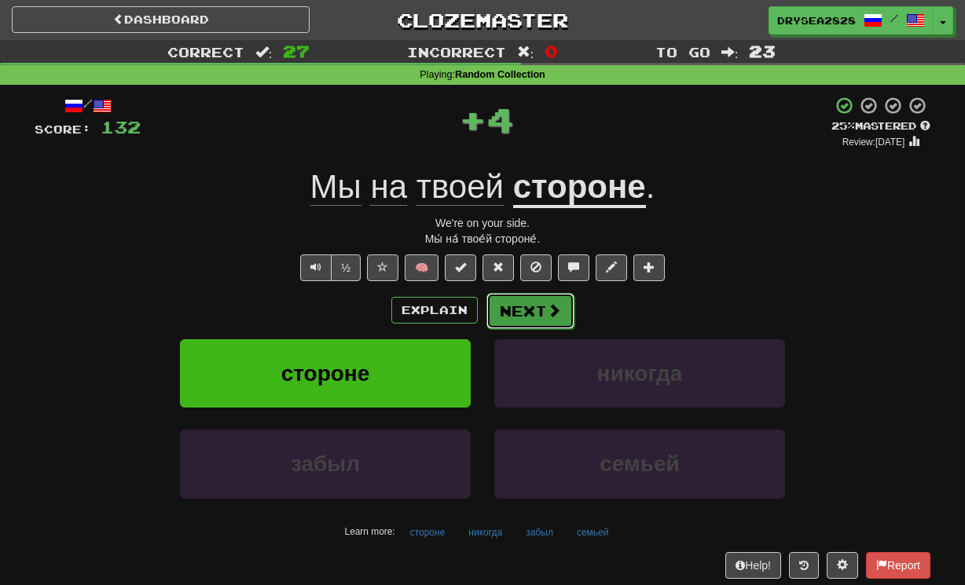
click at [563, 321] on button "Next" at bounding box center [530, 311] width 88 height 36
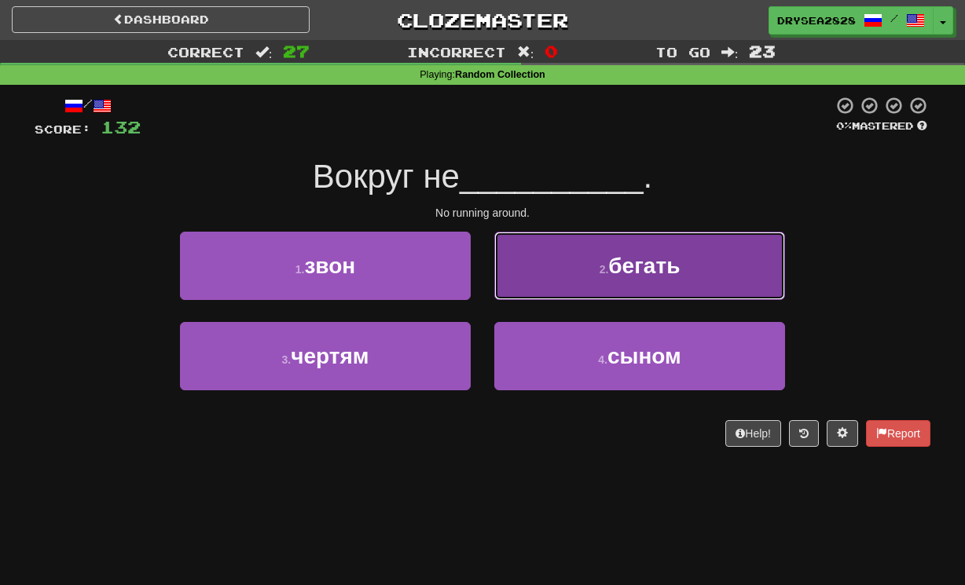
click at [576, 285] on button "2 . бегать" at bounding box center [639, 266] width 291 height 68
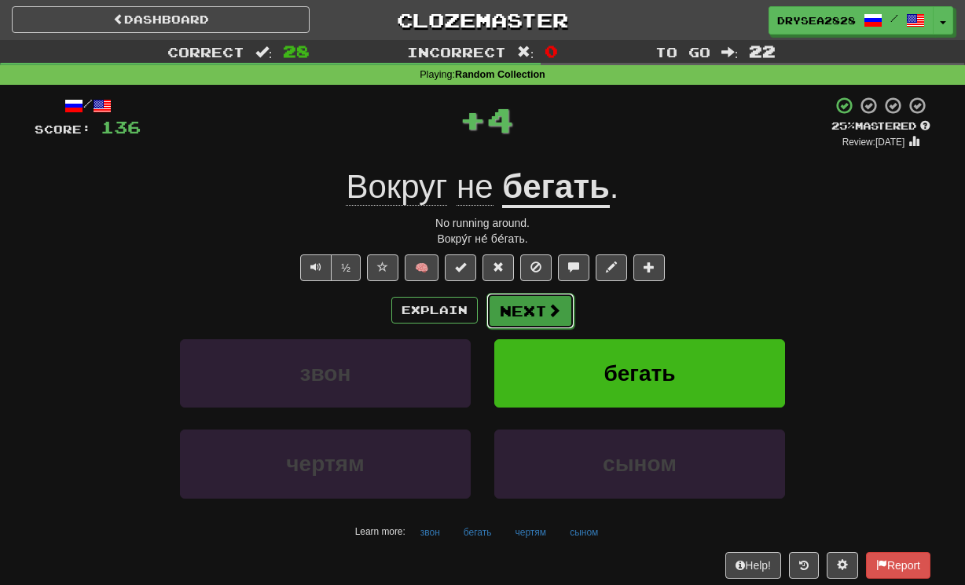
click at [535, 321] on button "Next" at bounding box center [530, 311] width 88 height 36
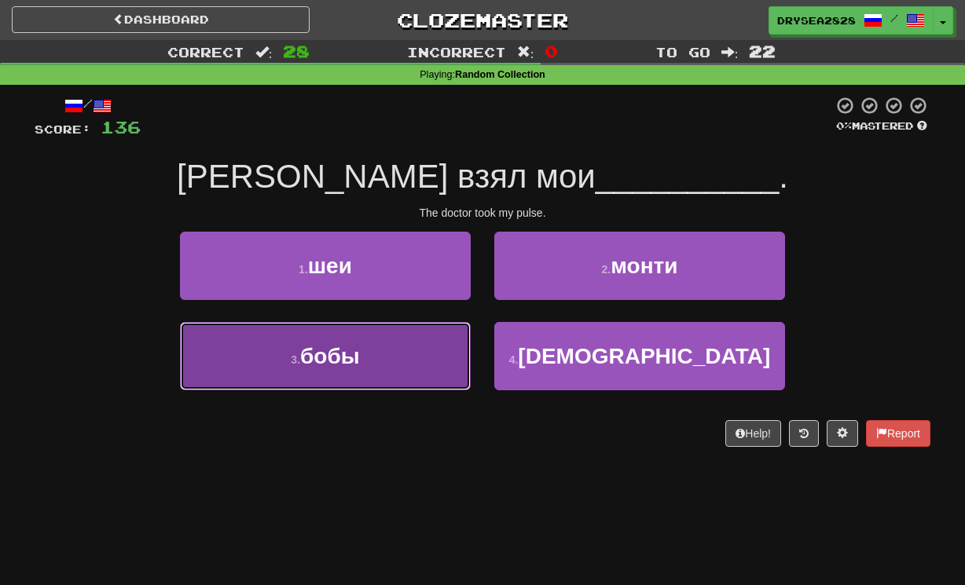
click at [427, 358] on button "3 . бобы" at bounding box center [325, 356] width 291 height 68
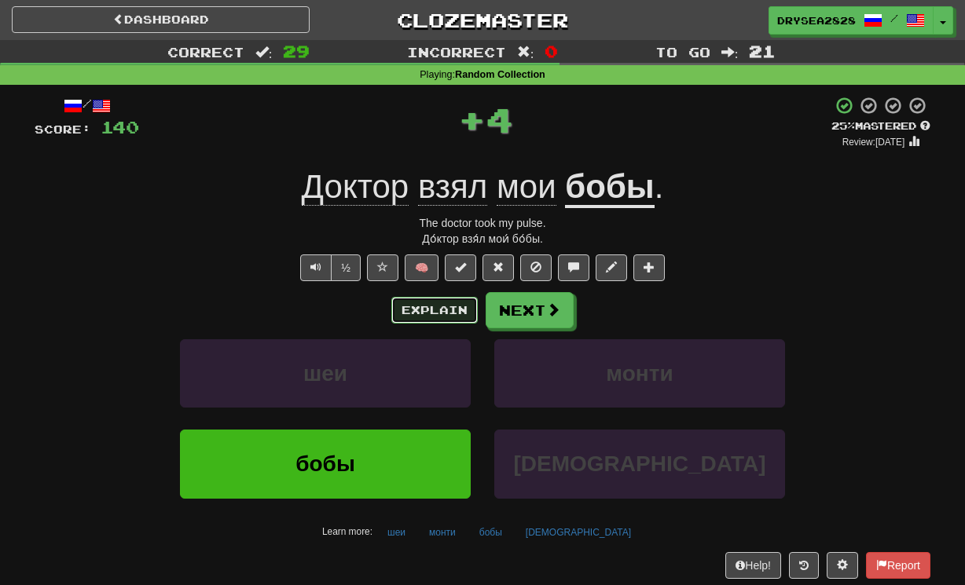
click at [462, 312] on button "Explain" at bounding box center [434, 310] width 86 height 27
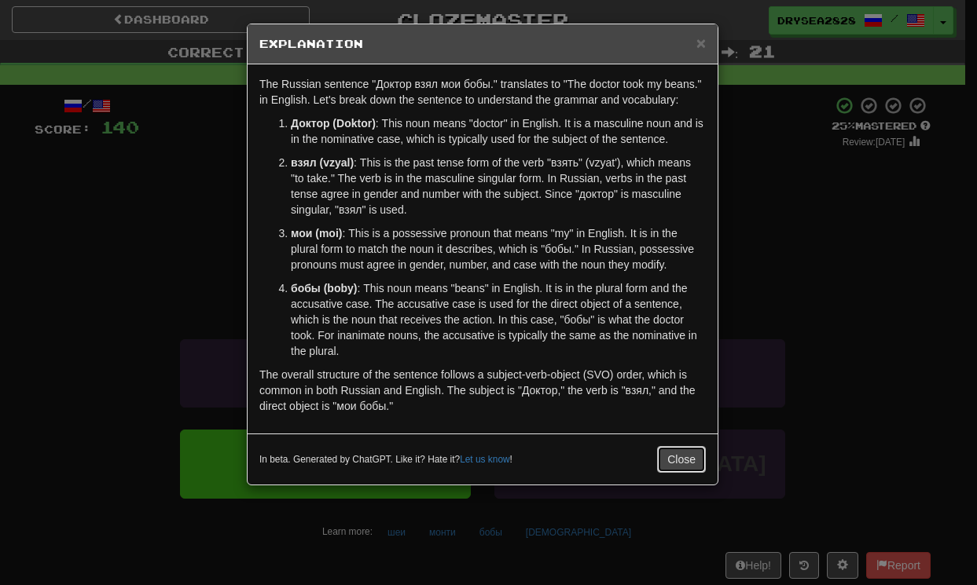
click at [688, 473] on button "Close" at bounding box center [681, 459] width 49 height 27
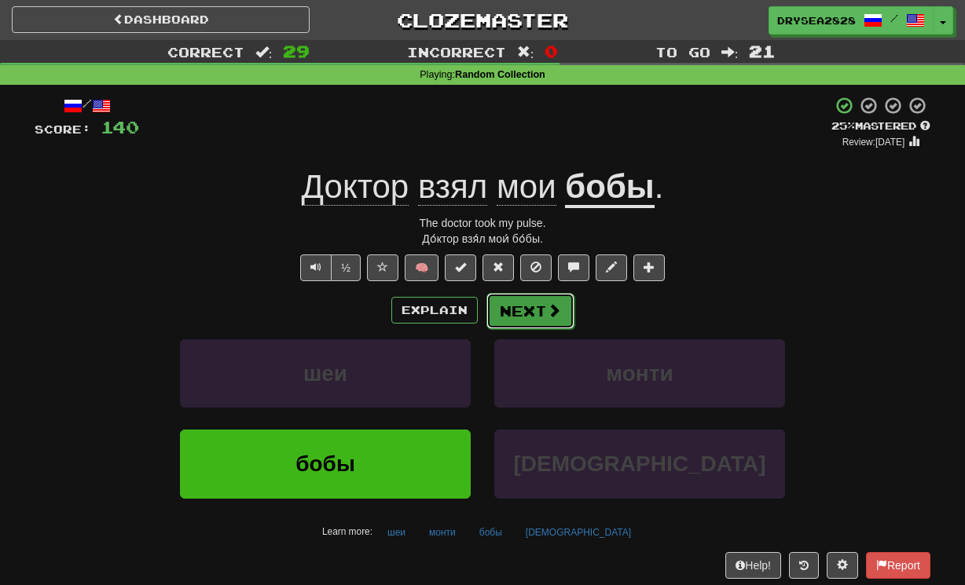
click at [549, 303] on span at bounding box center [554, 310] width 14 height 14
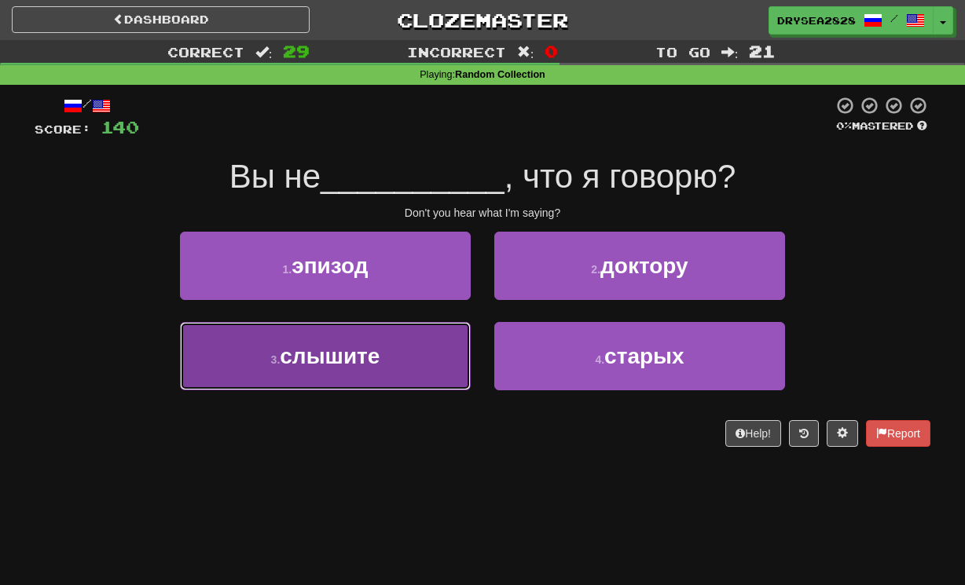
click at [416, 362] on button "3 . слышите" at bounding box center [325, 356] width 291 height 68
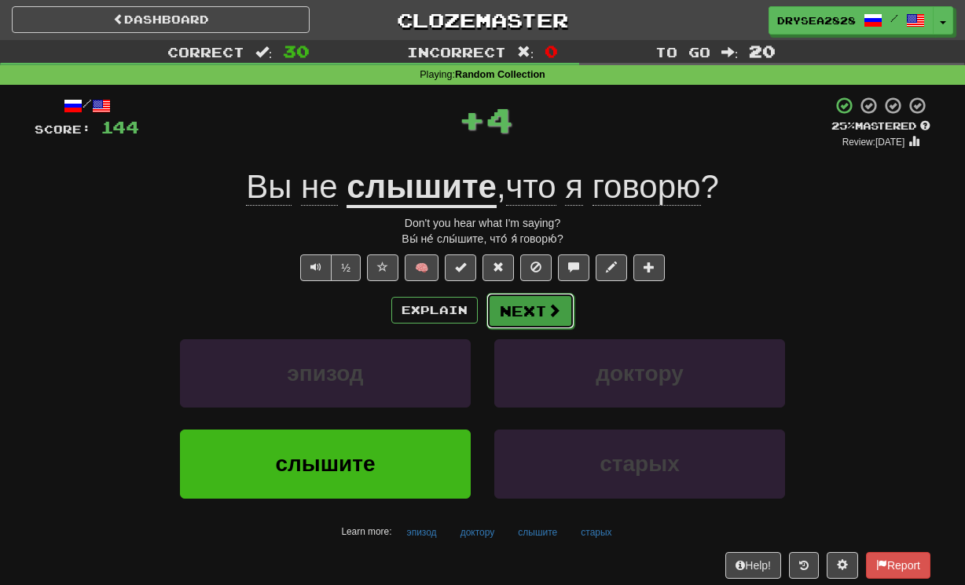
click at [540, 321] on button "Next" at bounding box center [530, 311] width 88 height 36
